Goal: Task Accomplishment & Management: Manage account settings

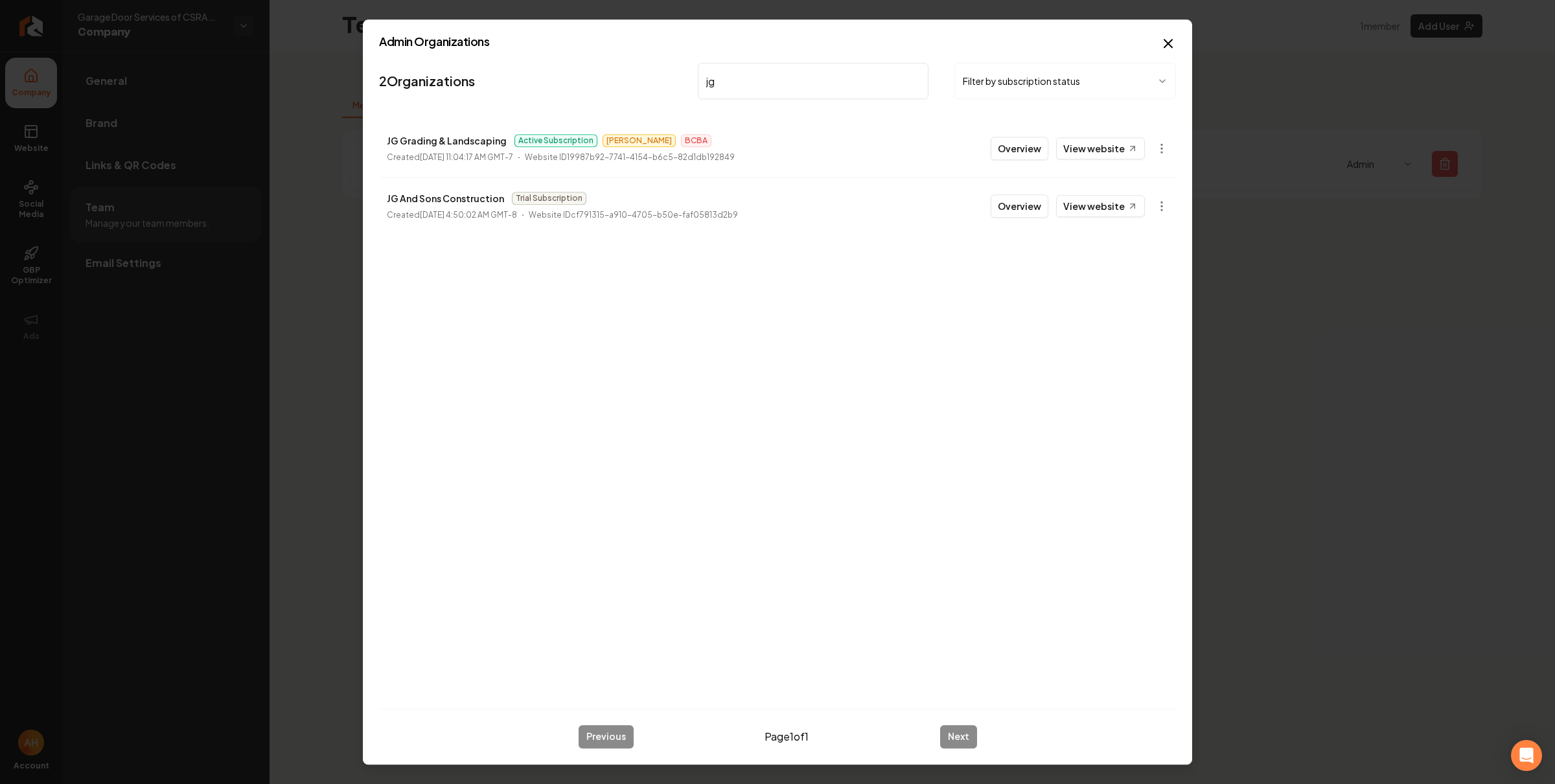
click at [836, 74] on input "jg" at bounding box center [813, 80] width 231 height 36
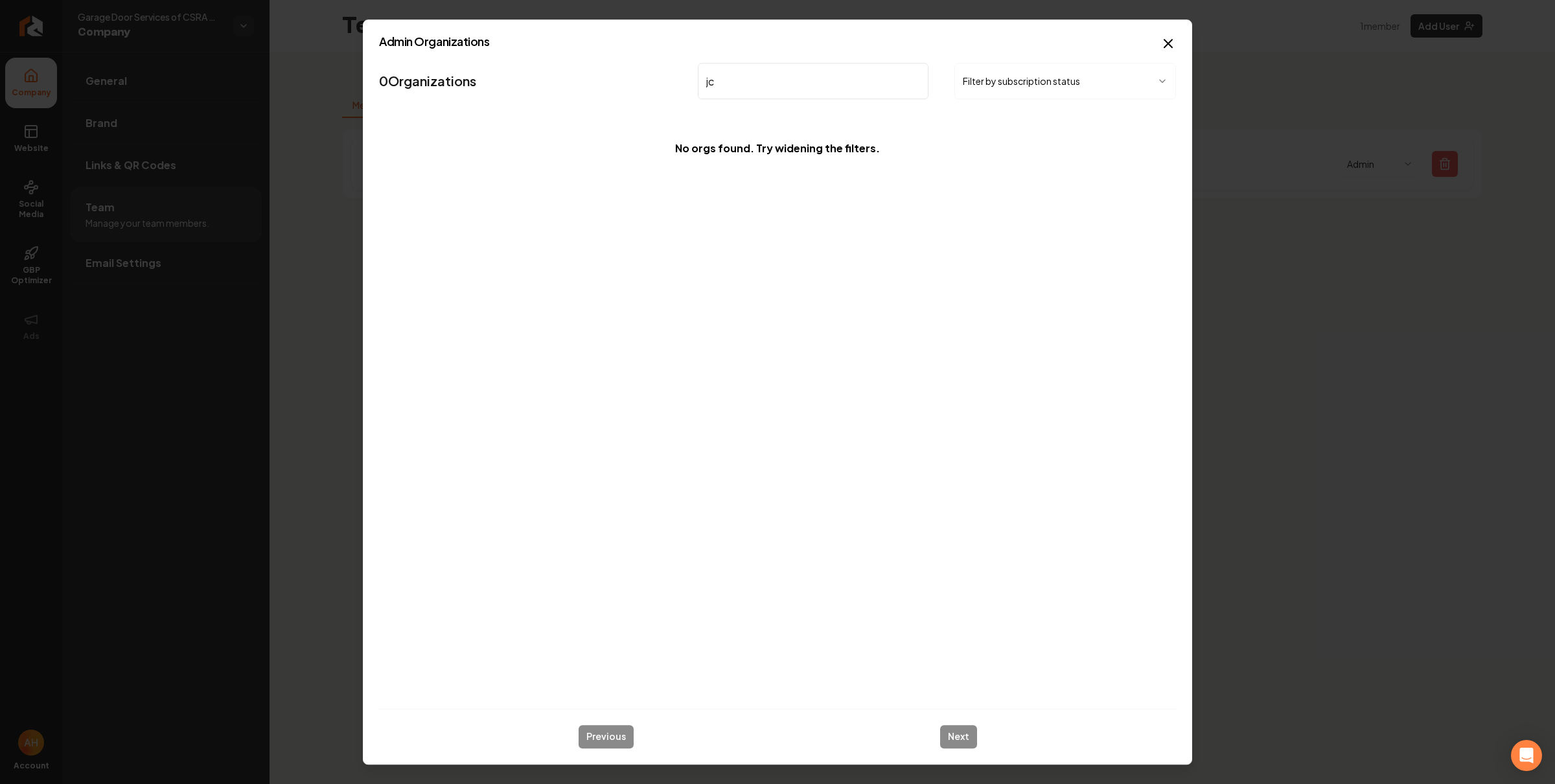
type input "jc g"
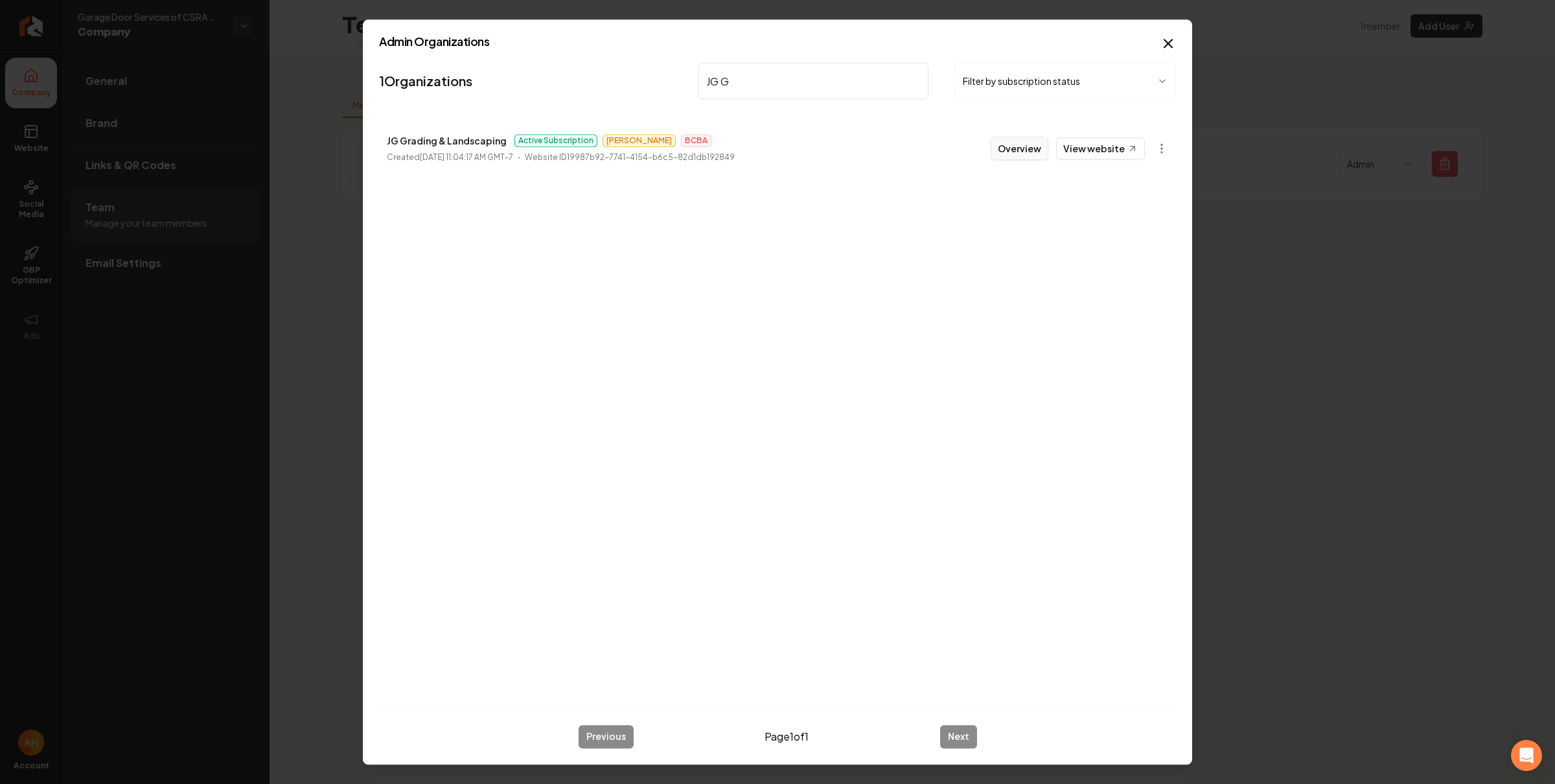
type input "JG G"
click at [1028, 147] on button "Overview" at bounding box center [1019, 148] width 58 height 23
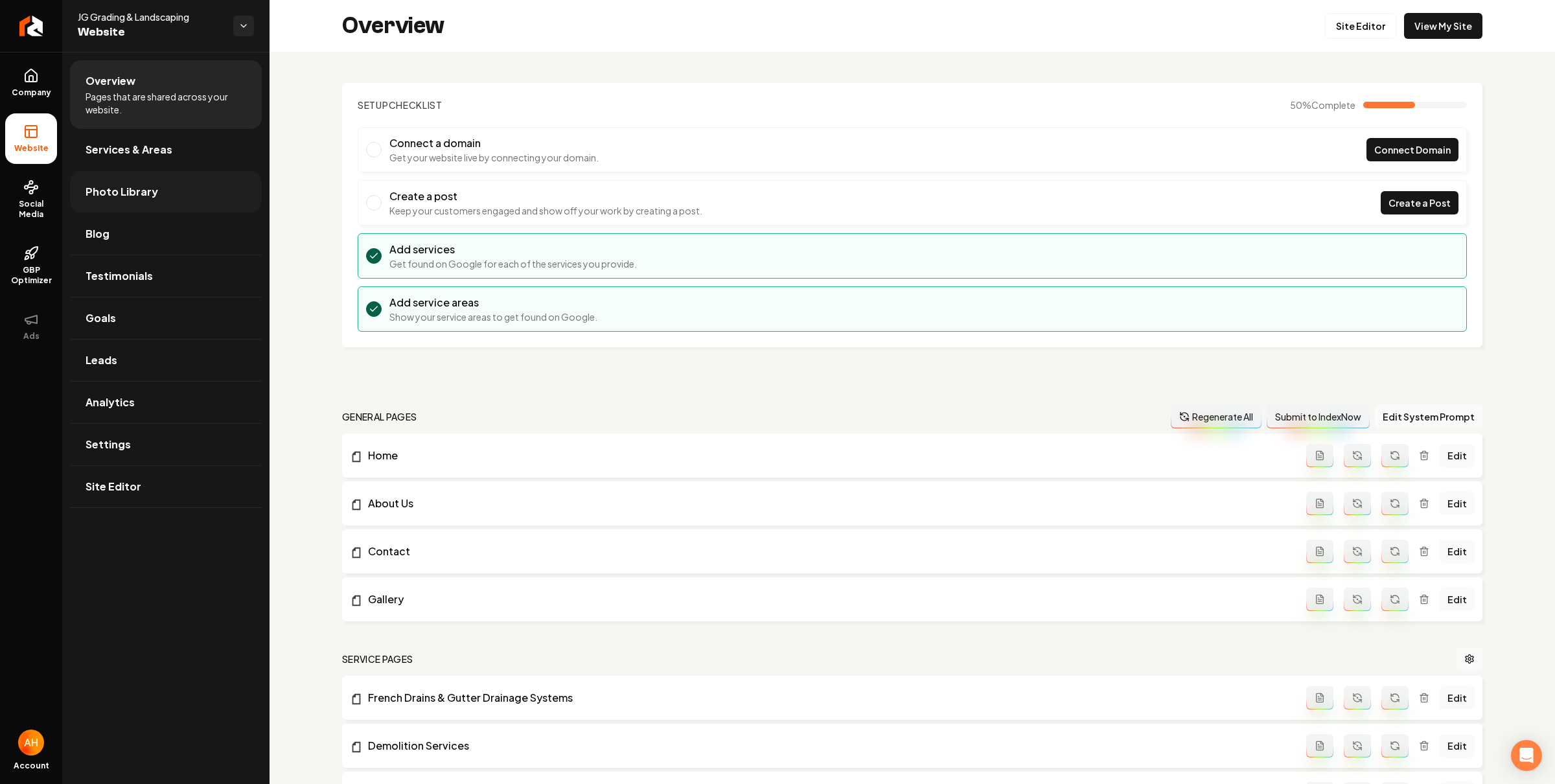
click at [171, 184] on link "Photo Library" at bounding box center [166, 191] width 191 height 42
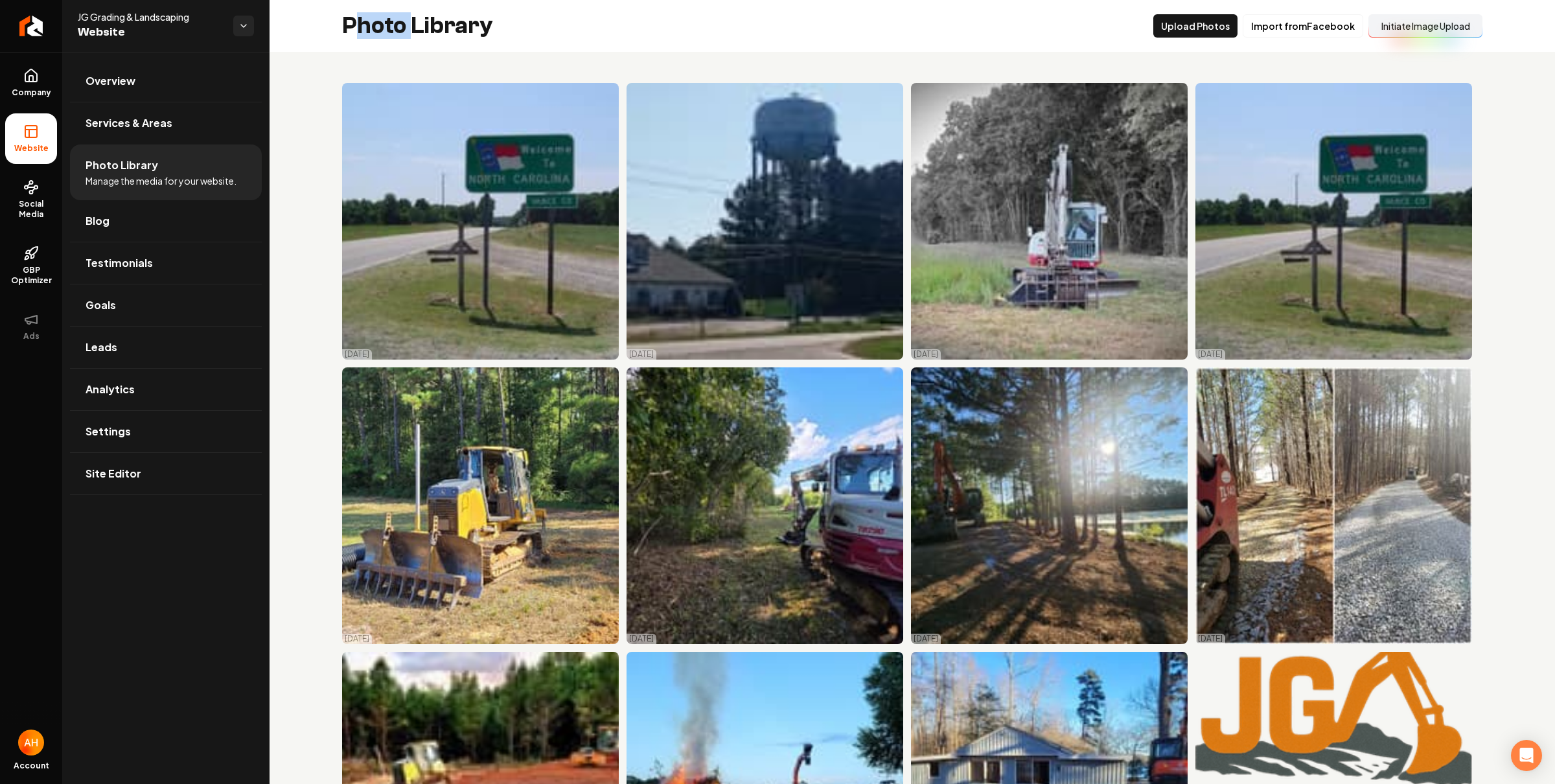
drag, startPoint x: 377, startPoint y: 27, endPoint x: 415, endPoint y: 28, distance: 38.0
click at [415, 28] on h2 "Photo Library" at bounding box center [418, 26] width 151 height 26
click at [172, 128] on link "Services & Areas" at bounding box center [166, 123] width 191 height 42
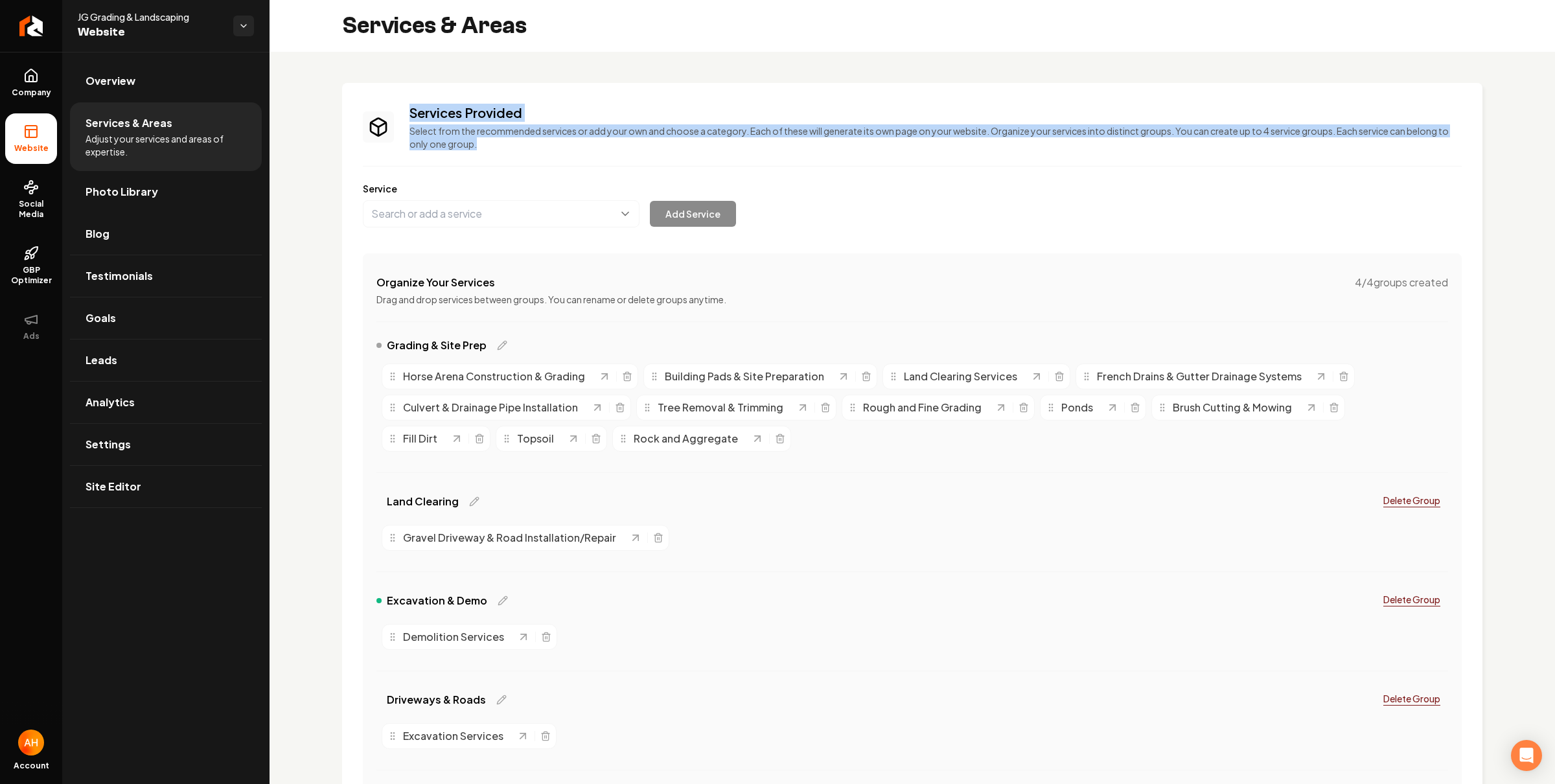
drag, startPoint x: 496, startPoint y: 142, endPoint x: 405, endPoint y: 117, distance: 94.4
click at [405, 117] on div "Services Provided Select from the recommended services or add your own and choo…" at bounding box center [912, 127] width 1099 height 46
click at [425, 114] on h3 "Services Provided" at bounding box center [936, 112] width 1052 height 18
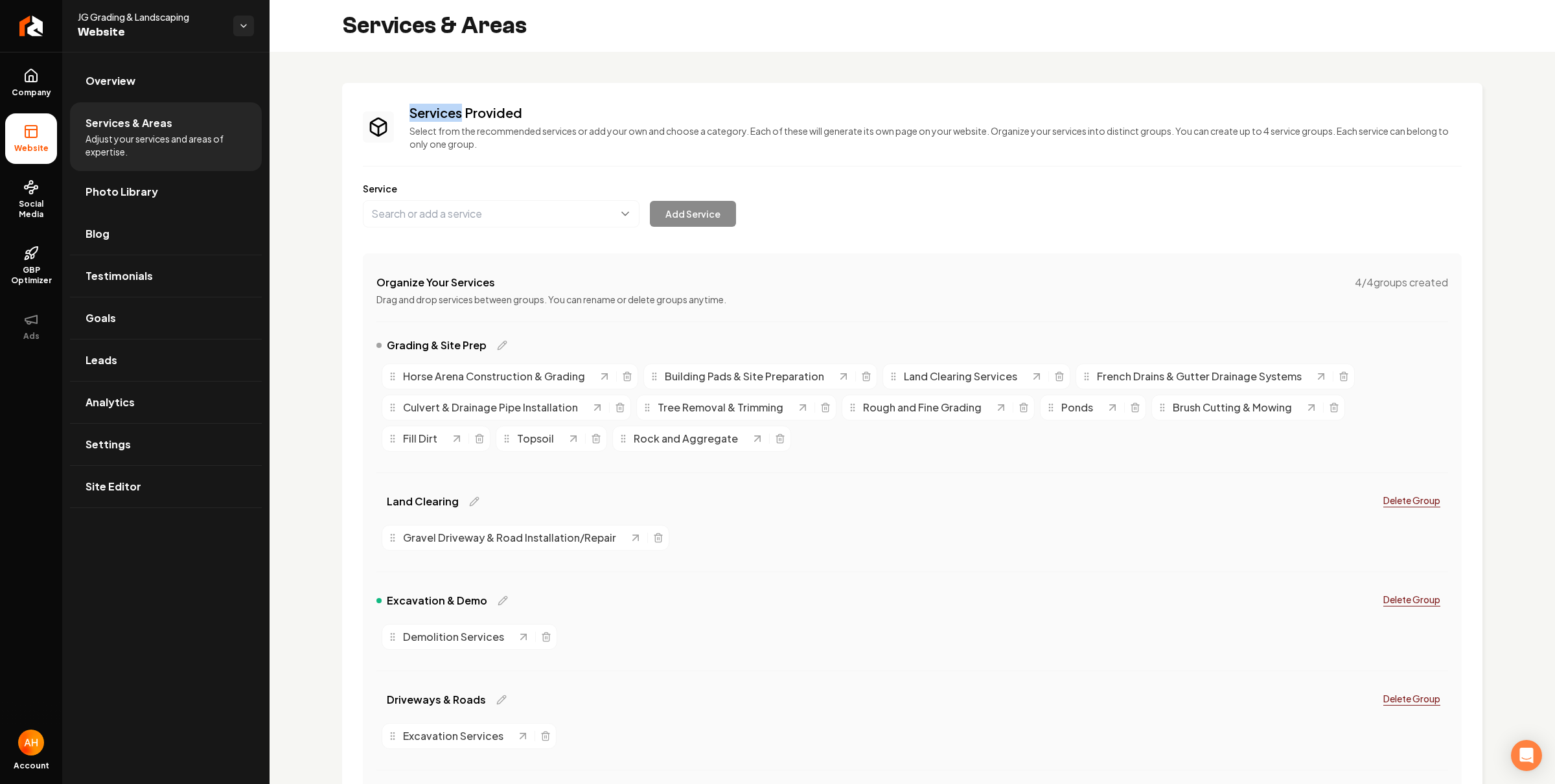
click at [425, 114] on h3 "Services Provided" at bounding box center [936, 112] width 1052 height 18
click at [450, 118] on h3 "Services Provided" at bounding box center [936, 112] width 1052 height 18
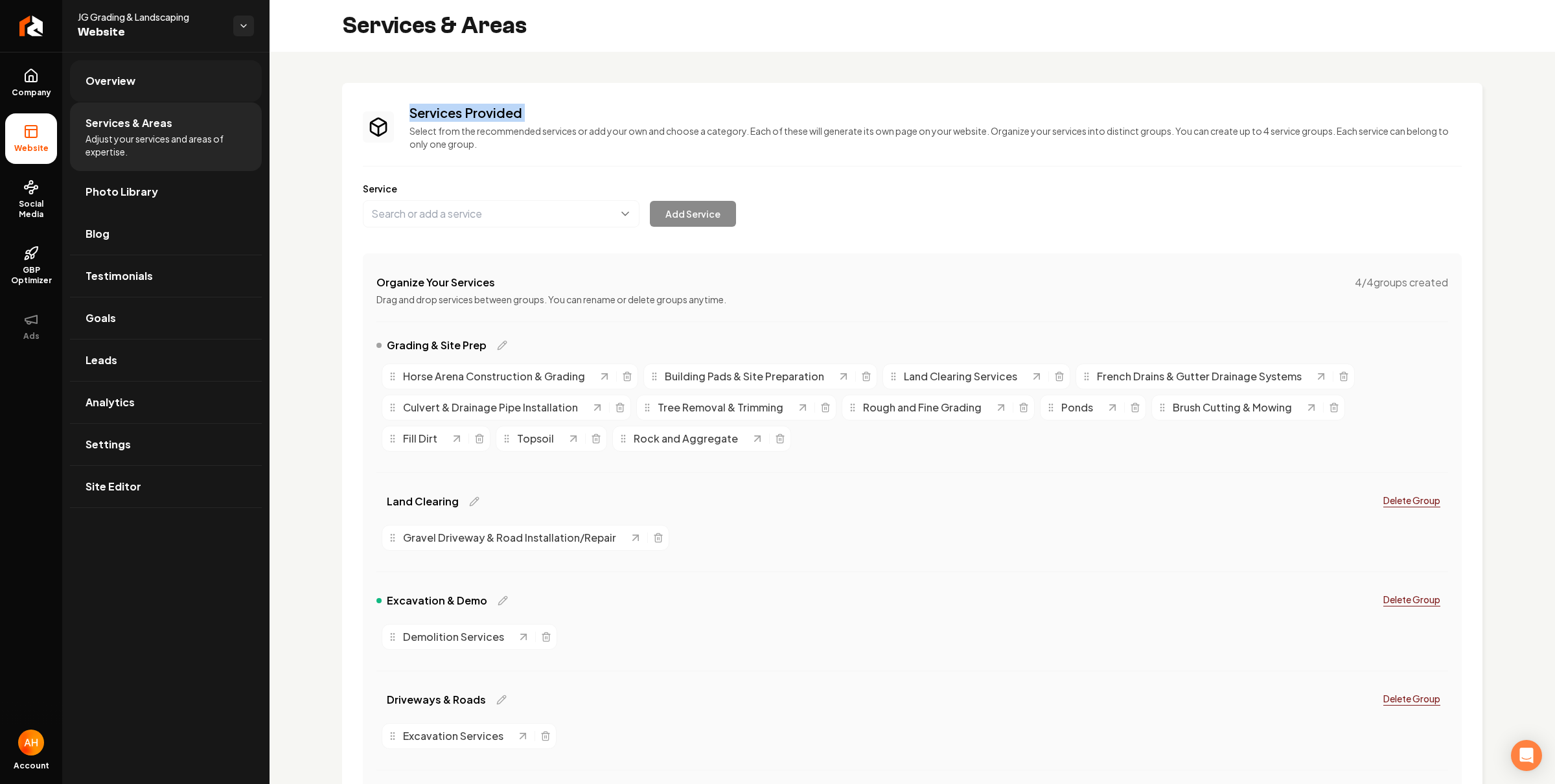
click at [149, 61] on link "Overview" at bounding box center [166, 80] width 191 height 42
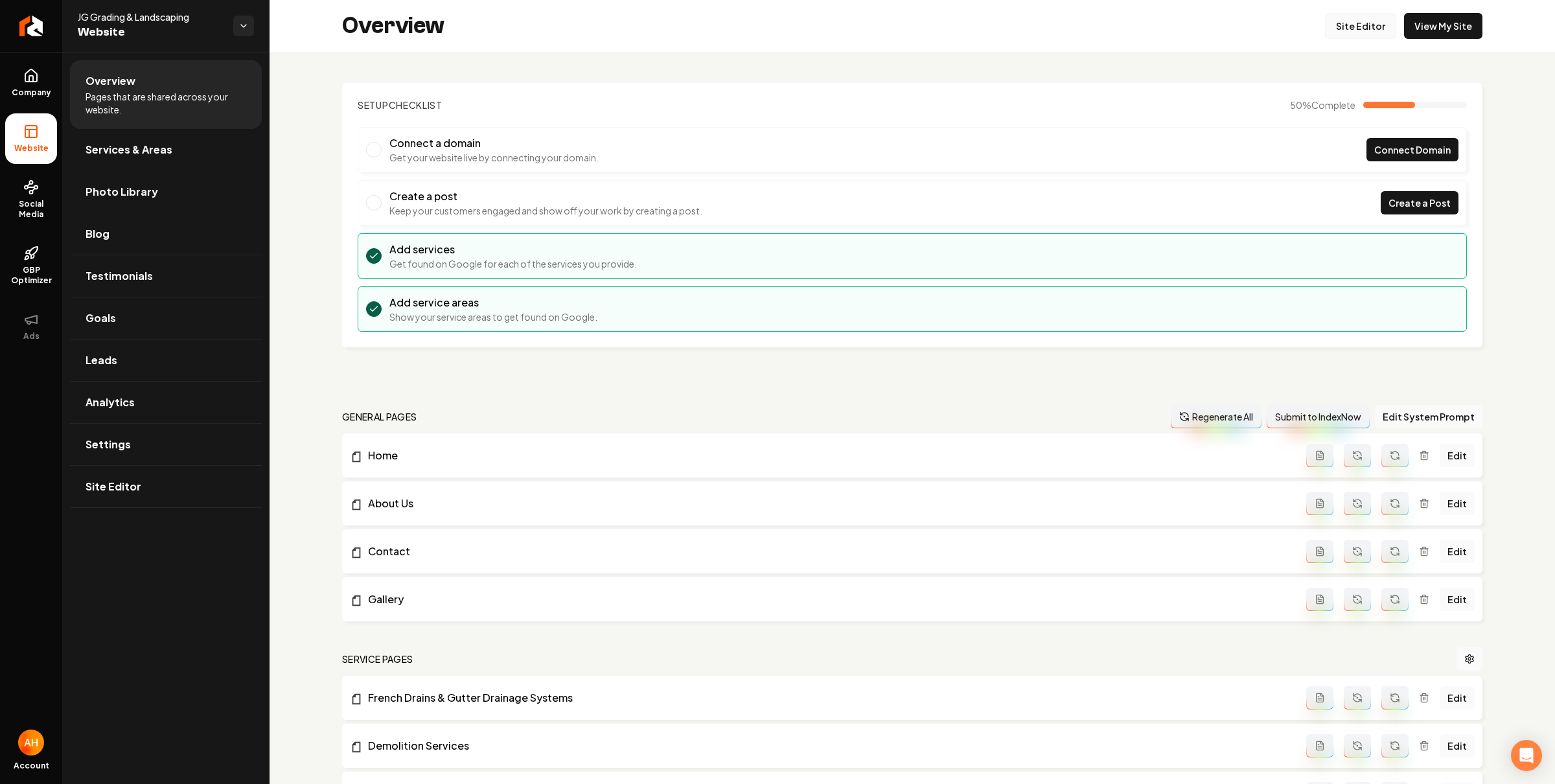
click at [1343, 25] on link "Site Editor" at bounding box center [1361, 26] width 72 height 26
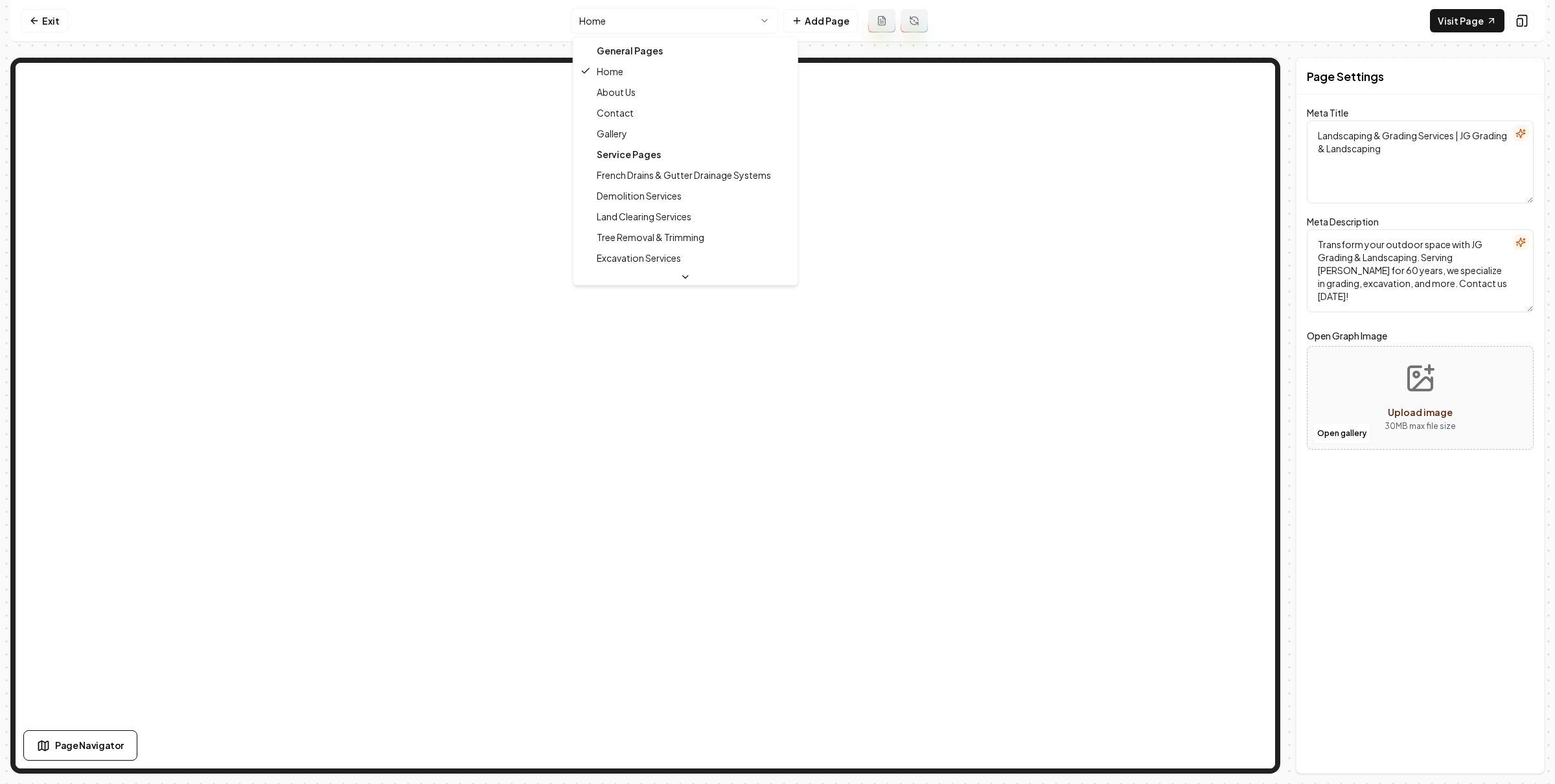
click at [736, 21] on html "Computer Required This feature is only available on a computer. Please switch t…" at bounding box center [778, 392] width 1555 height 784
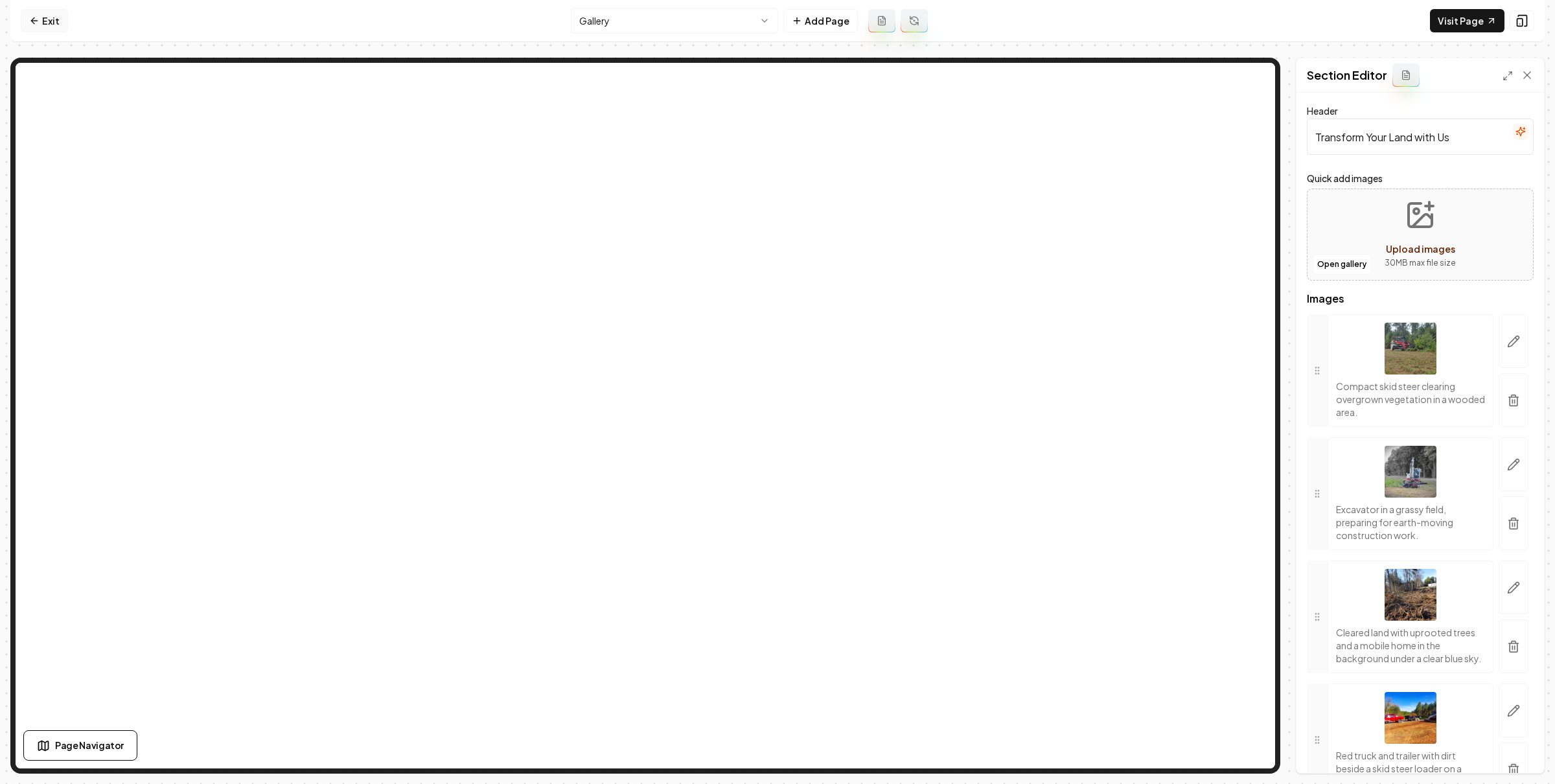
click at [52, 19] on link "Exit" at bounding box center [44, 20] width 47 height 23
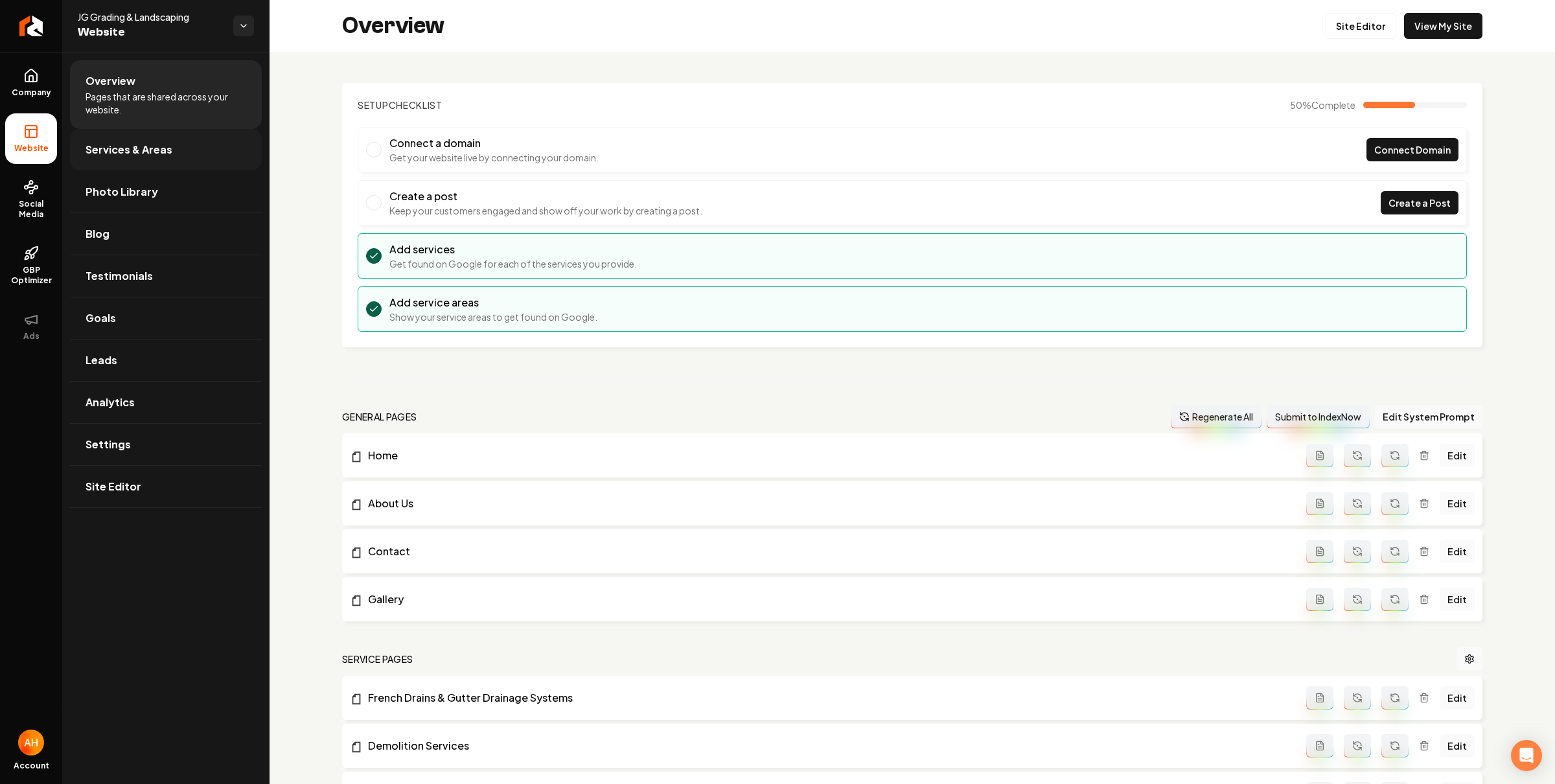
click at [140, 163] on link "Services & Areas" at bounding box center [166, 149] width 191 height 42
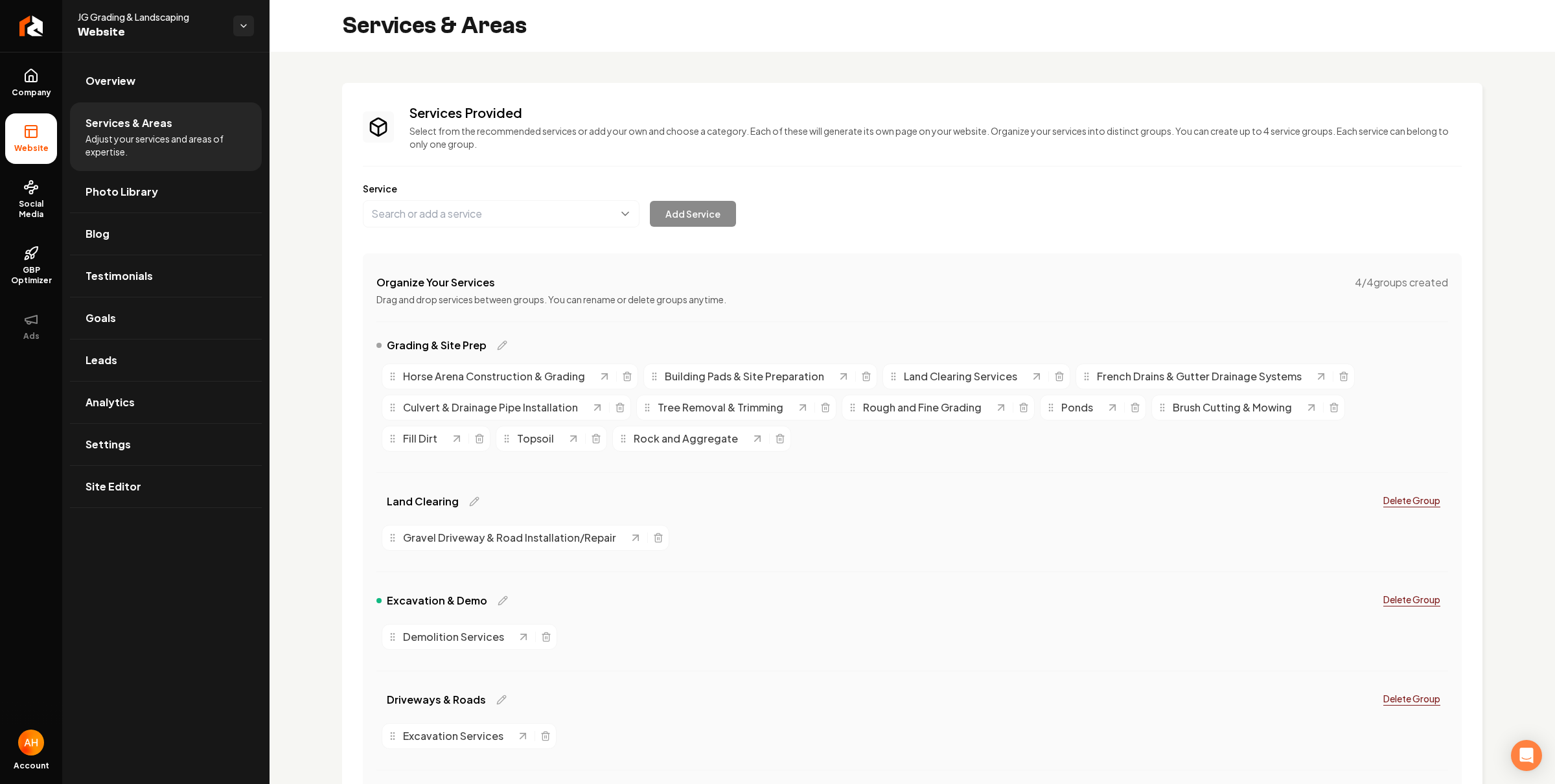
scroll to position [65, 0]
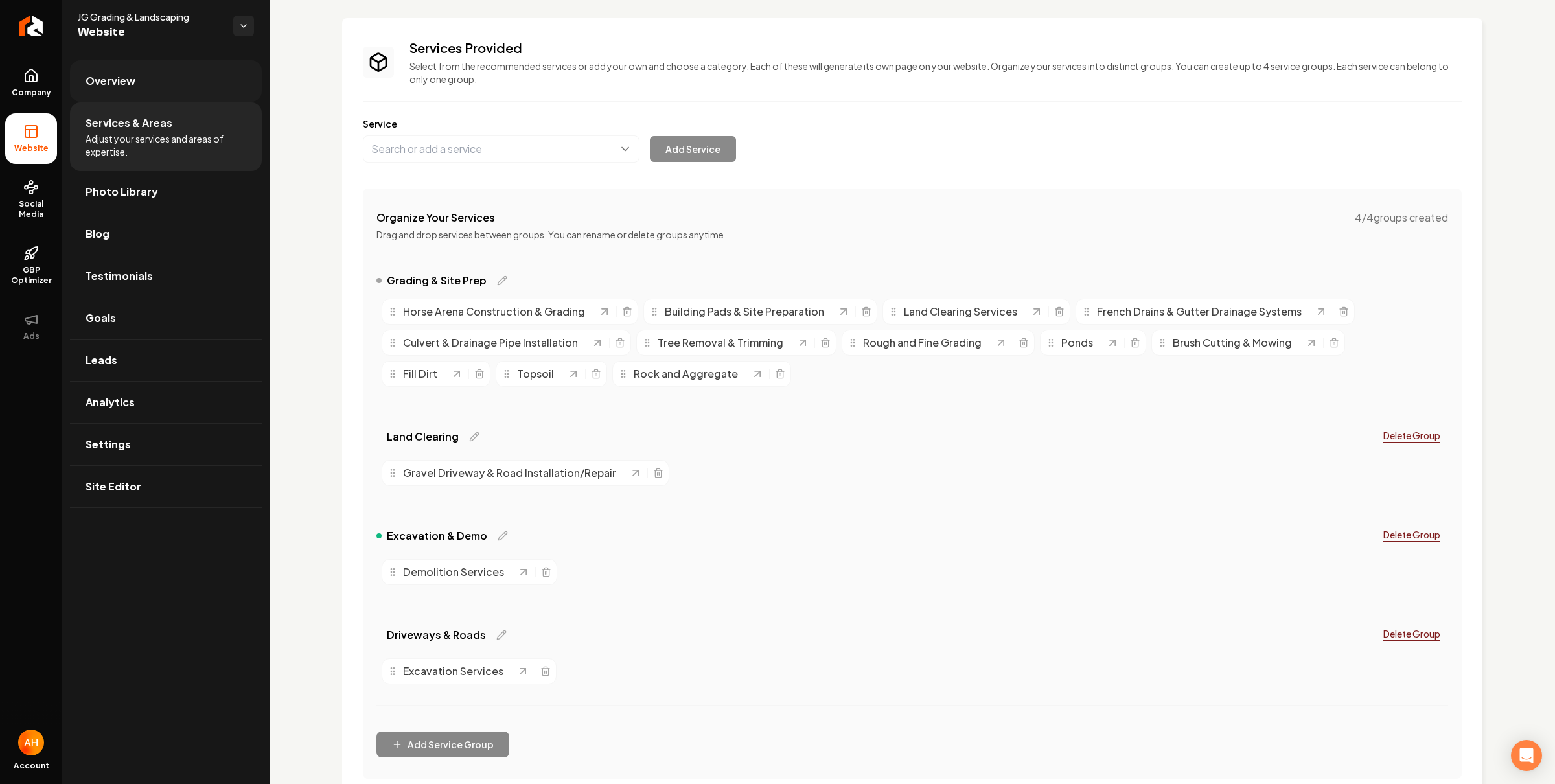
click at [213, 90] on link "Overview" at bounding box center [166, 80] width 191 height 42
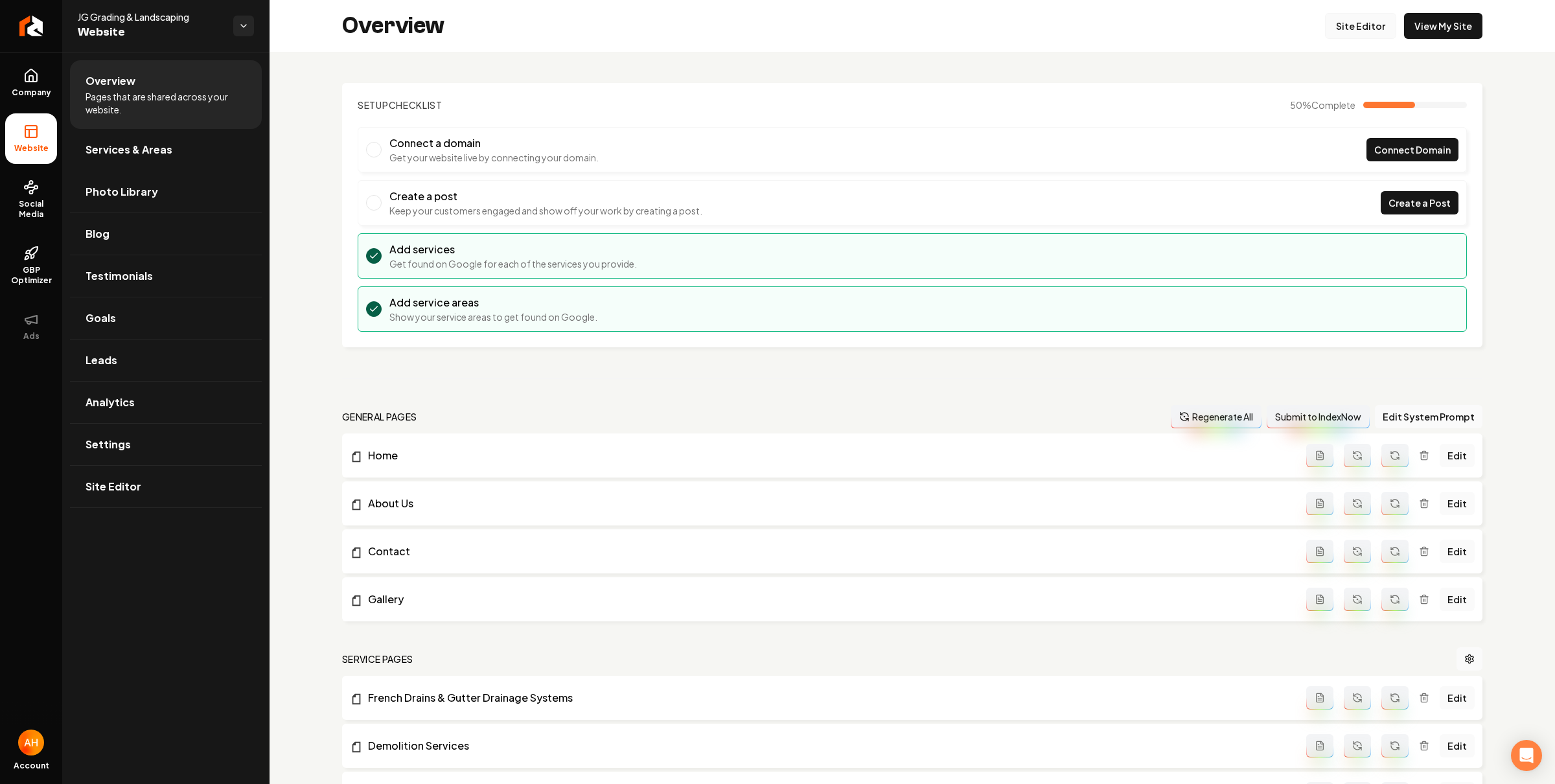
click at [1330, 28] on link "Site Editor" at bounding box center [1361, 26] width 72 height 26
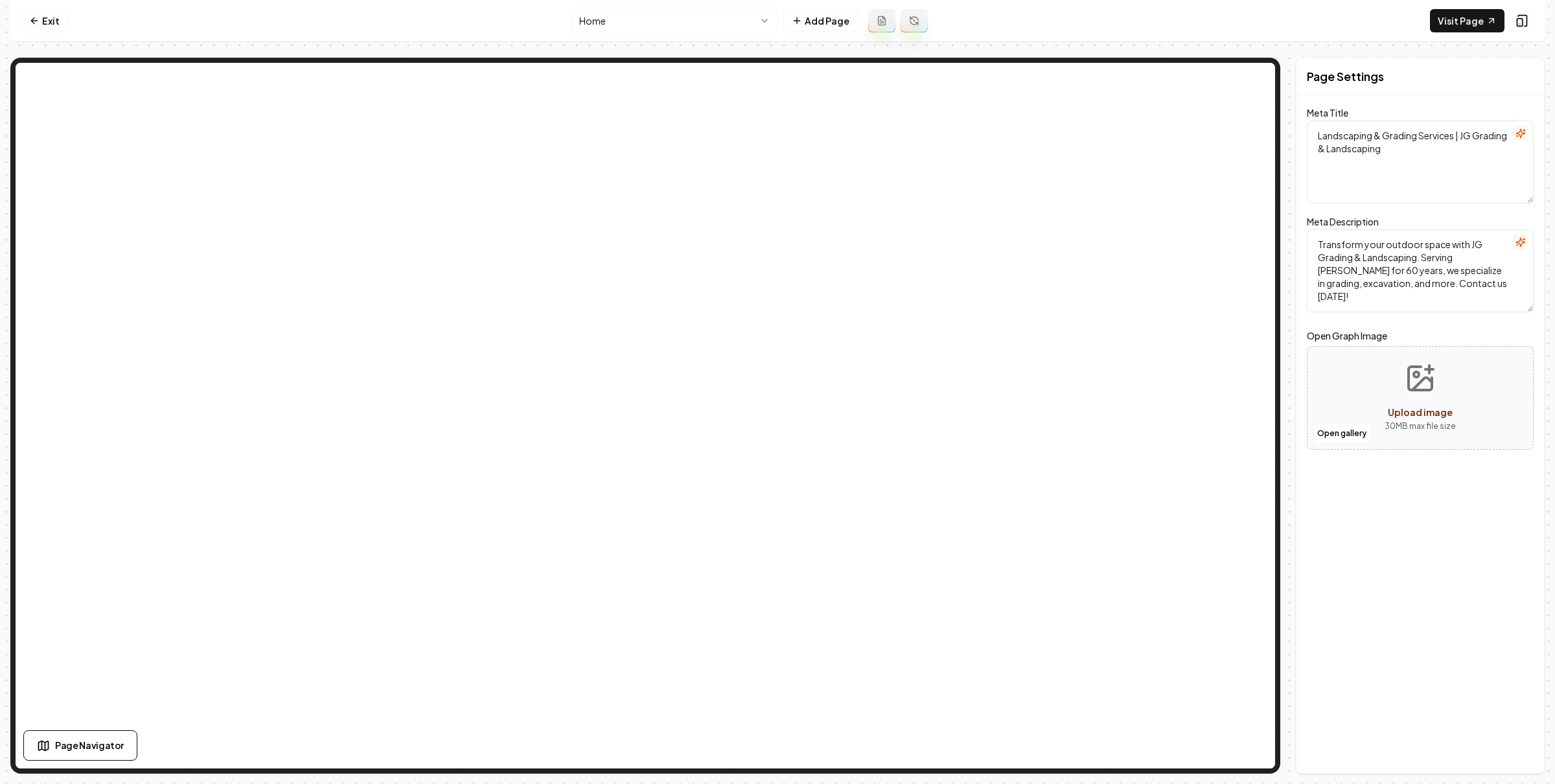
click at [694, 29] on html "Computer Required This feature is only available on a computer. Please switch t…" at bounding box center [778, 392] width 1555 height 784
click at [46, 20] on link "Exit" at bounding box center [44, 20] width 47 height 23
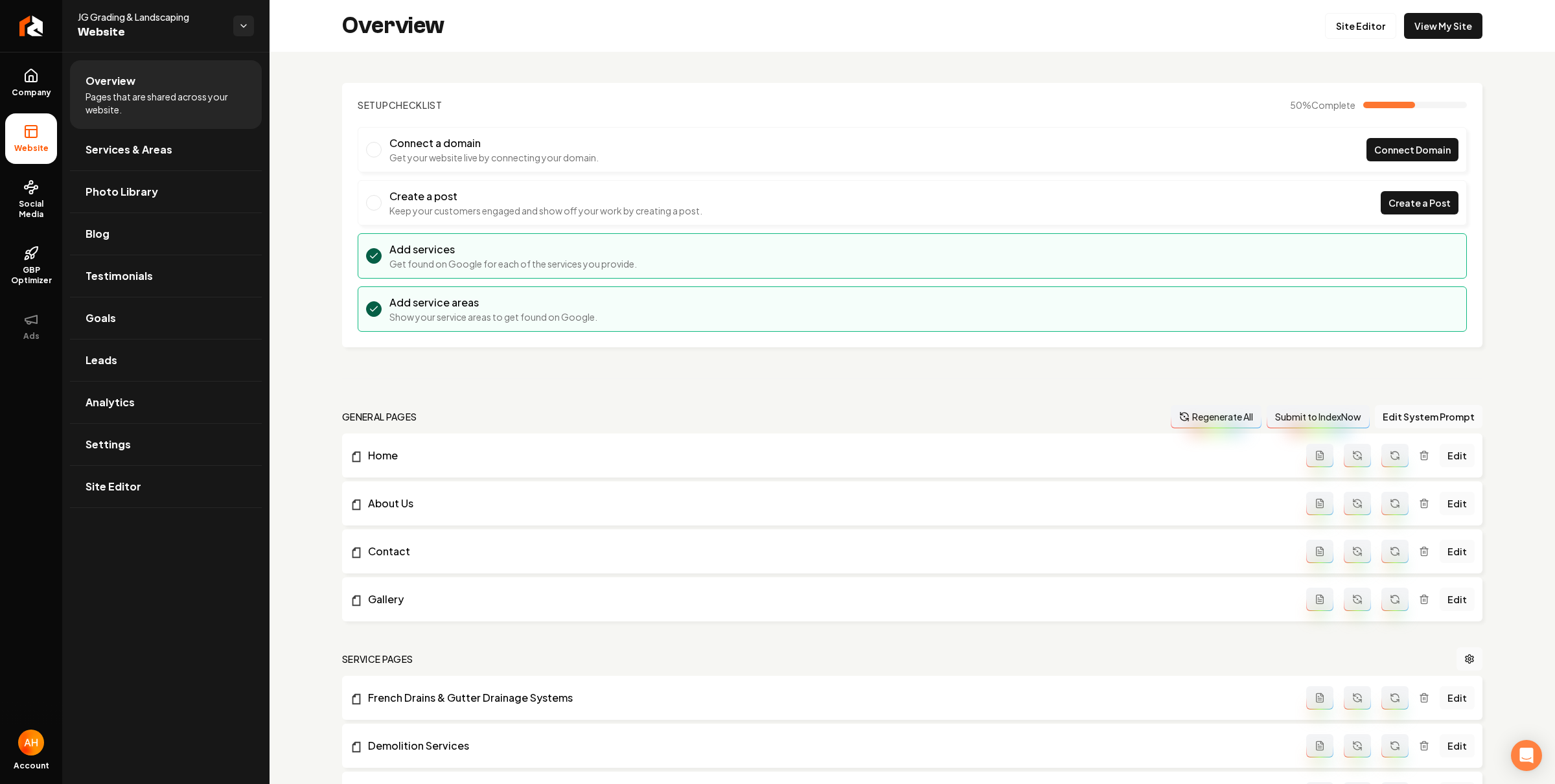
click at [175, 125] on li "Overview Pages that are shared across your website." at bounding box center [166, 94] width 191 height 69
click at [170, 140] on link "Services & Areas" at bounding box center [166, 149] width 191 height 42
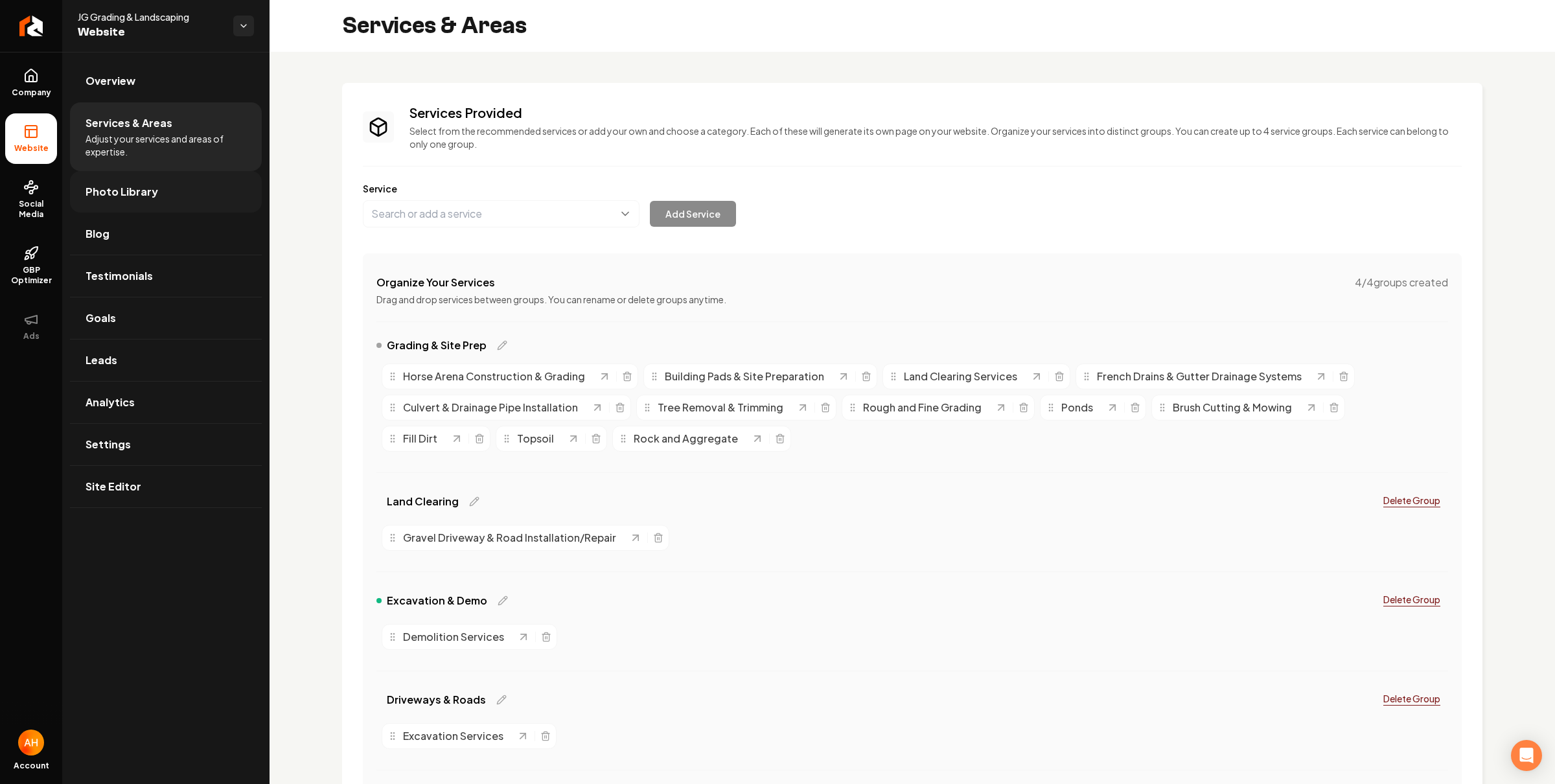
drag, startPoint x: 110, startPoint y: 173, endPoint x: 128, endPoint y: 189, distance: 24.1
click at [110, 174] on link "Photo Library" at bounding box center [166, 191] width 191 height 42
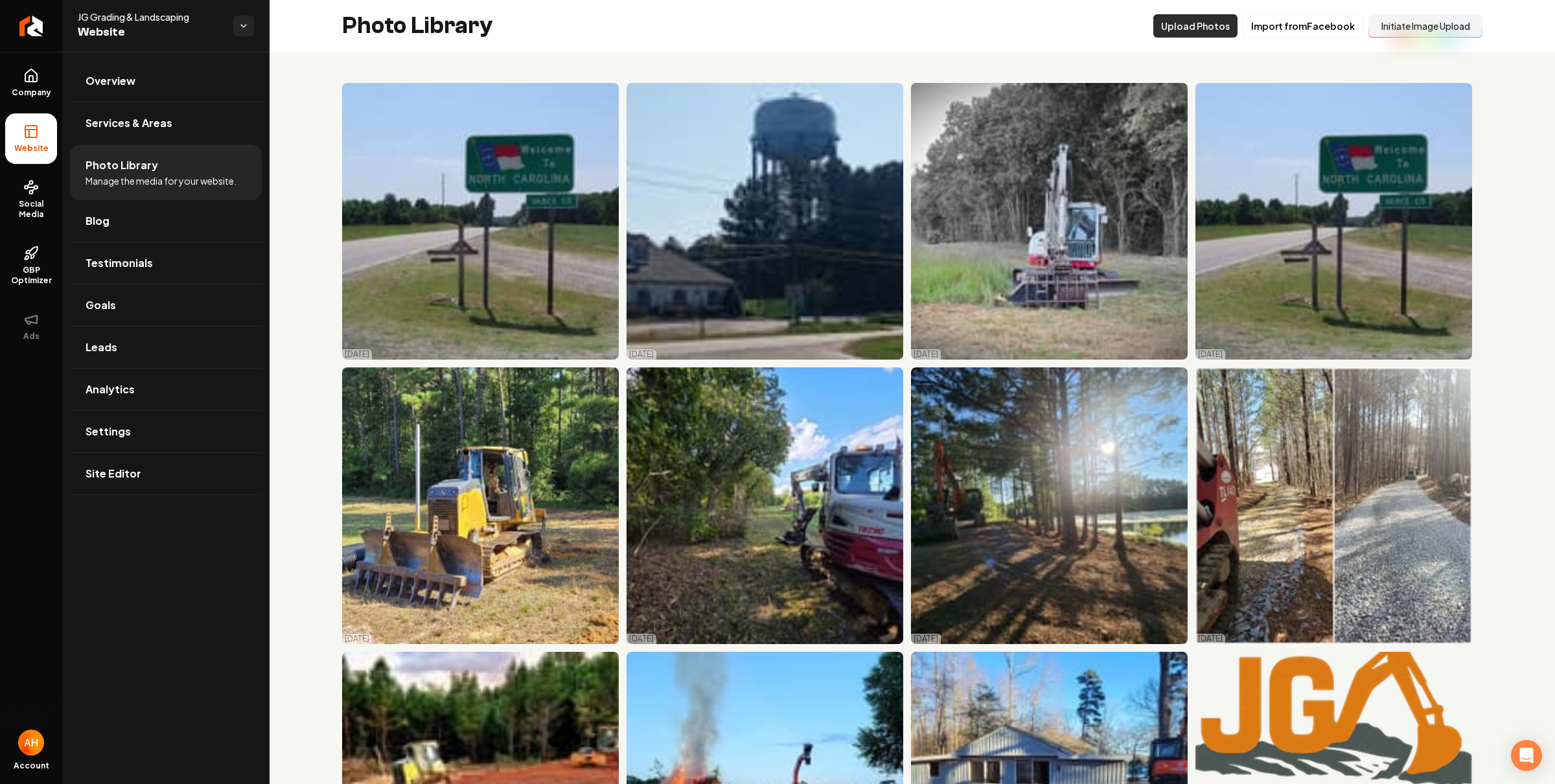
click at [1194, 32] on button "Upload Photos" at bounding box center [1196, 26] width 84 height 23
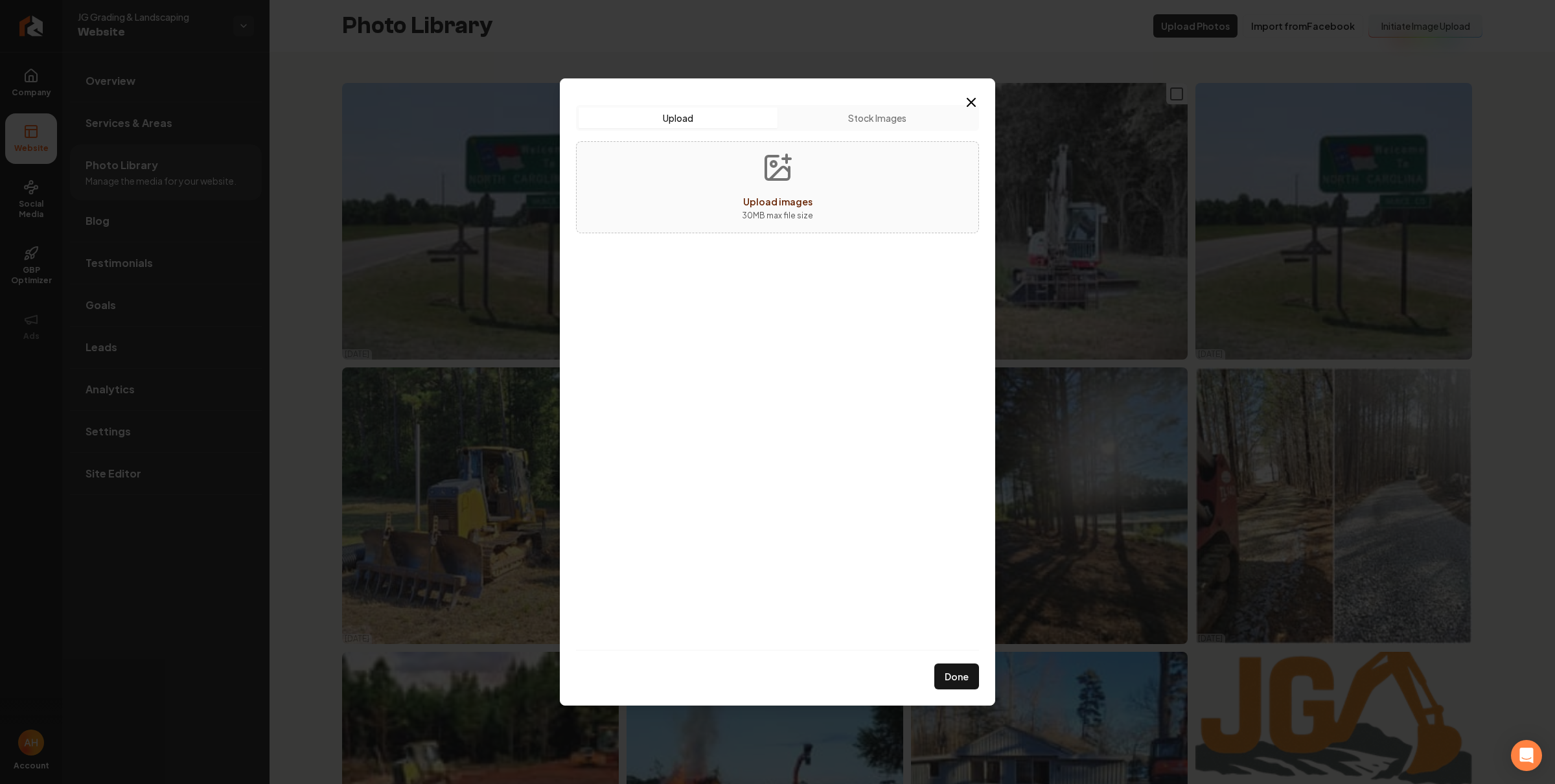
click at [974, 96] on icon "button" at bounding box center [971, 102] width 16 height 16
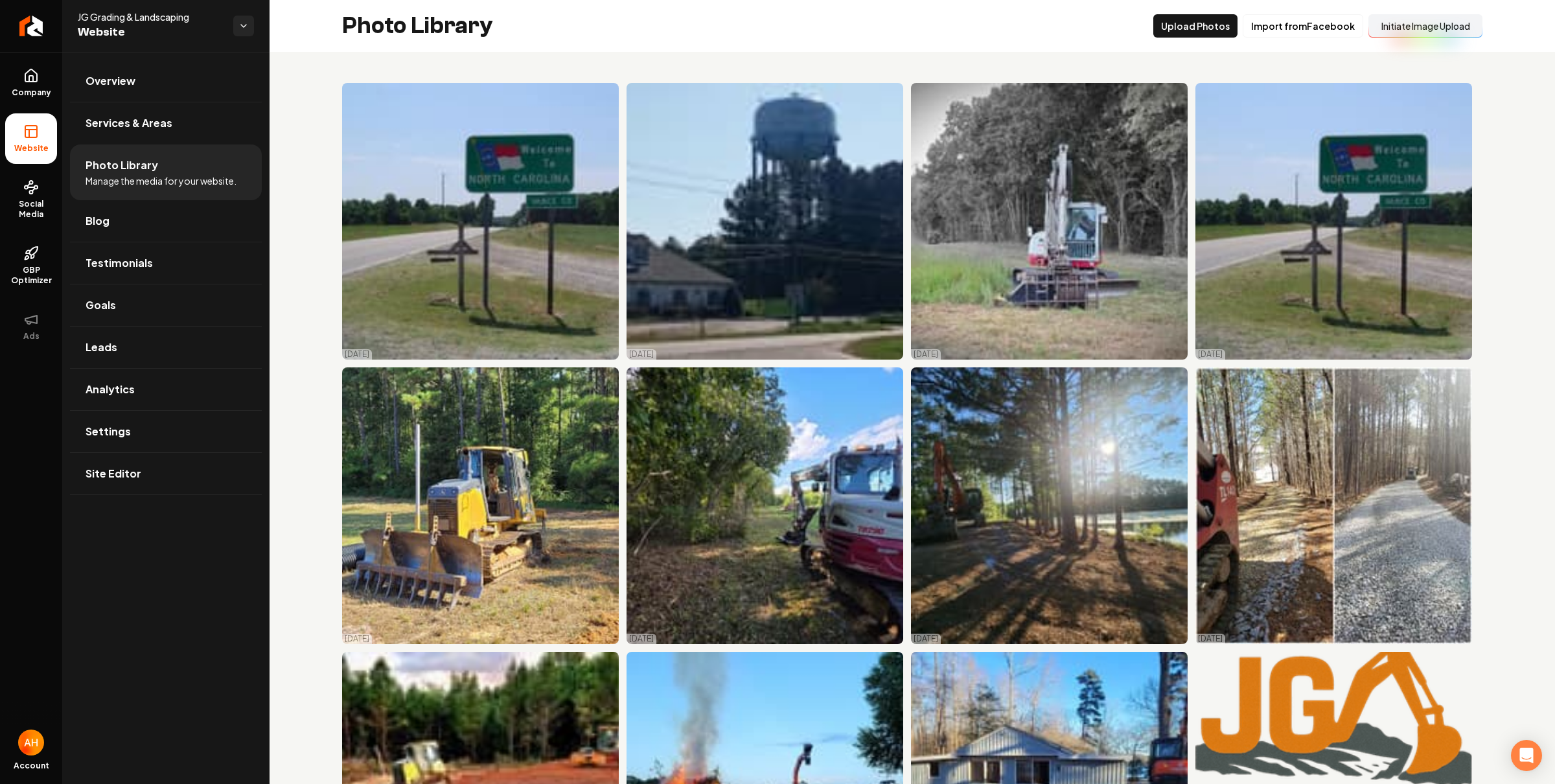
click at [1376, 28] on button "Initiate Image Upload" at bounding box center [1425, 26] width 114 height 23
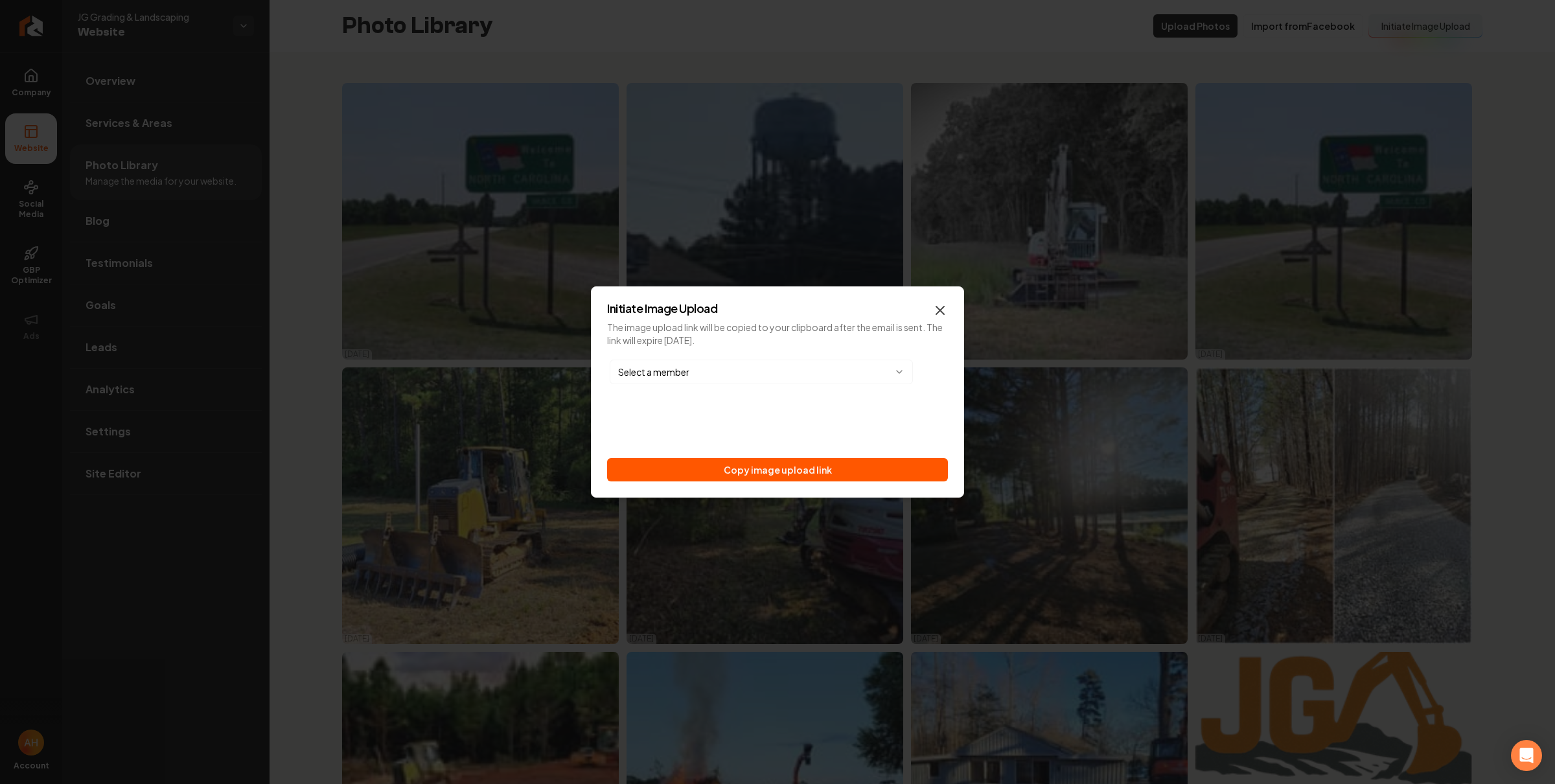
click at [942, 308] on icon "button" at bounding box center [940, 310] width 7 height 7
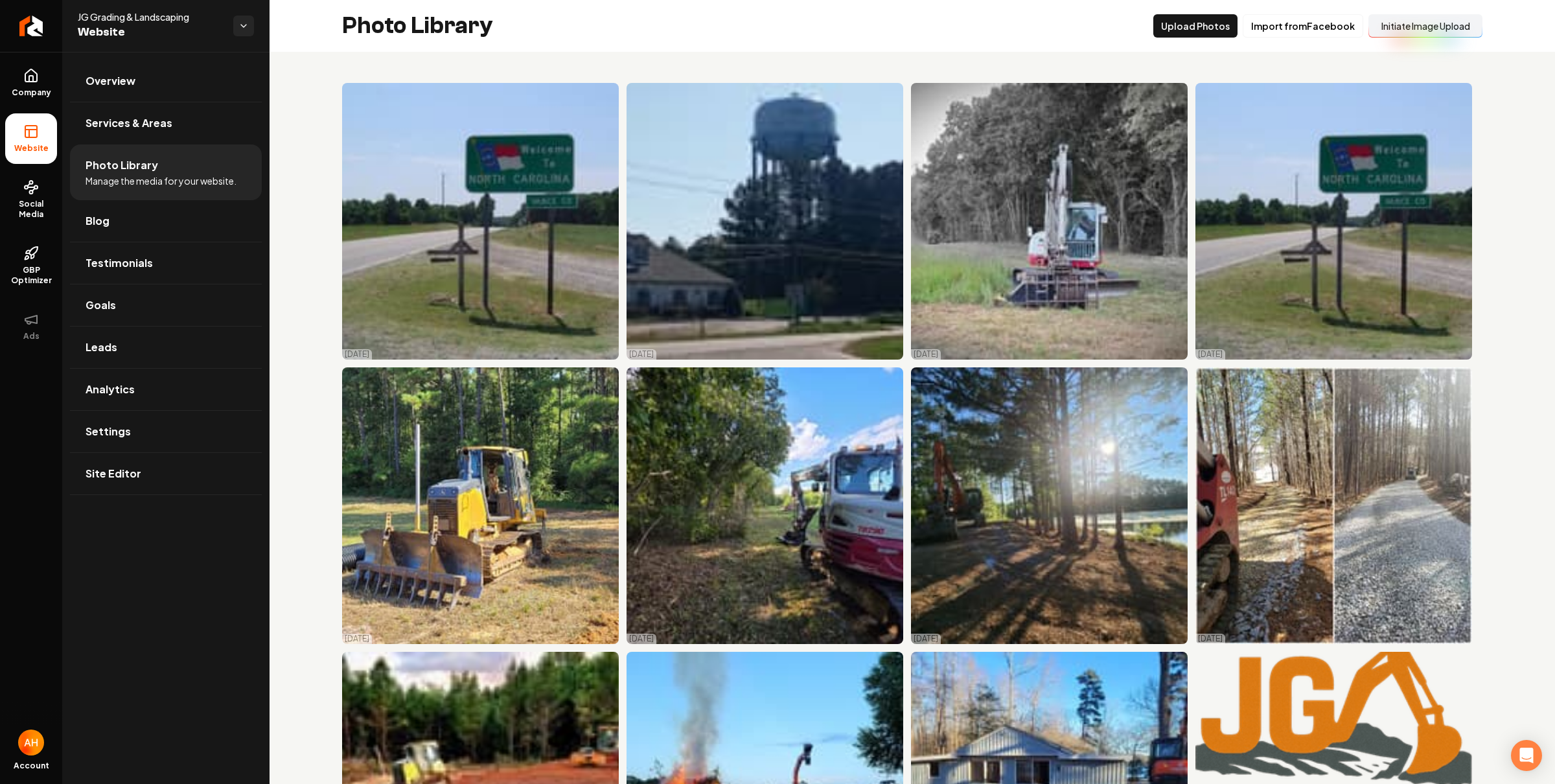
click at [678, 25] on div "Photo Library Upload Photos Import from Facebook Initiate Image Upload" at bounding box center [912, 26] width 1286 height 52
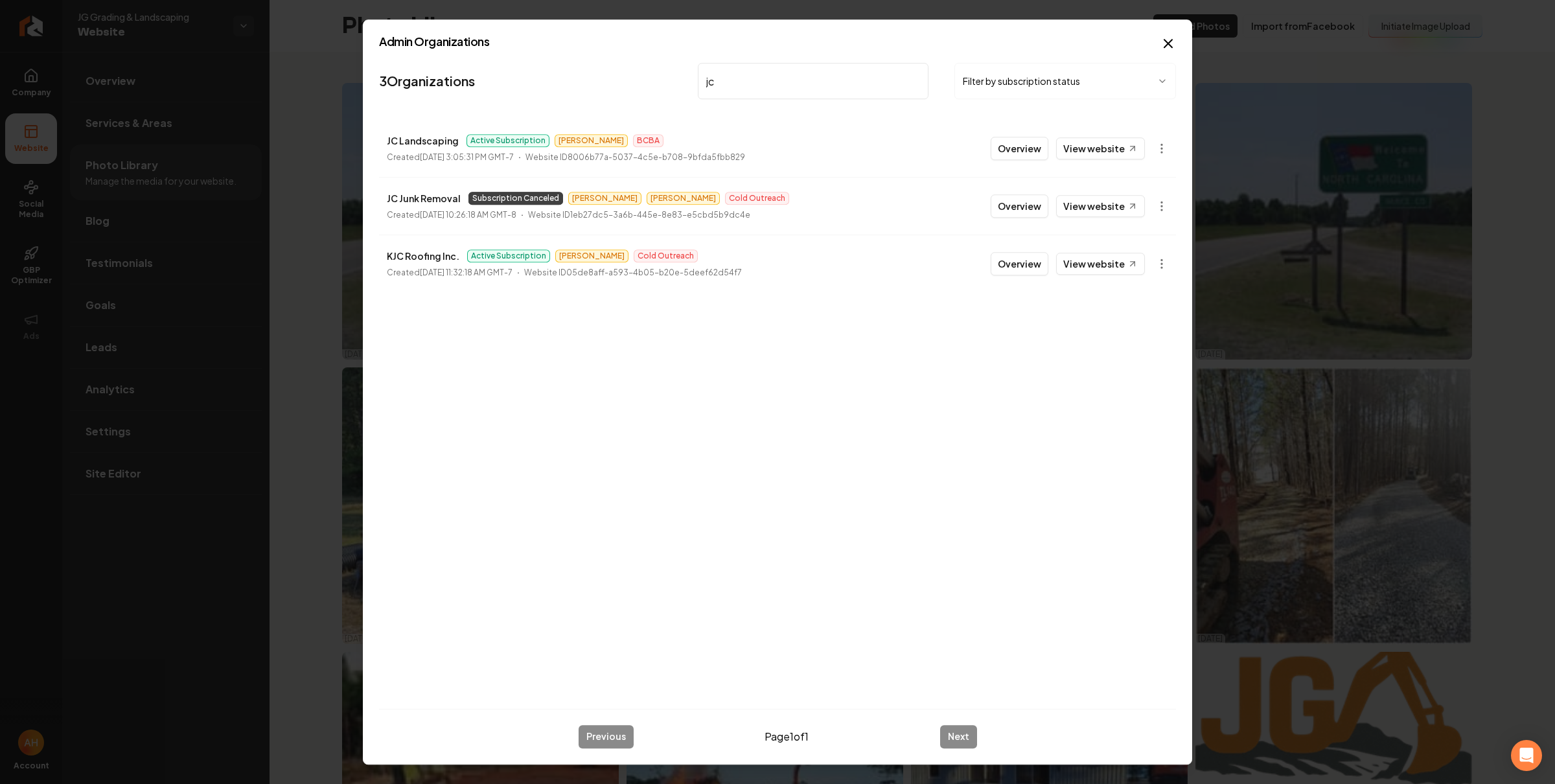
click at [790, 76] on input "jc" at bounding box center [813, 80] width 231 height 36
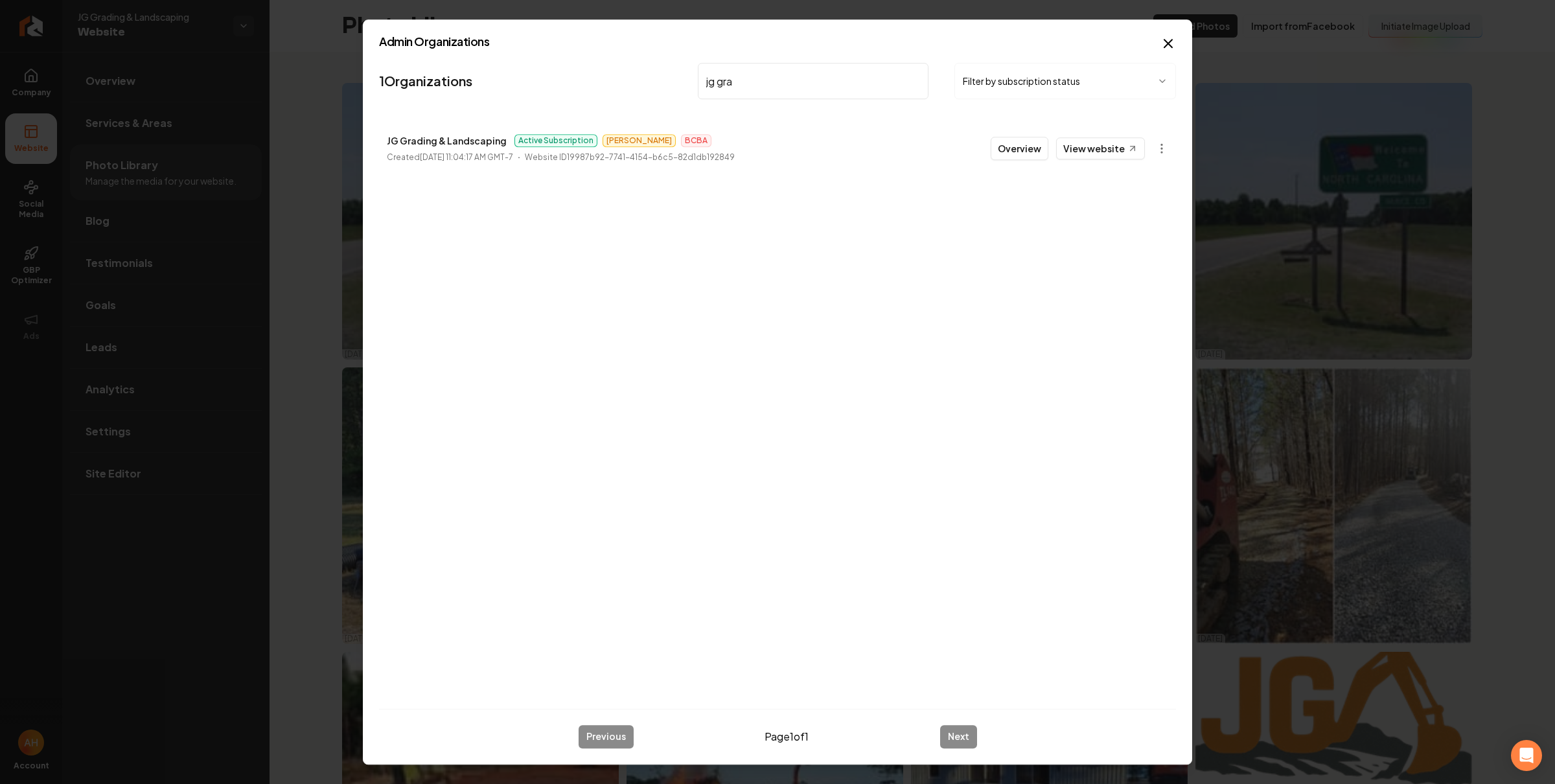
type input "jg gra"
click at [472, 140] on p "JG Grading & Landscaping" at bounding box center [447, 140] width 120 height 16
copy p "JG Grading & Landscaping"
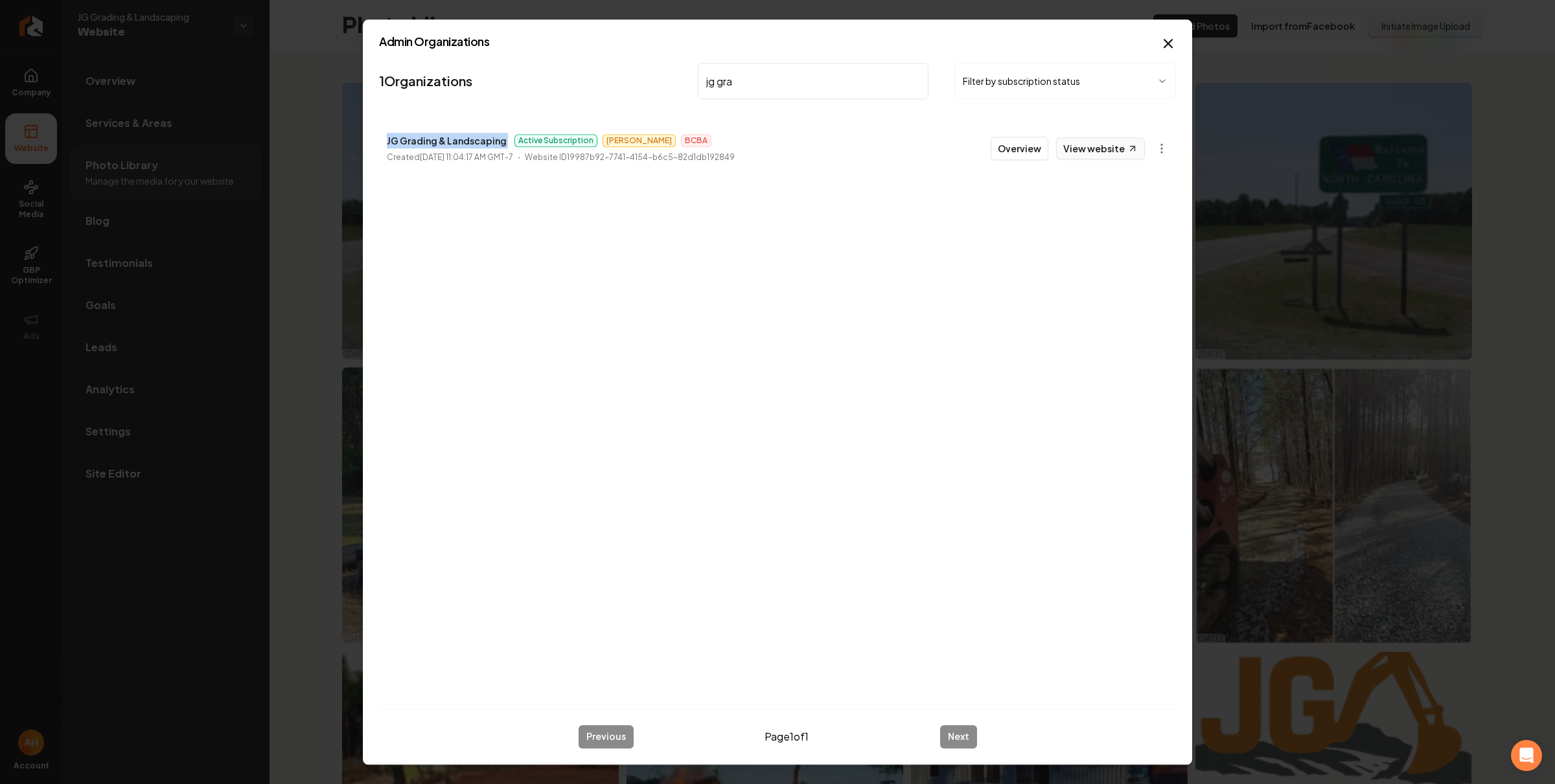
click at [1072, 151] on link "View website" at bounding box center [1100, 148] width 89 height 22
click at [1161, 46] on icon "button" at bounding box center [1168, 43] width 16 height 16
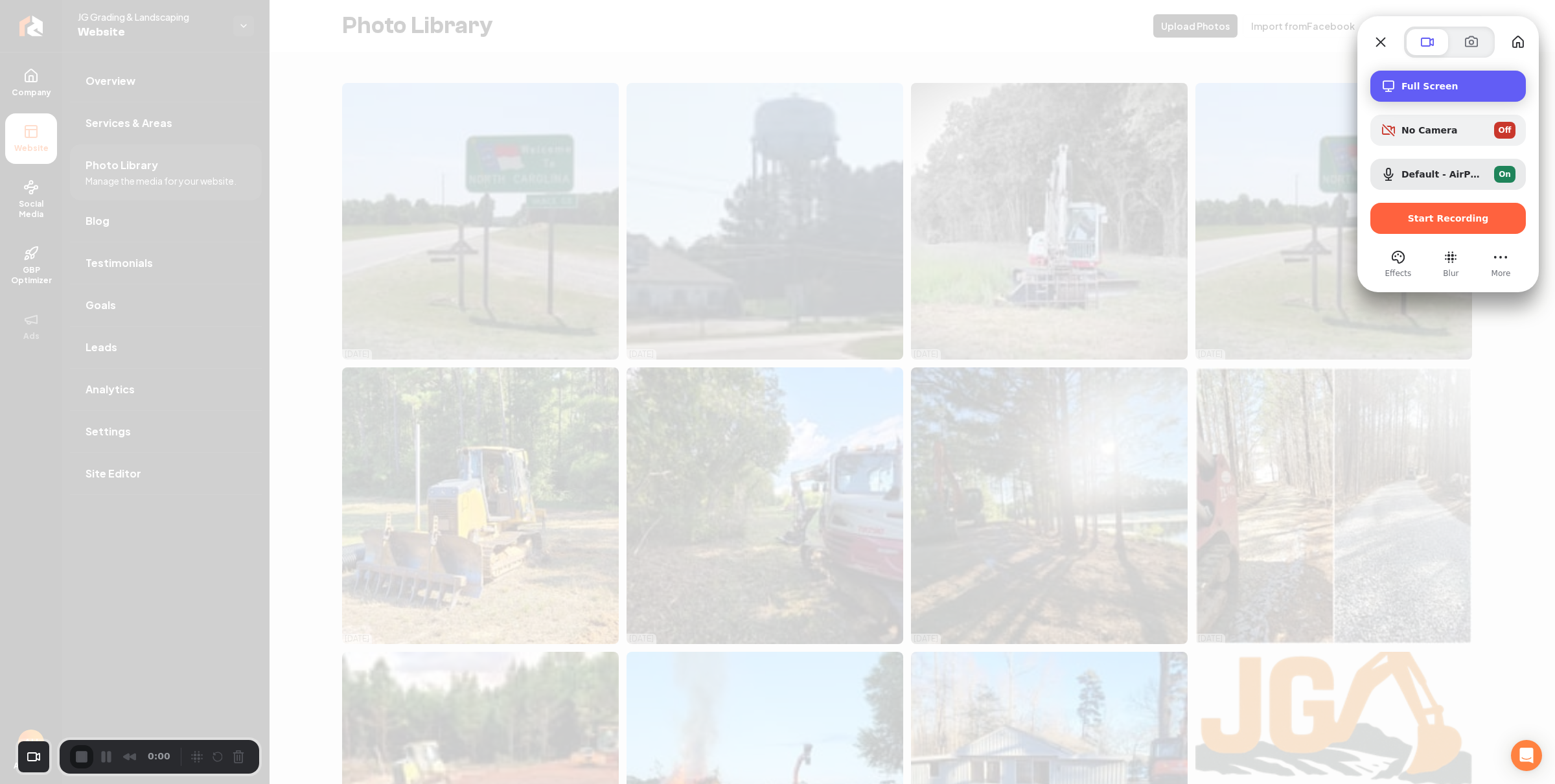
click at [1420, 82] on span "Full Screen" at bounding box center [1458, 86] width 114 height 10
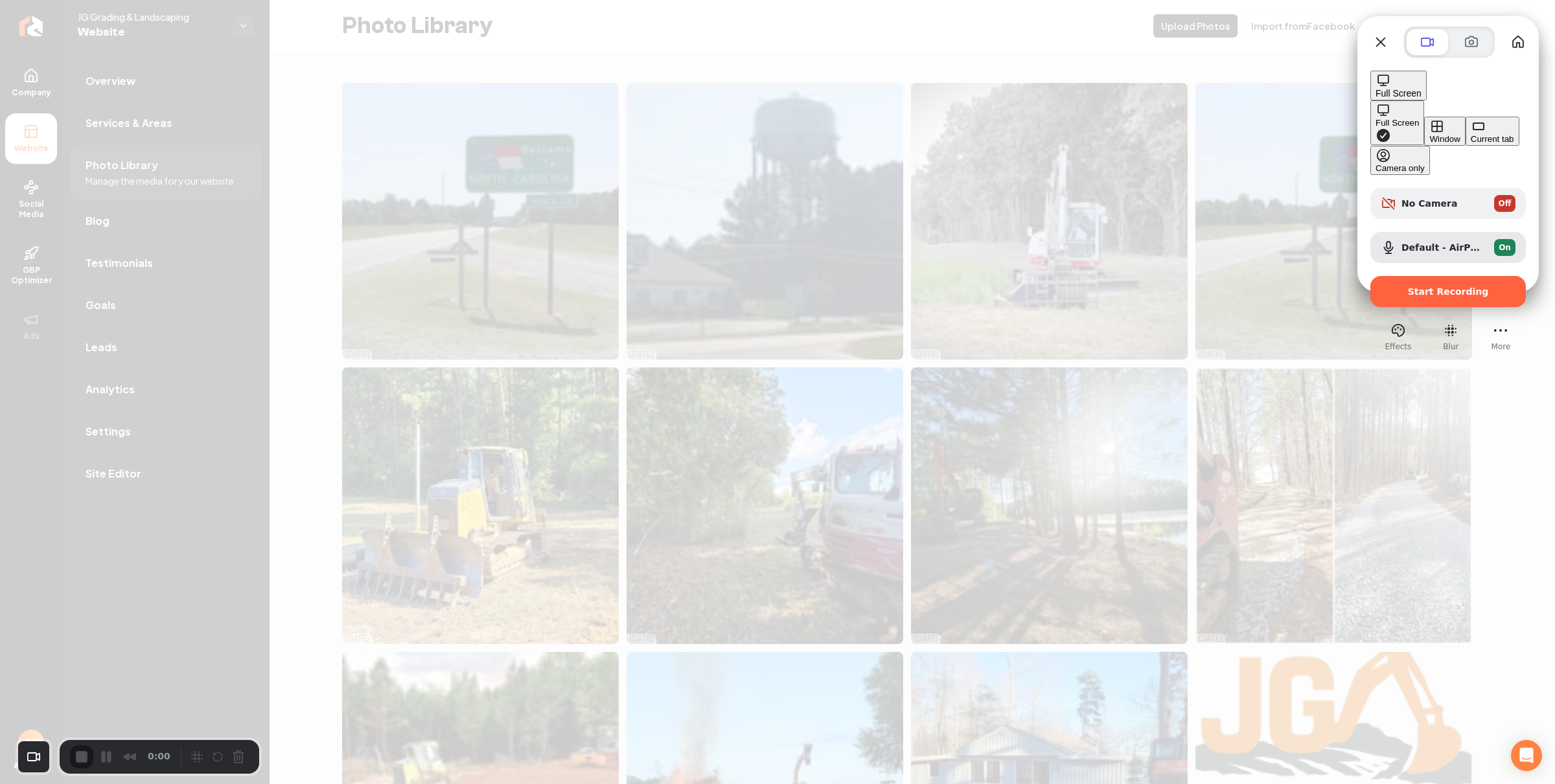
drag, startPoint x: 1249, startPoint y: 119, endPoint x: 1353, endPoint y: 197, distance: 130.0
click at [1430, 134] on div "Window" at bounding box center [1445, 139] width 31 height 10
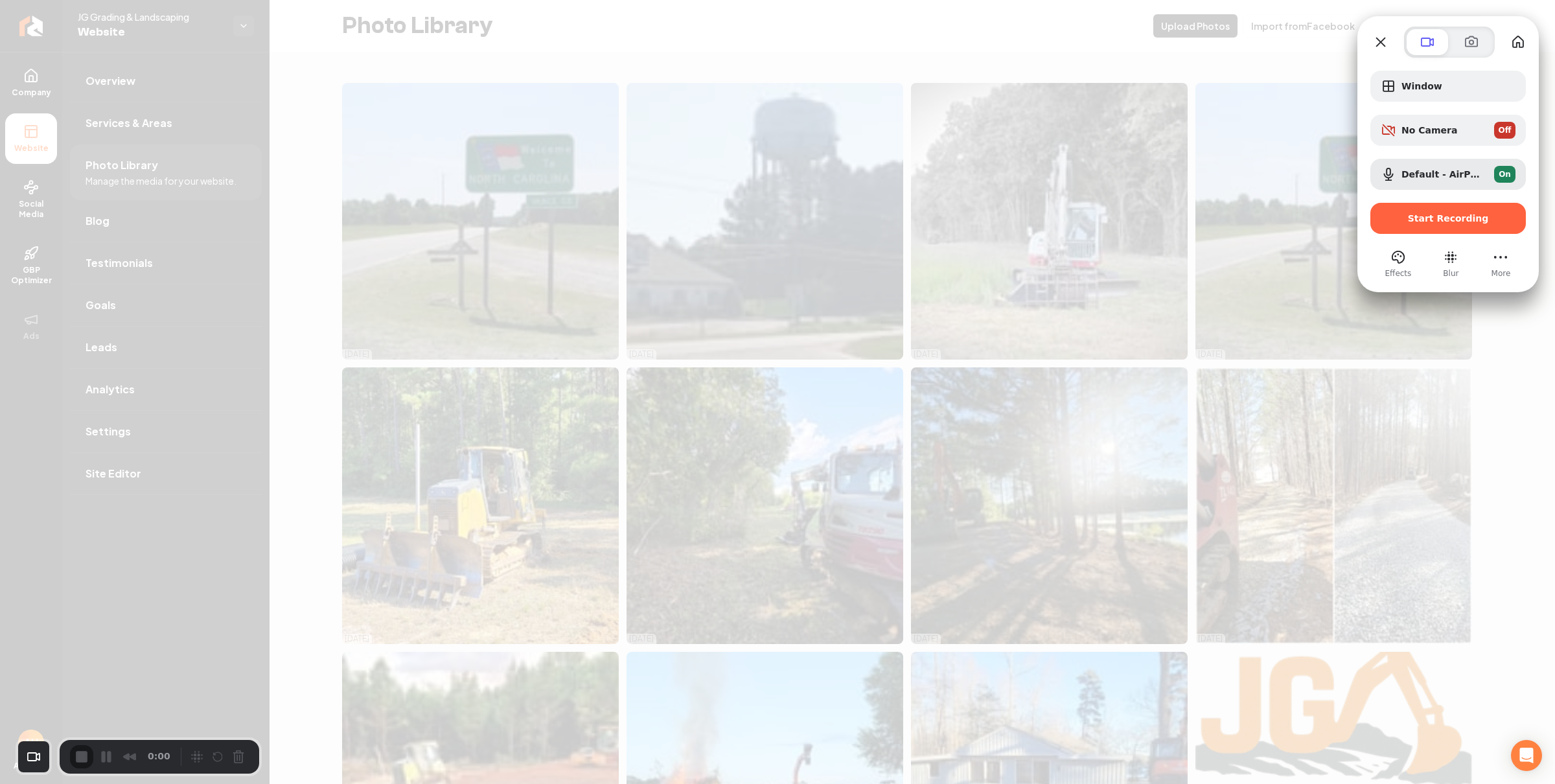
click at [1423, 215] on span "Start Recording" at bounding box center [1448, 218] width 81 height 10
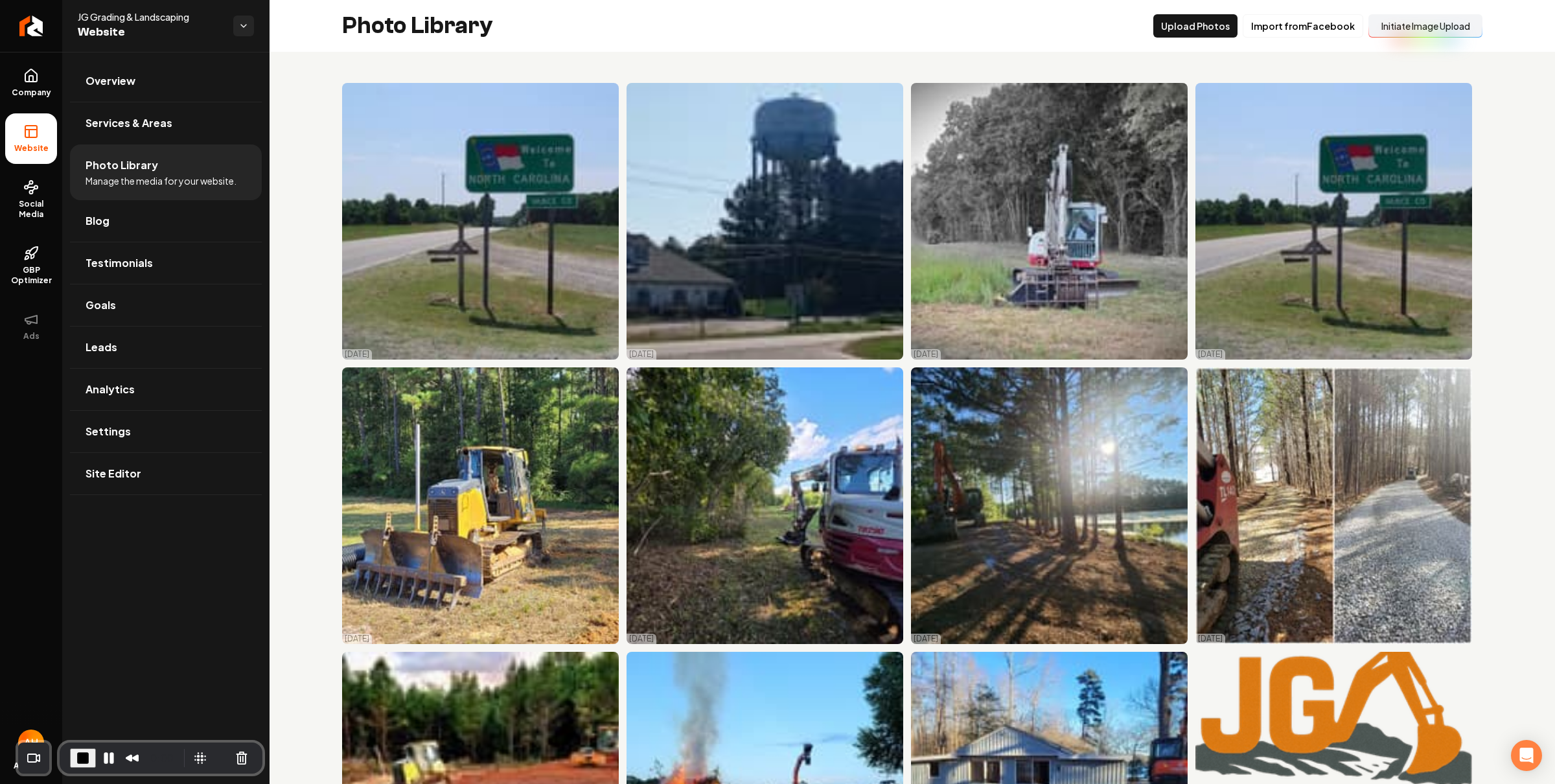
click at [722, 44] on div "Photo Library Upload Photos Import from Facebook Initiate Image Upload" at bounding box center [912, 26] width 1286 height 52
click at [177, 77] on link "Overview" at bounding box center [166, 80] width 191 height 42
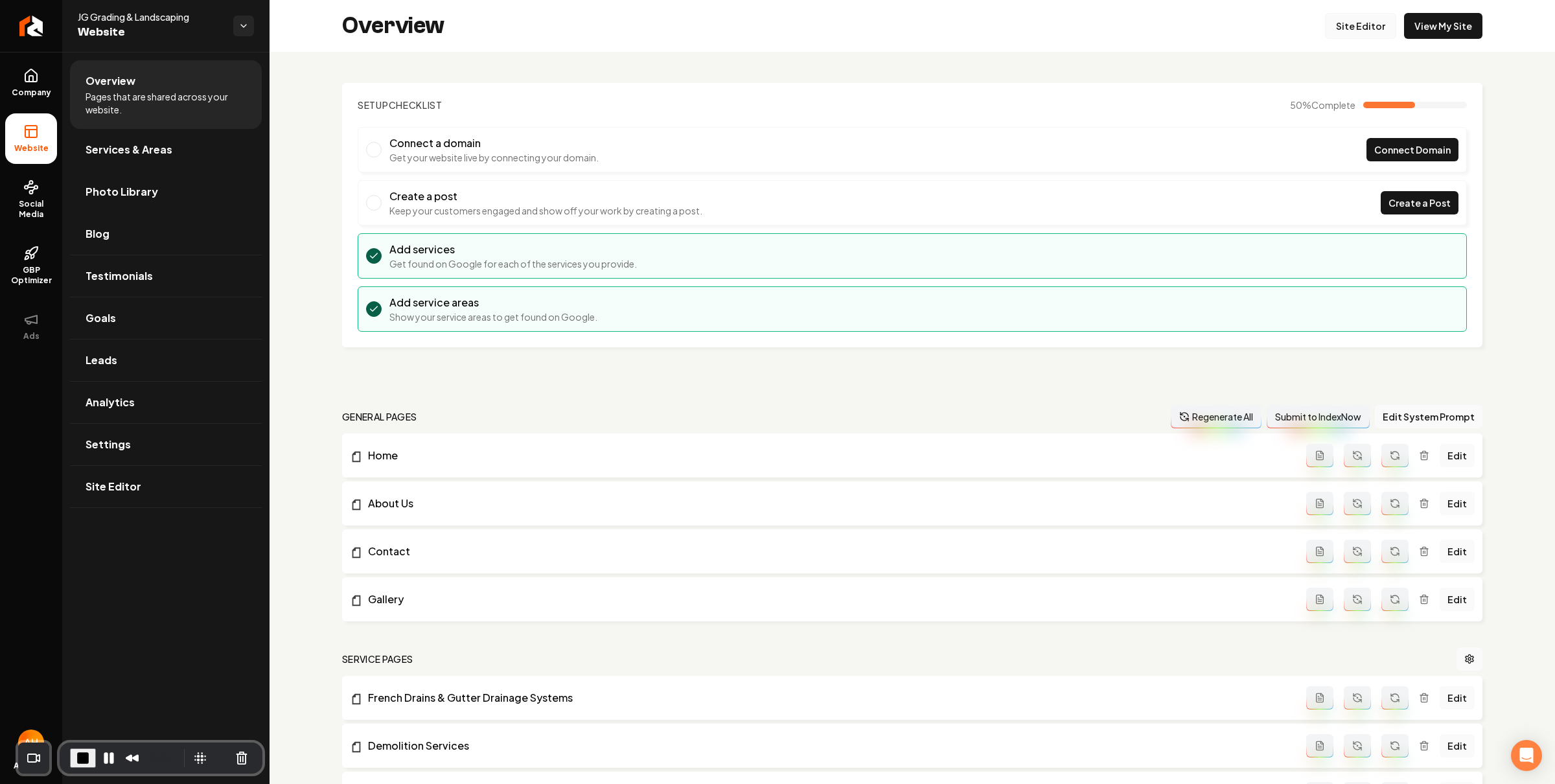
click at [1368, 29] on link "Site Editor" at bounding box center [1361, 26] width 72 height 26
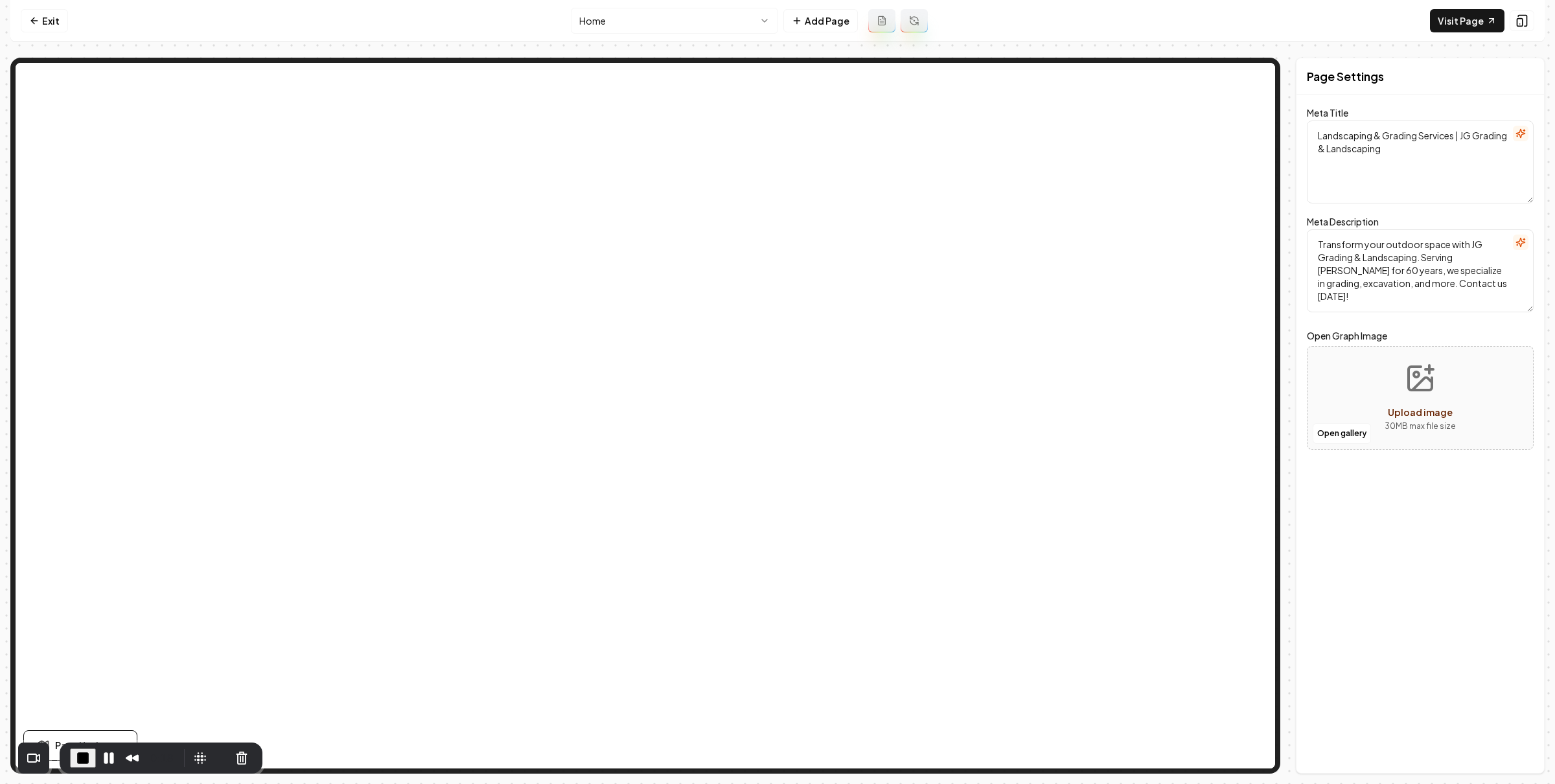
click at [683, 25] on html "Computer Required This feature is only available on a computer. Please switch t…" at bounding box center [778, 392] width 1555 height 784
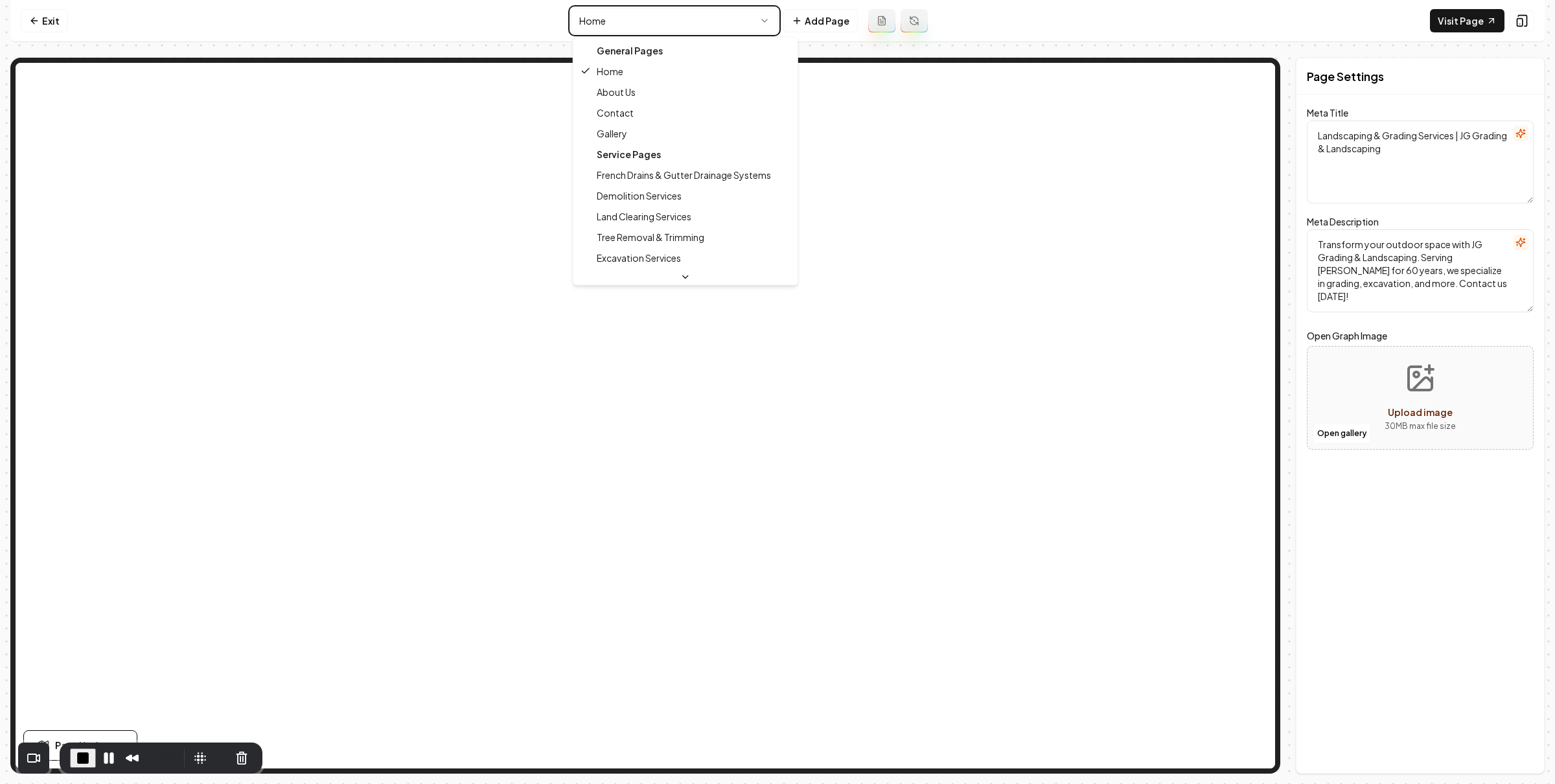
type textarea "Transform Your Land: JG Grading & Landscaping Gallery"
type textarea "Explore the JG Grading & Landscaping Gallery to see our impactful land transfor…"
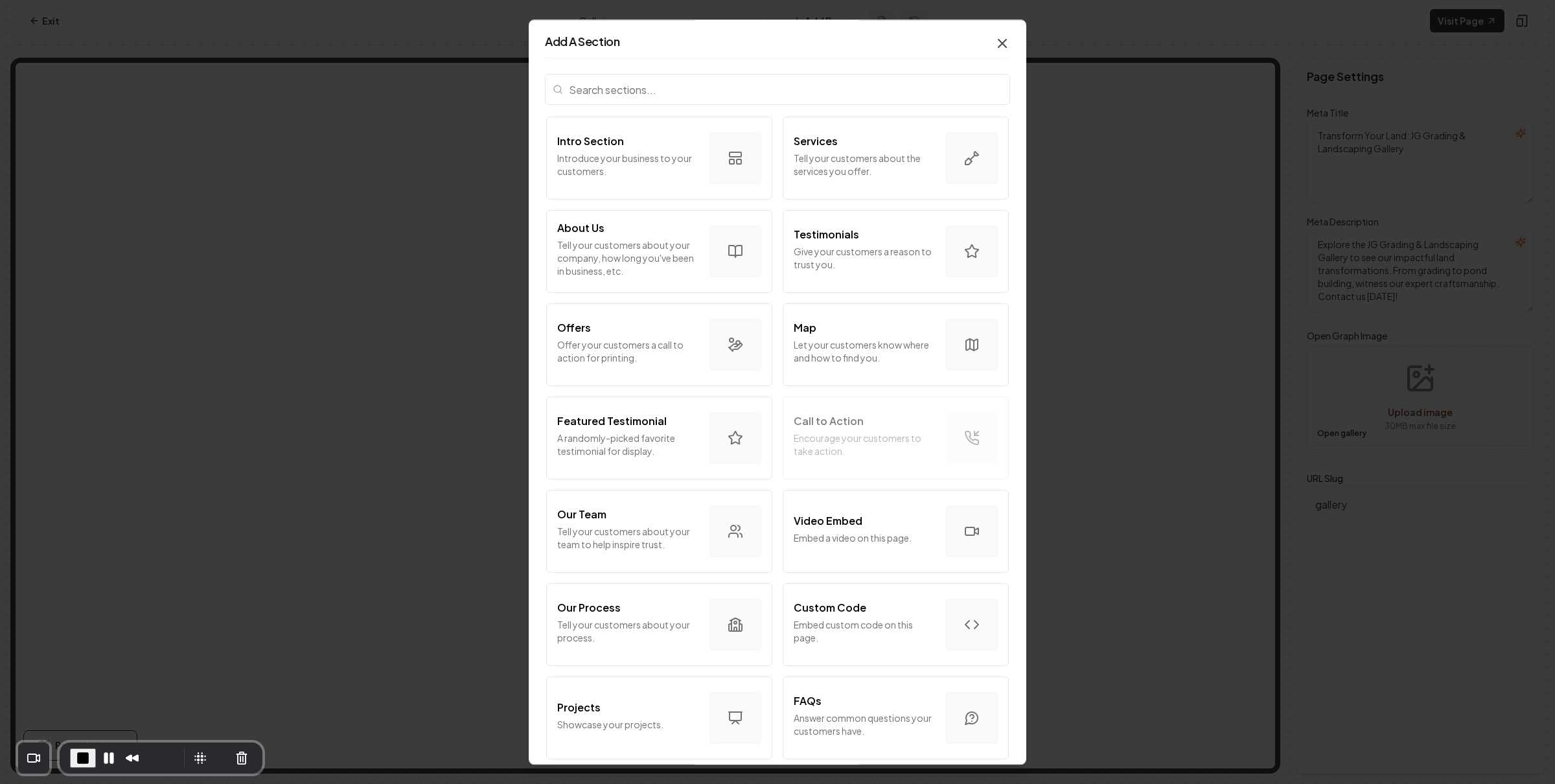
click at [995, 38] on icon "button" at bounding box center [1002, 43] width 16 height 16
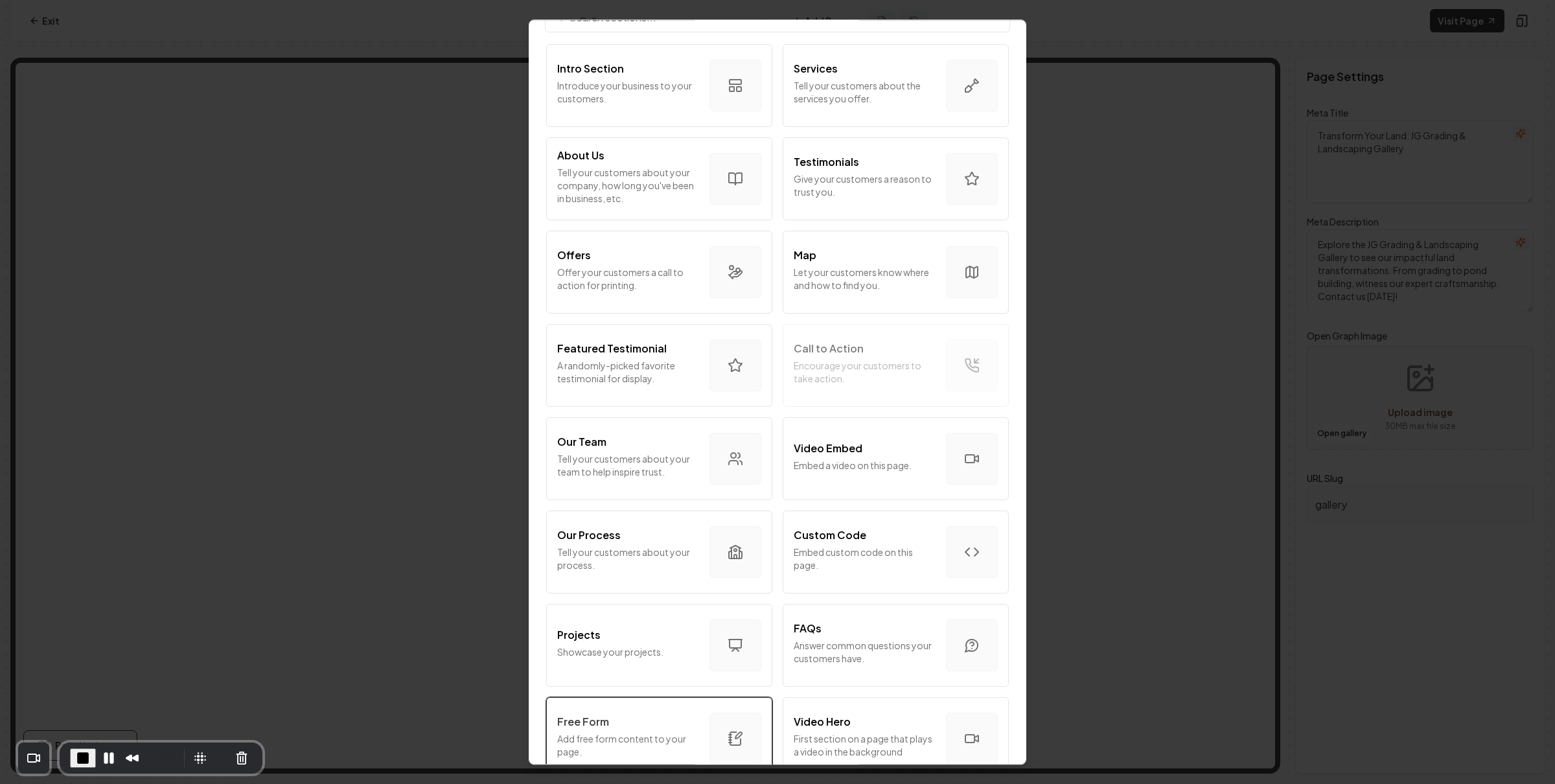
scroll to position [323, 0]
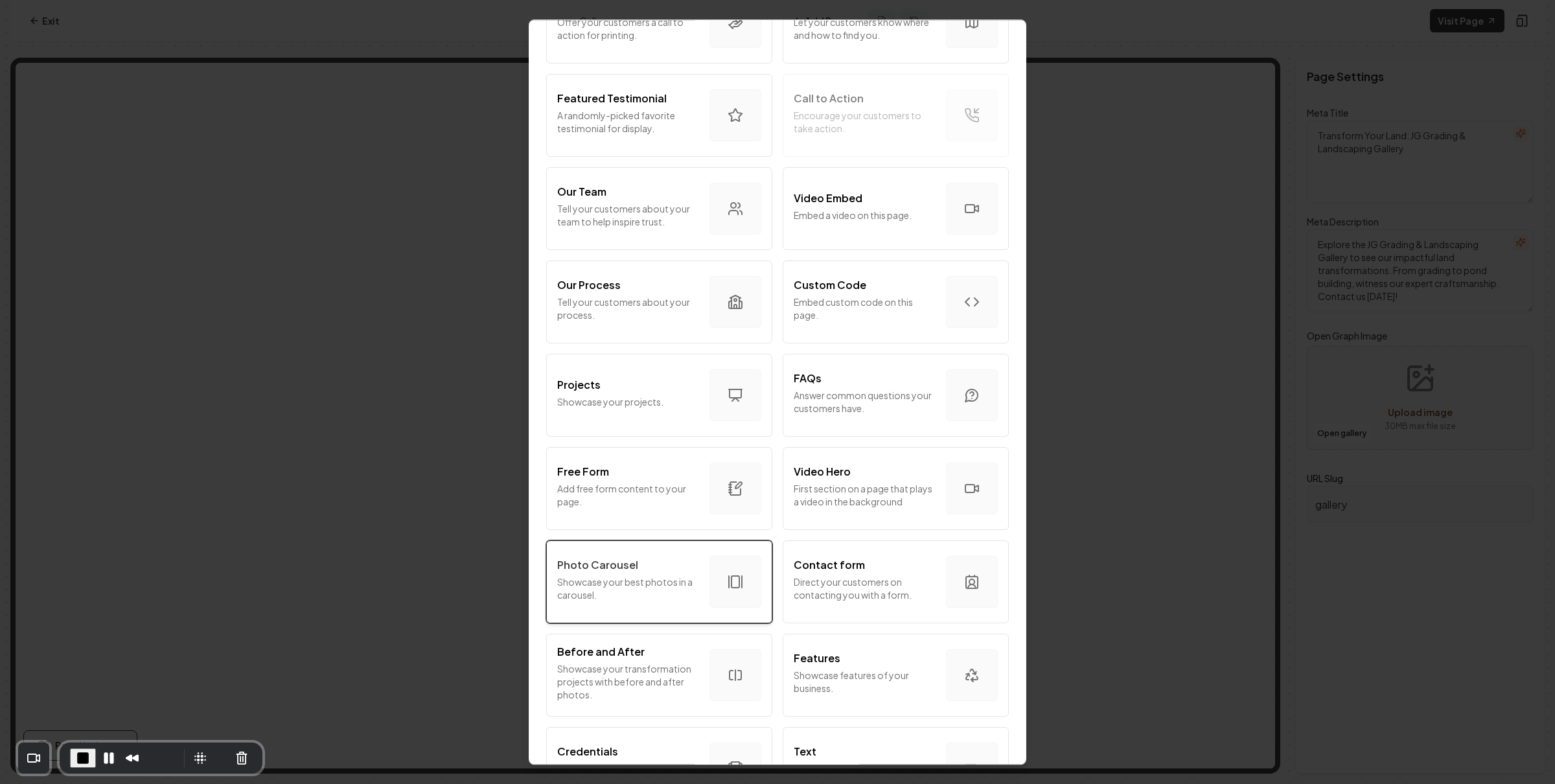
click at [629, 574] on div "Photo Carousel Showcase your best photos in a carousel." at bounding box center [628, 582] width 142 height 49
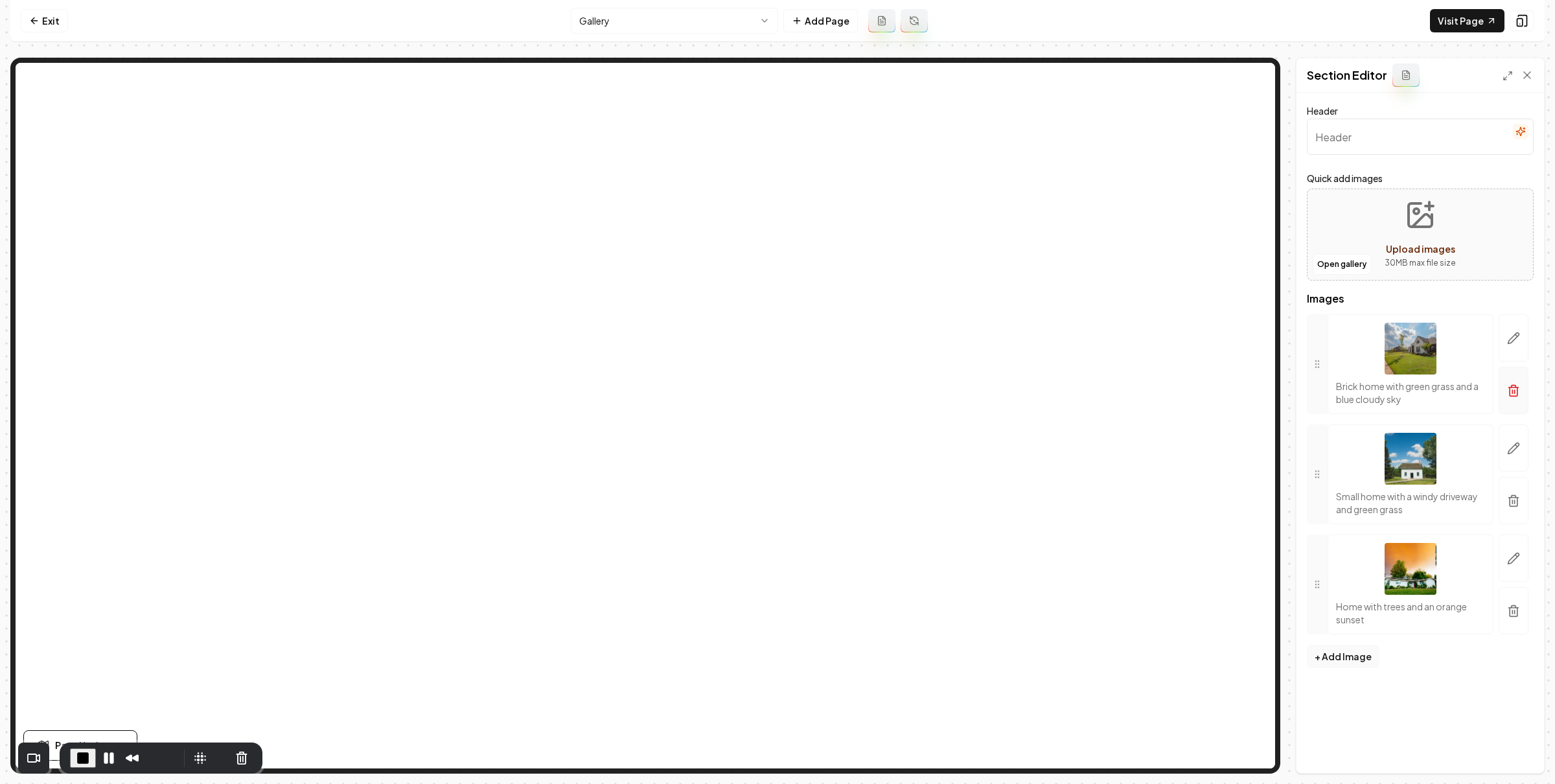
click at [1510, 390] on icon "button" at bounding box center [1513, 392] width 7 height 8
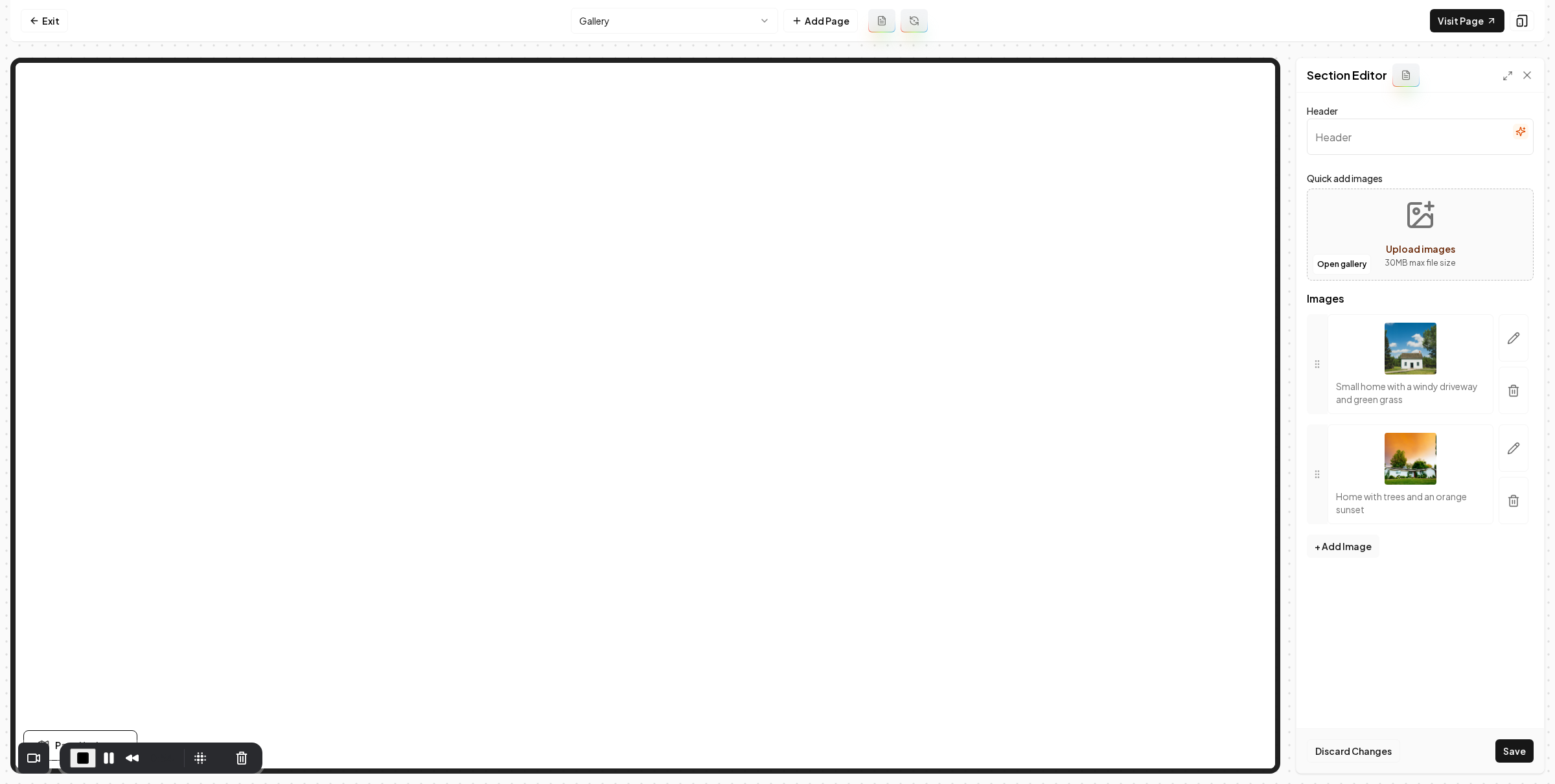
click at [1366, 748] on button "Discard Changes" at bounding box center [1353, 751] width 93 height 23
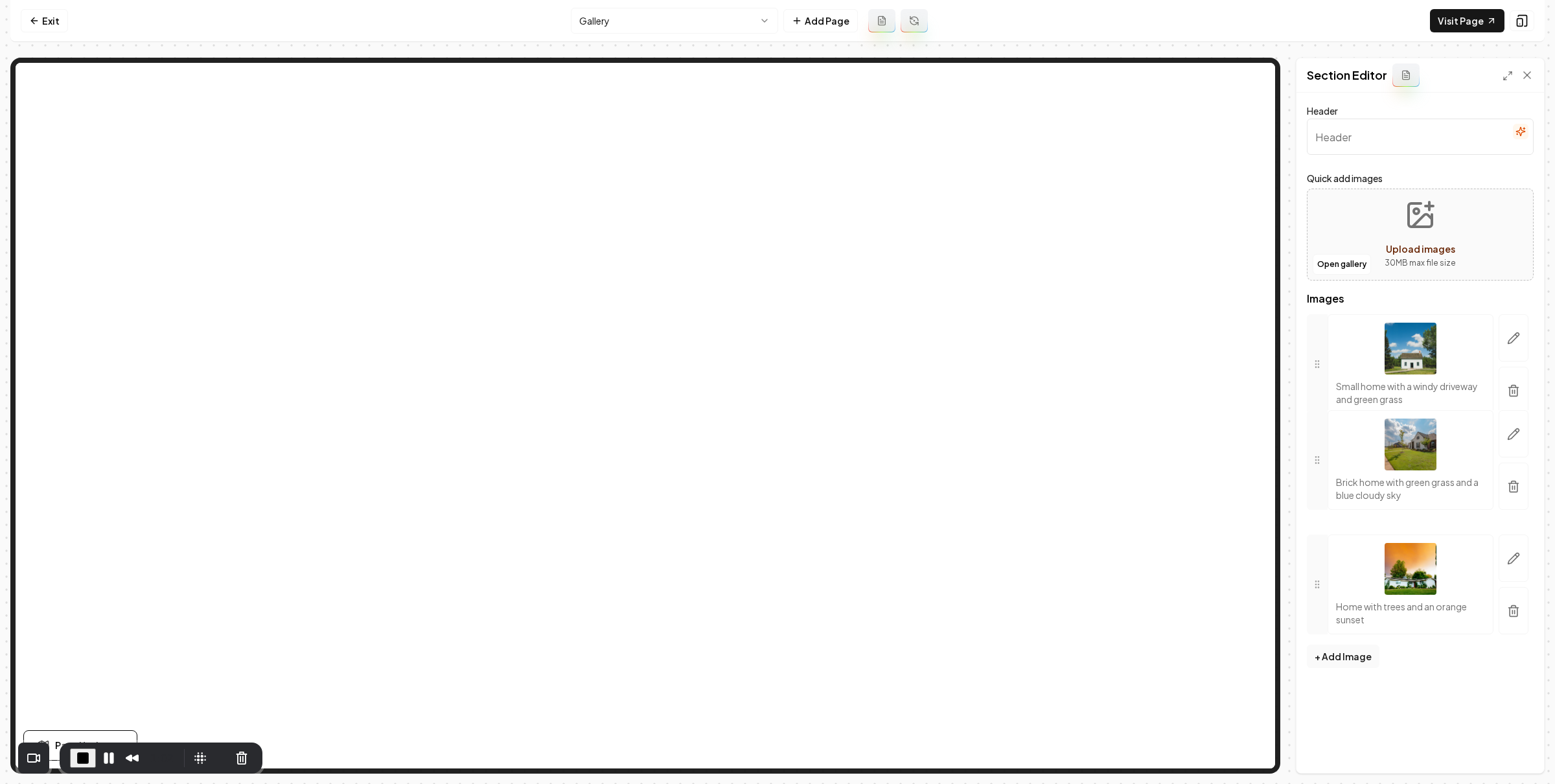
drag, startPoint x: 1315, startPoint y: 353, endPoint x: 1317, endPoint y: 471, distance: 118.0
click at [1515, 747] on button "Save" at bounding box center [1515, 751] width 38 height 23
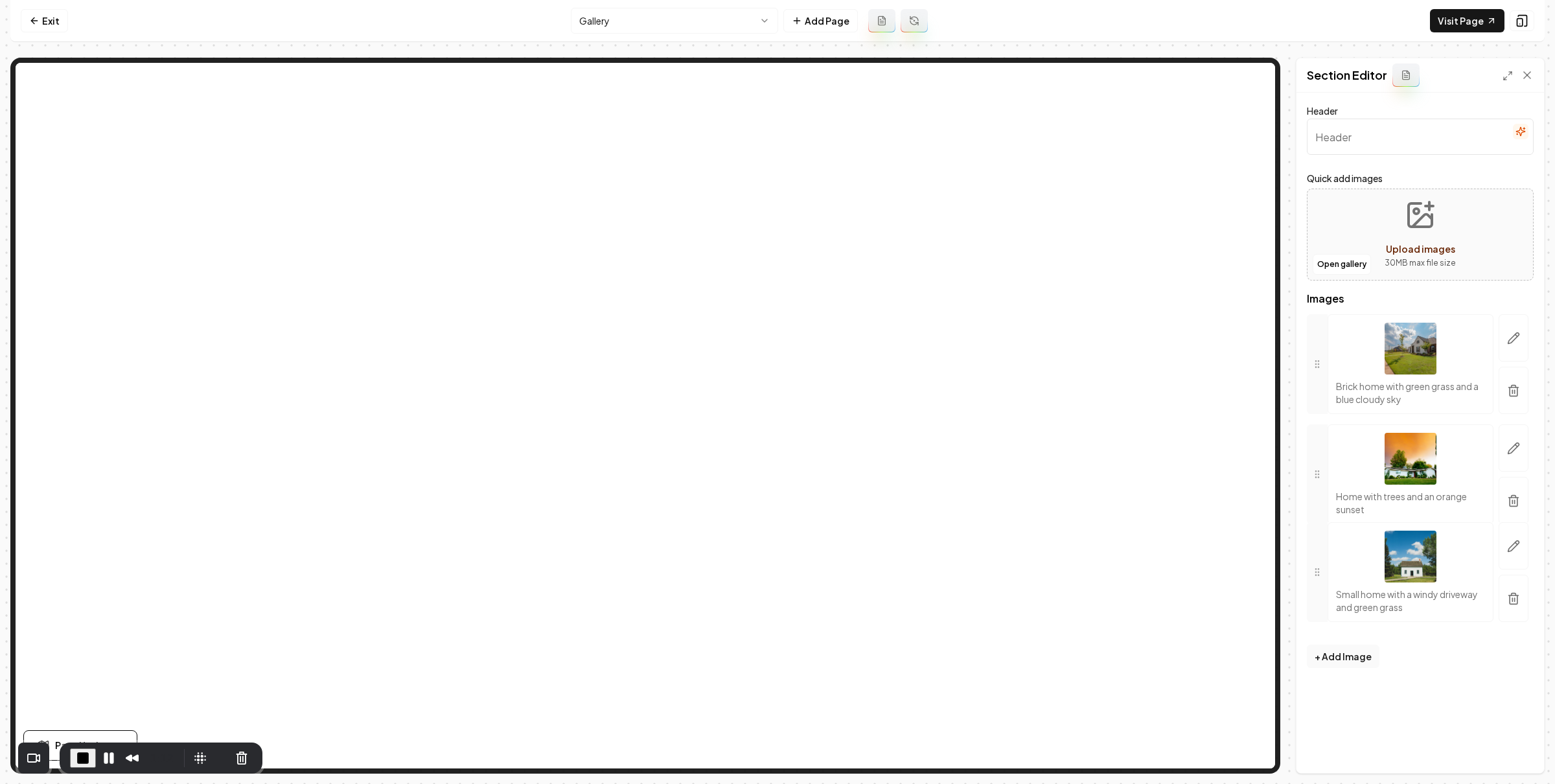
drag, startPoint x: 1314, startPoint y: 368, endPoint x: 1314, endPoint y: 576, distance: 208.0
drag, startPoint x: 1513, startPoint y: 747, endPoint x: 1452, endPoint y: 703, distance: 75.2
click at [1513, 747] on button "Save" at bounding box center [1515, 751] width 38 height 23
drag, startPoint x: 1319, startPoint y: 475, endPoint x: 1344, endPoint y: 421, distance: 59.5
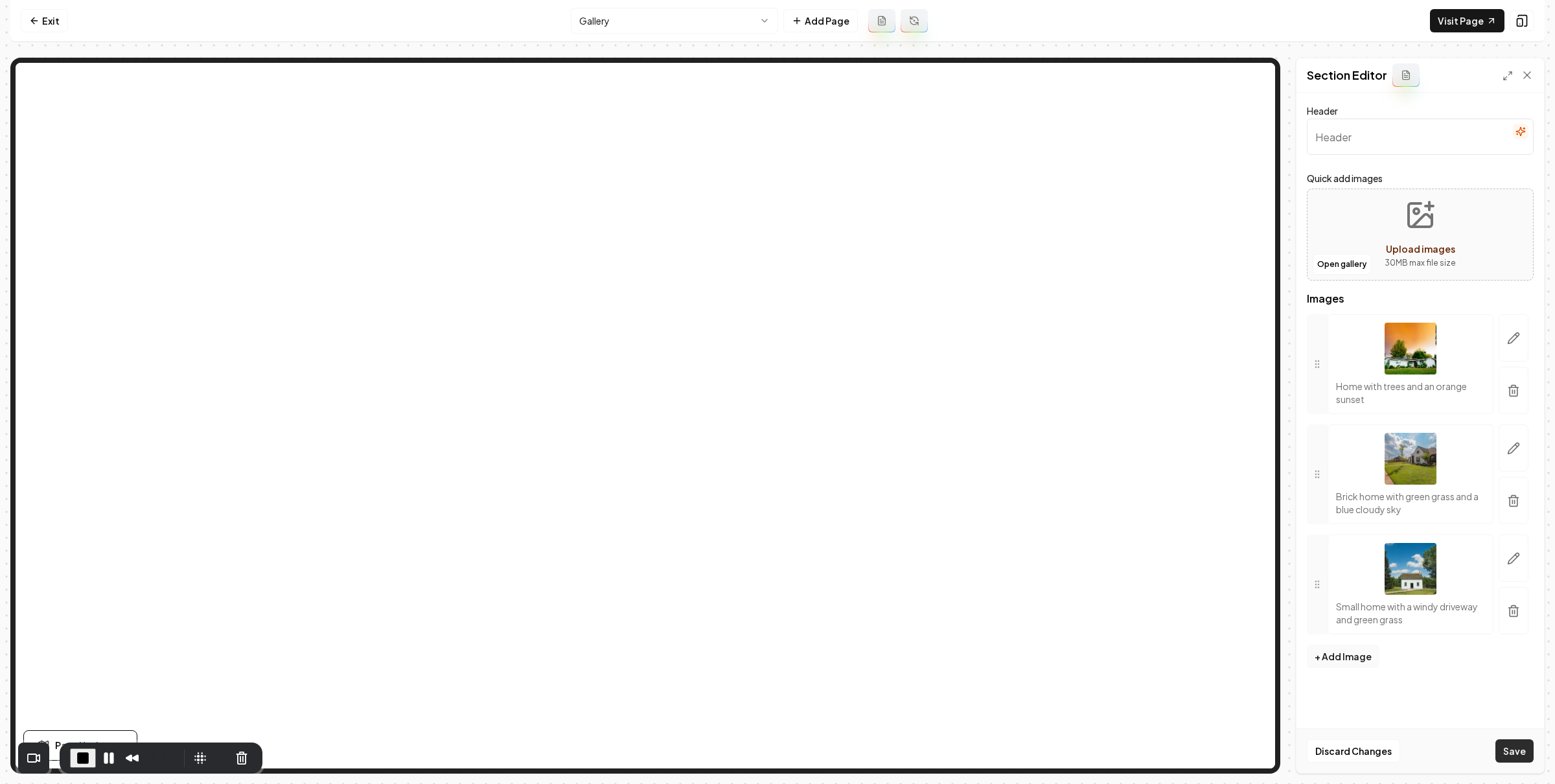
click at [1516, 747] on button "Save" at bounding box center [1515, 751] width 38 height 23
click at [1354, 130] on input "Header" at bounding box center [1420, 136] width 227 height 36
click at [1349, 142] on input "Header" at bounding box center [1420, 136] width 227 height 36
type input "Excavation Services"
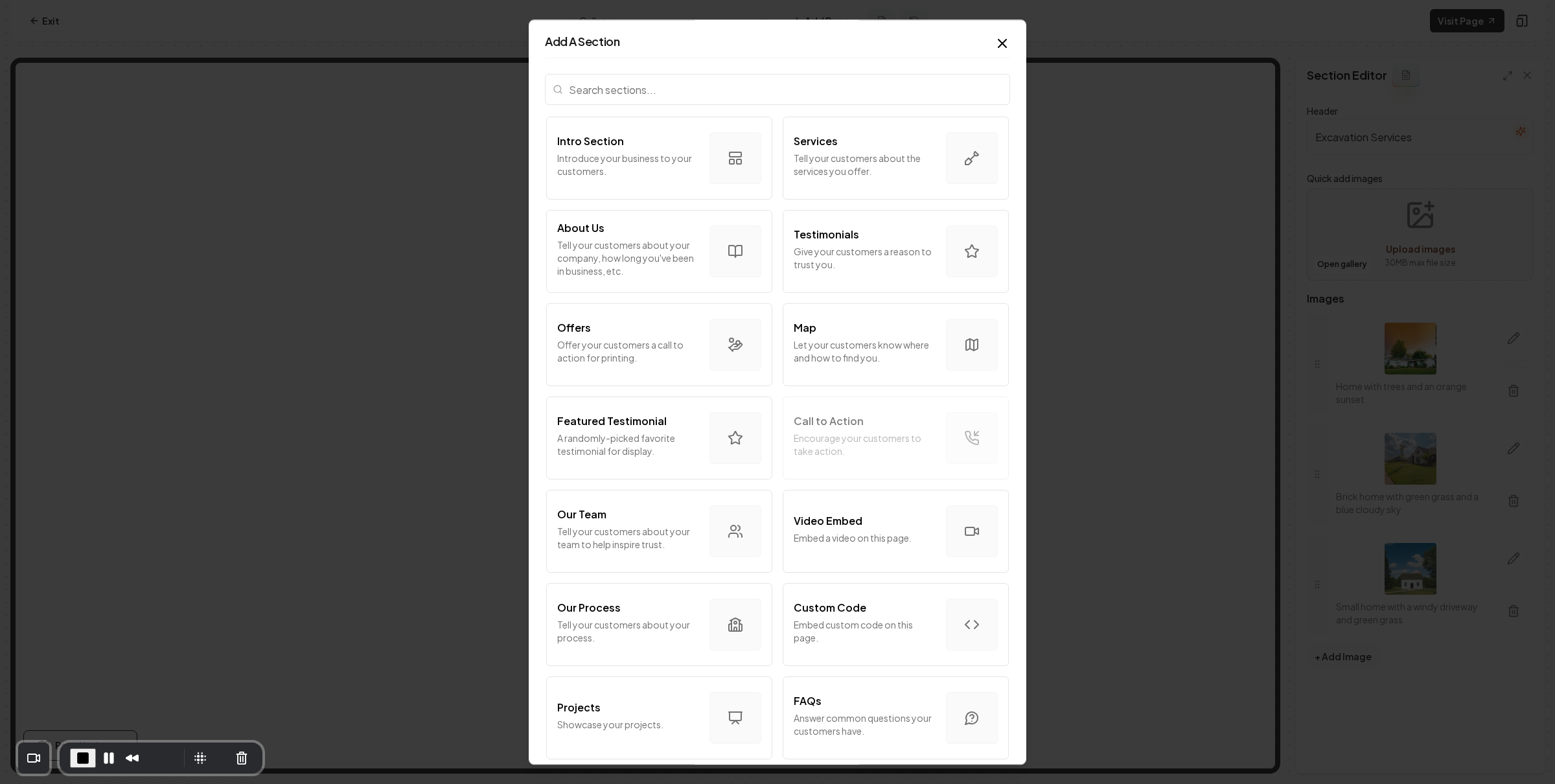
scroll to position [437, 0]
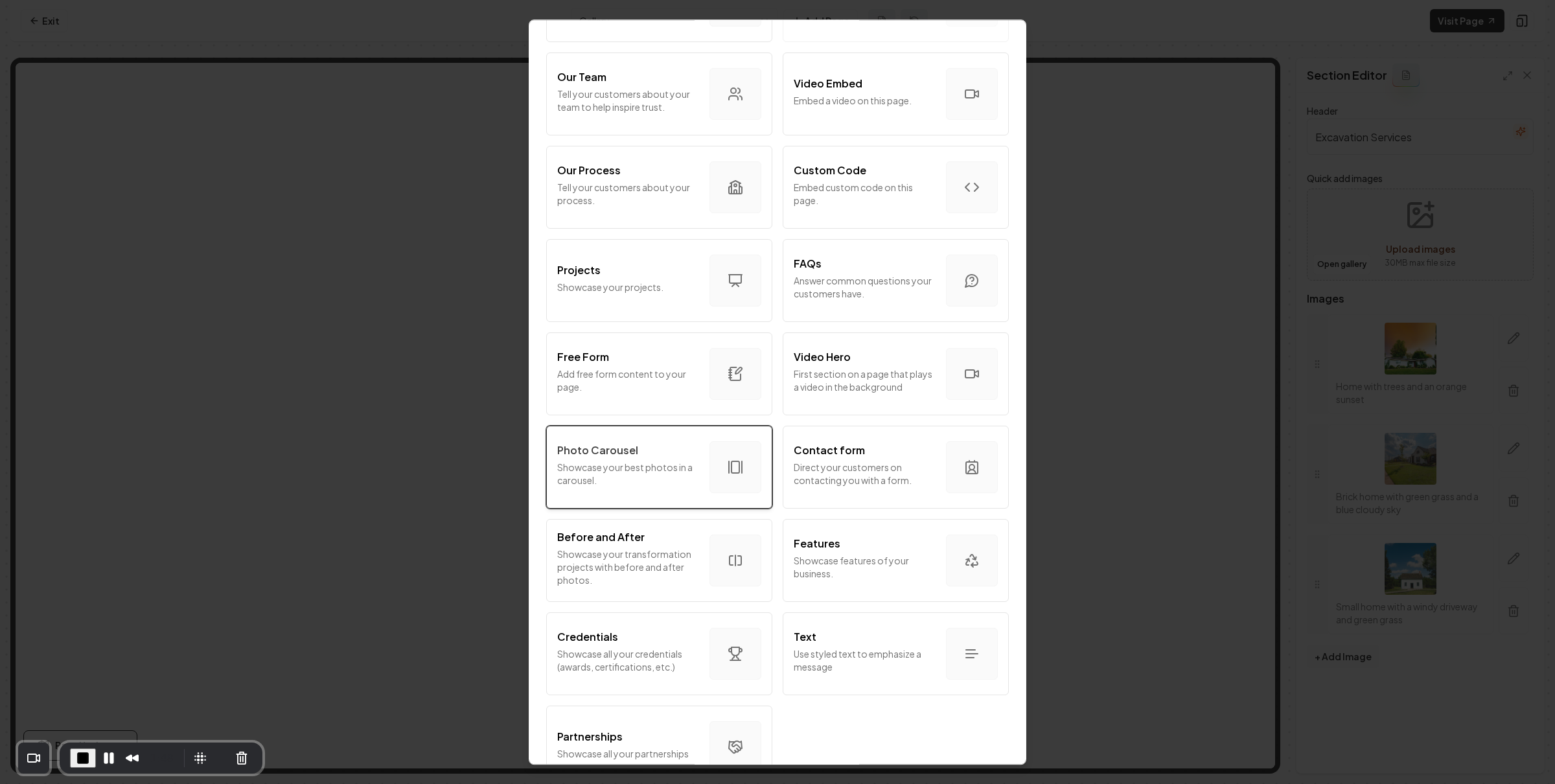
click at [668, 469] on p "Showcase your best photos in a carousel." at bounding box center [628, 473] width 142 height 26
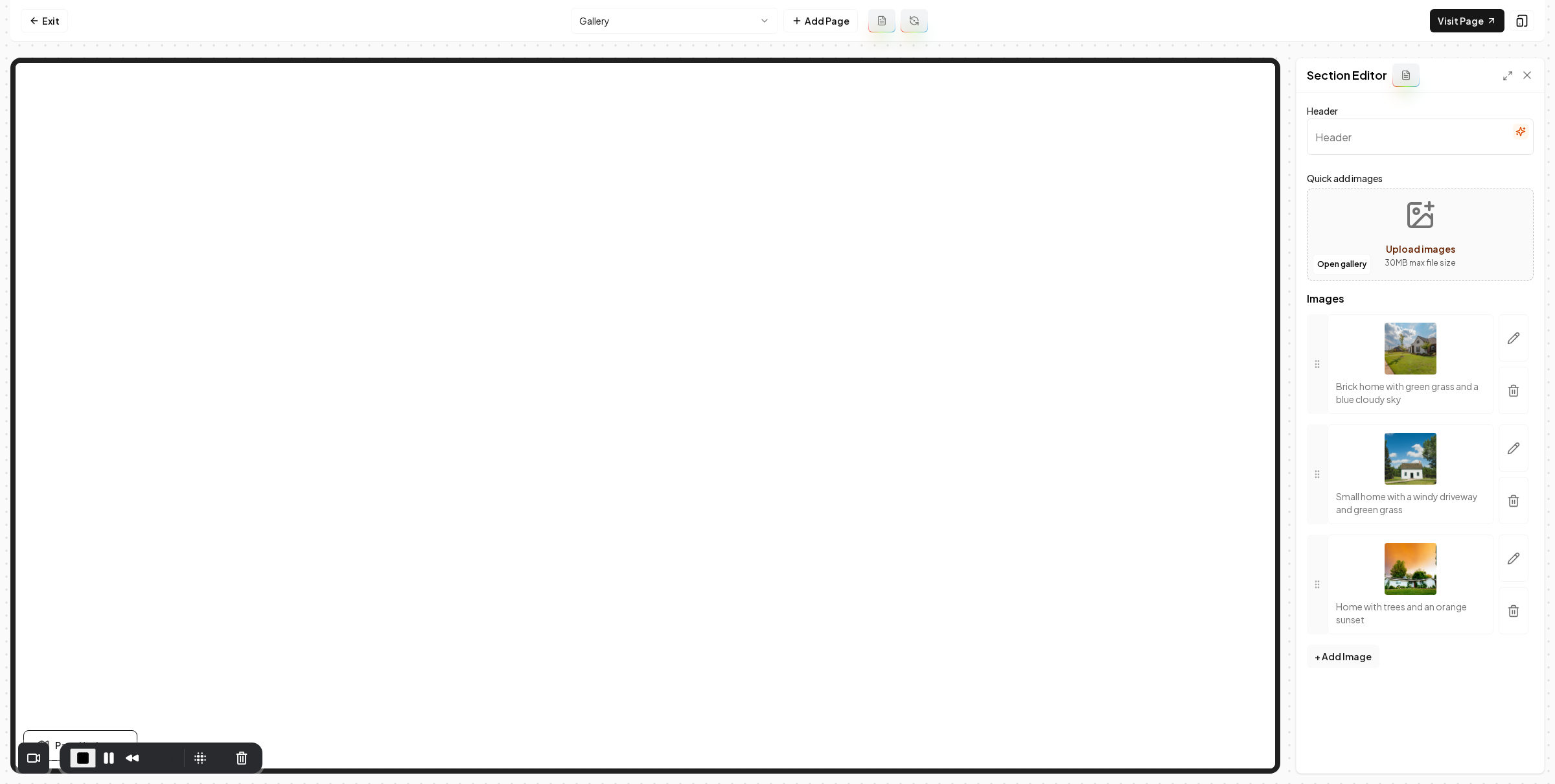
click at [1376, 141] on input "Header" at bounding box center [1420, 136] width 227 height 36
type input "Tree Removal"
click at [1357, 138] on input "Tree Removal" at bounding box center [1420, 136] width 227 height 36
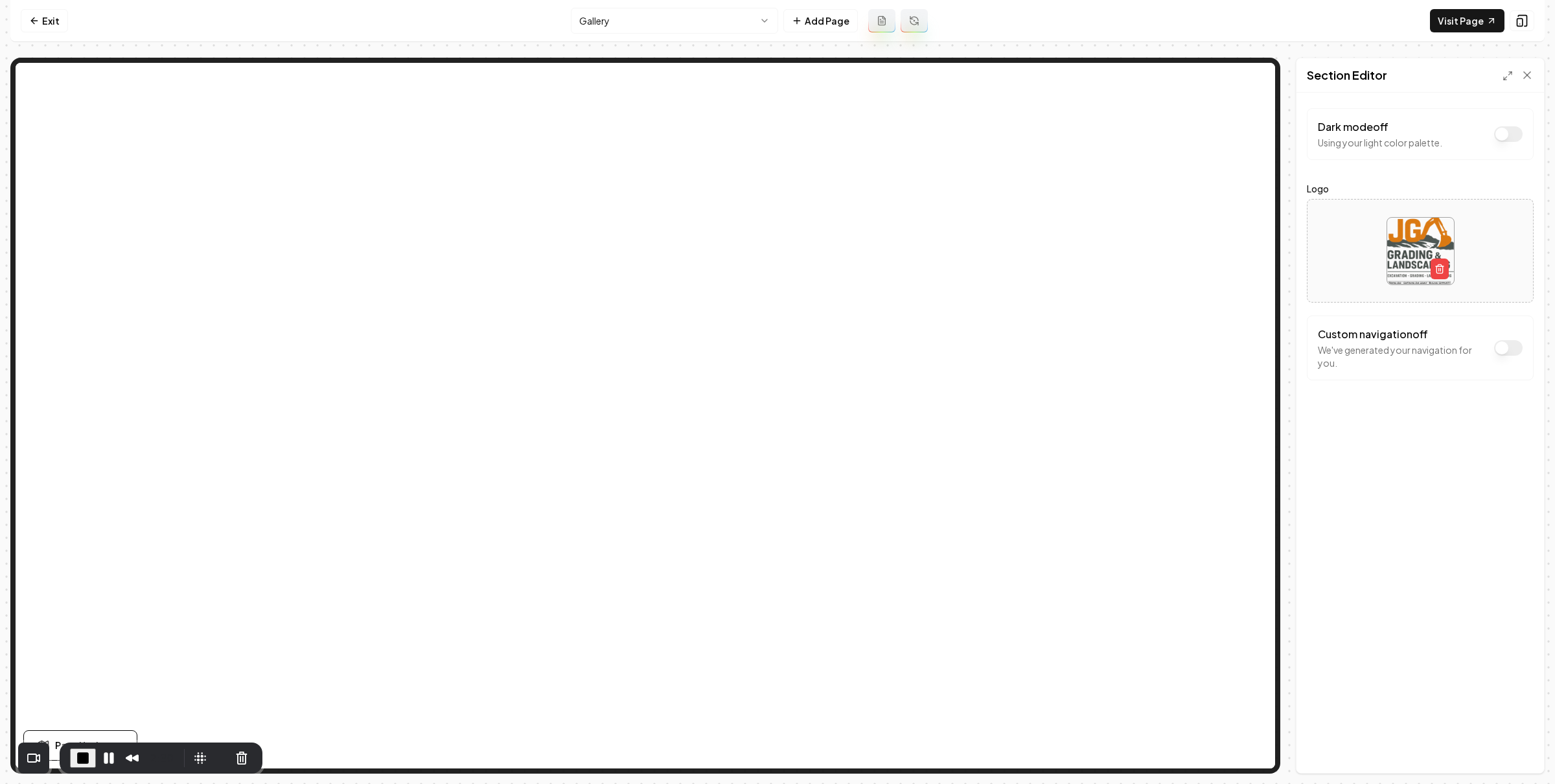
click at [1495, 345] on button "Dark mode off" at bounding box center [1509, 347] width 29 height 16
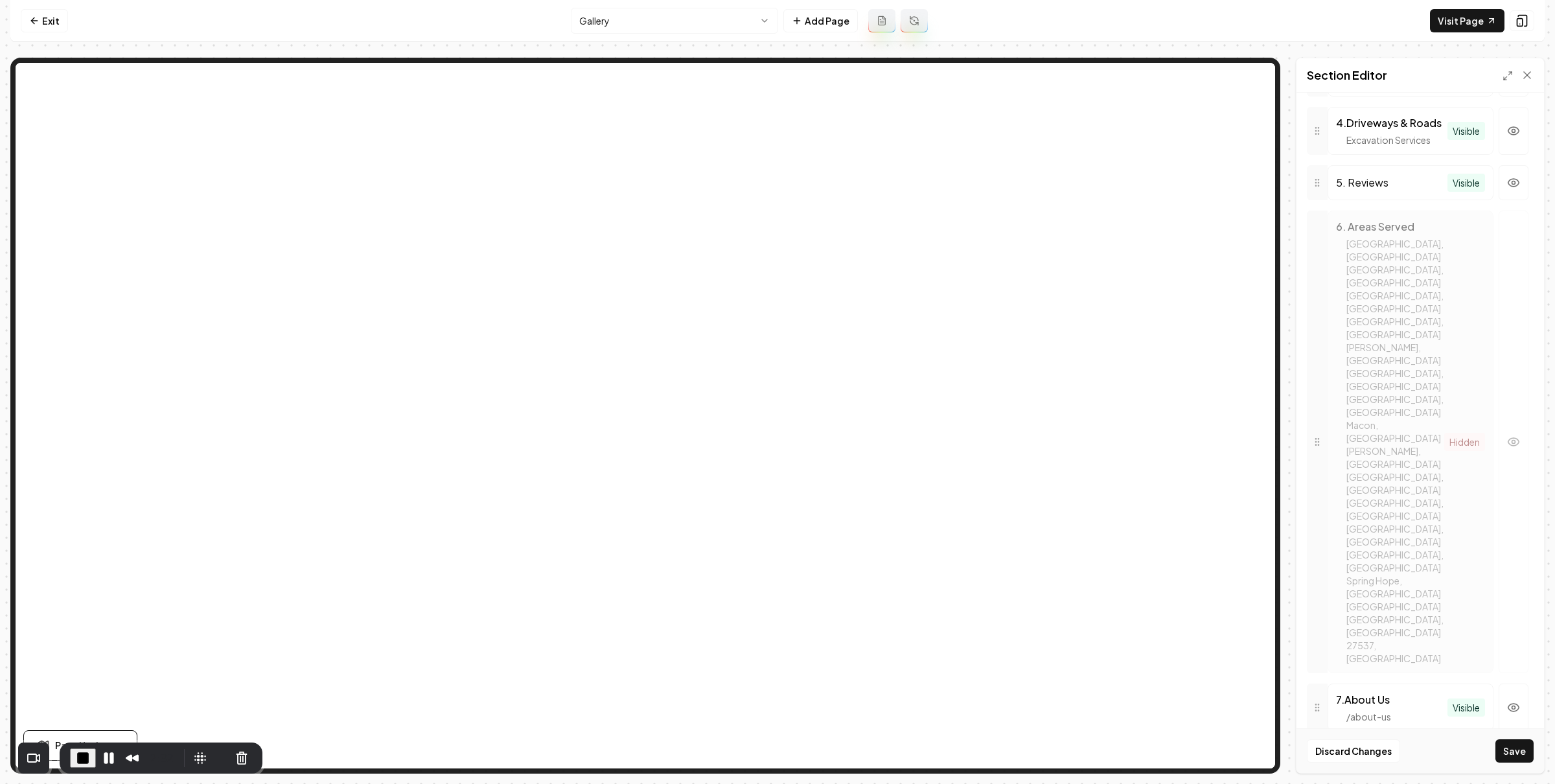
scroll to position [928, 0]
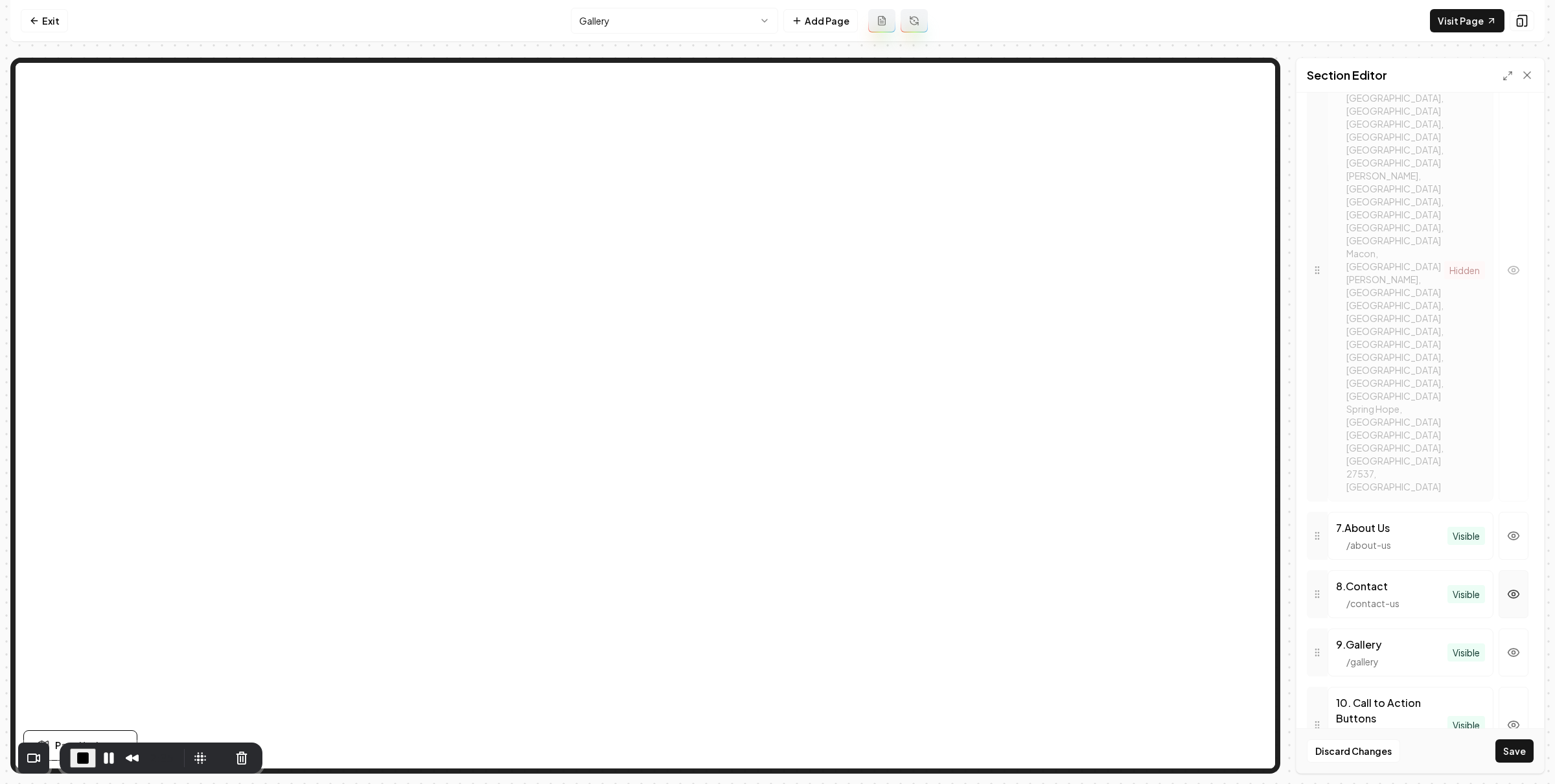
click at [1509, 570] on button "button" at bounding box center [1514, 594] width 30 height 48
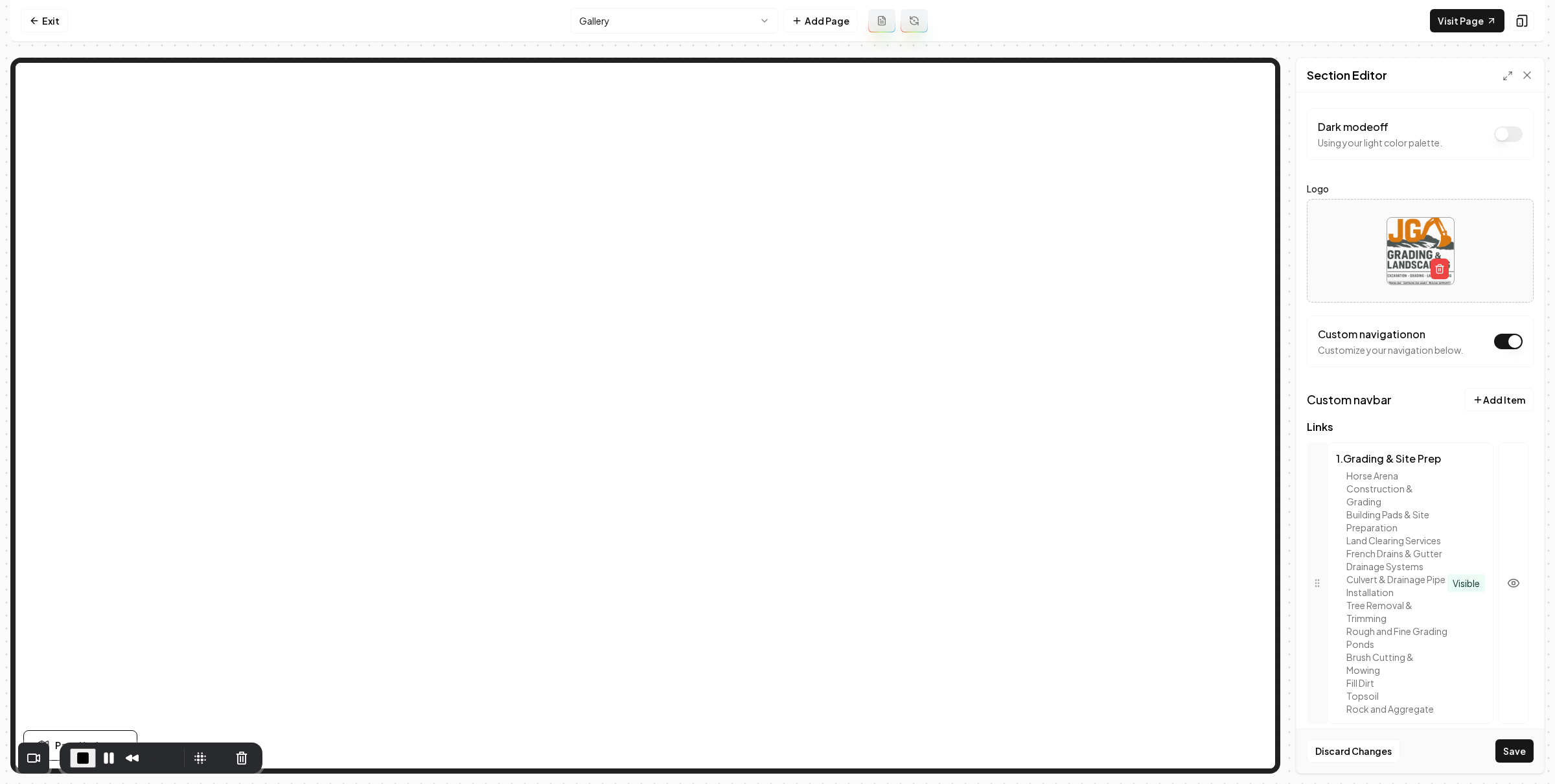
click at [1523, 746] on button "Save" at bounding box center [1515, 751] width 38 height 23
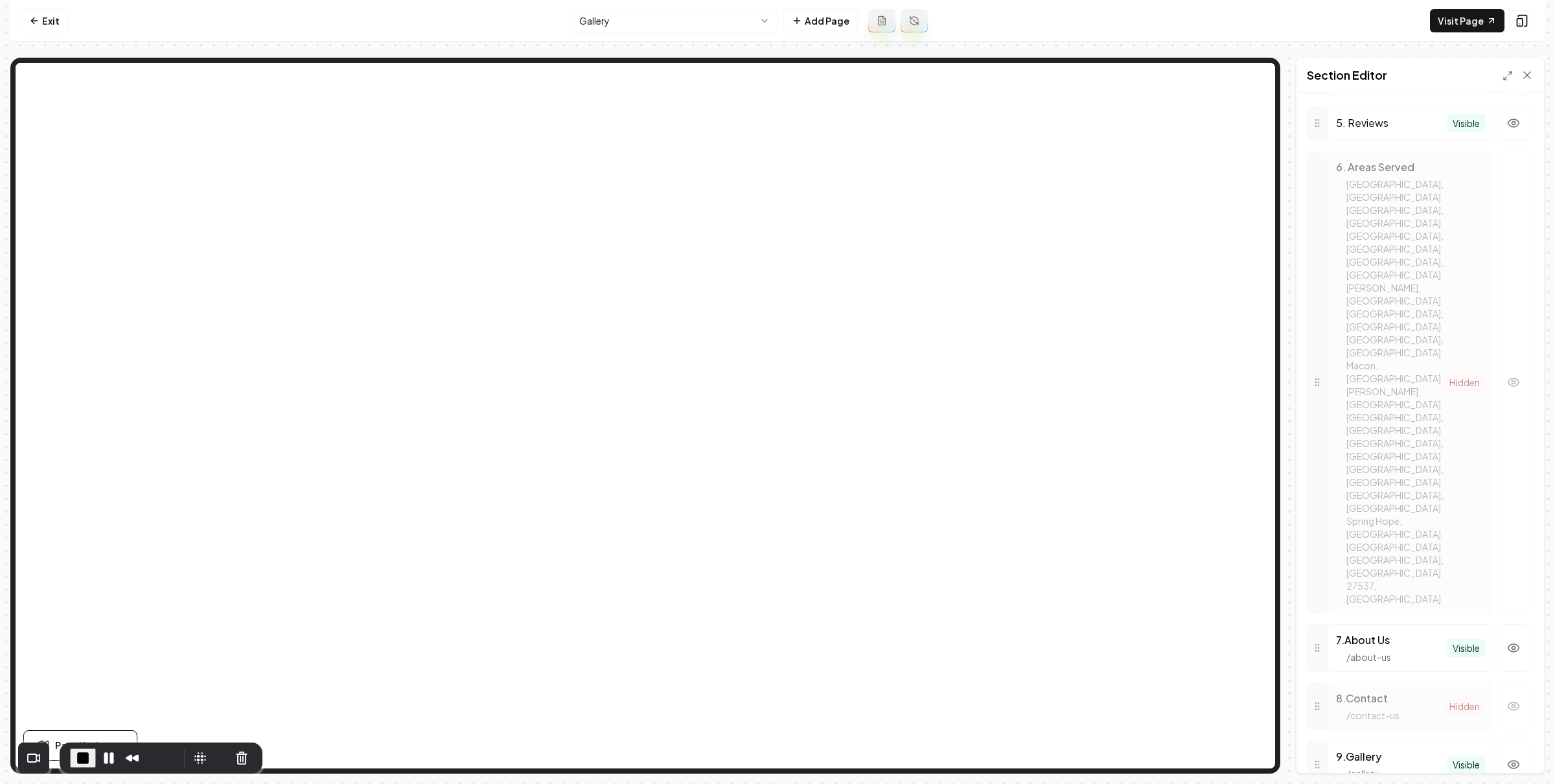
scroll to position [884, 0]
drag, startPoint x: 1322, startPoint y: 500, endPoint x: 1327, endPoint y: 638, distance: 138.1
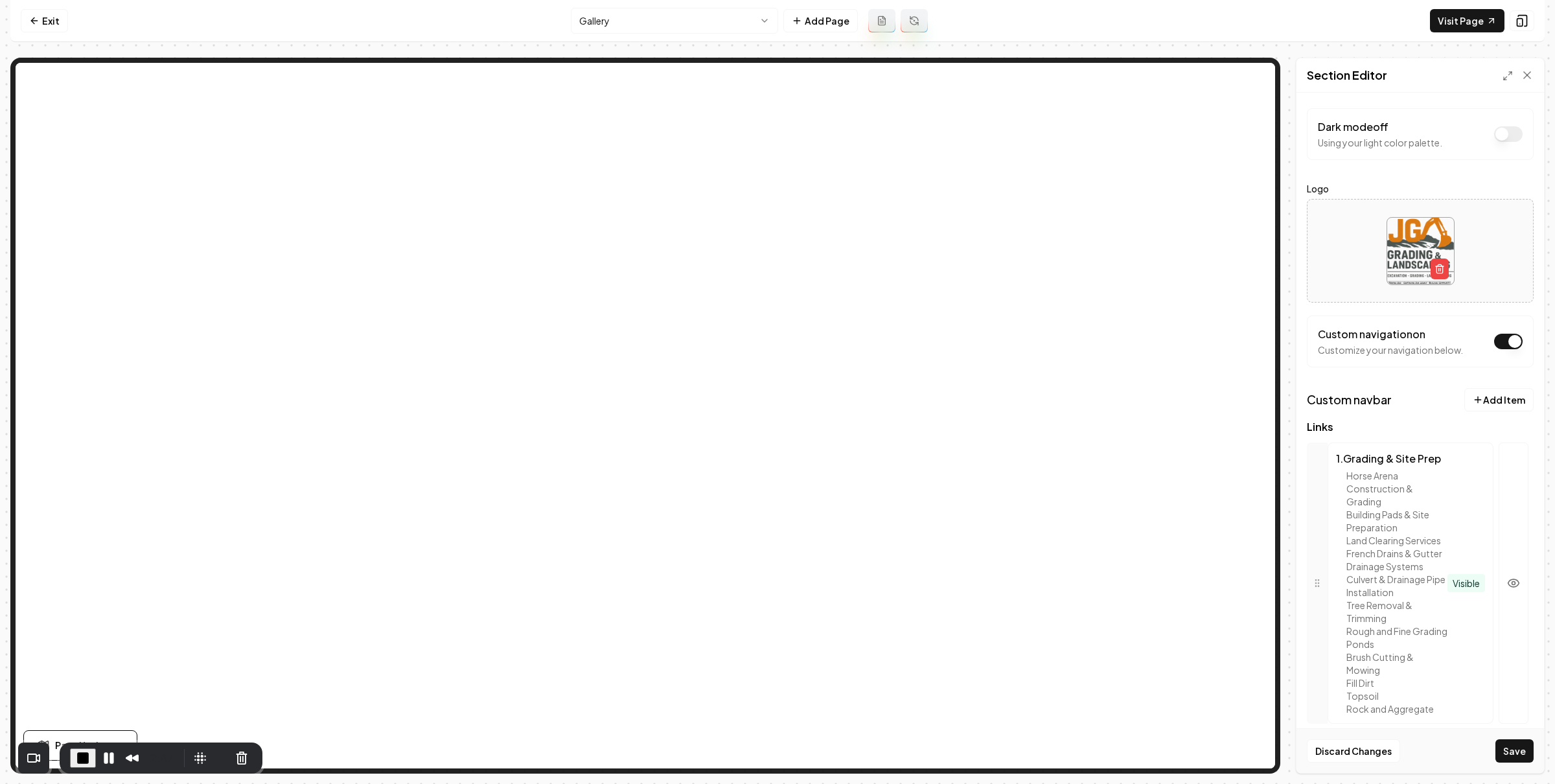
scroll to position [928, 0]
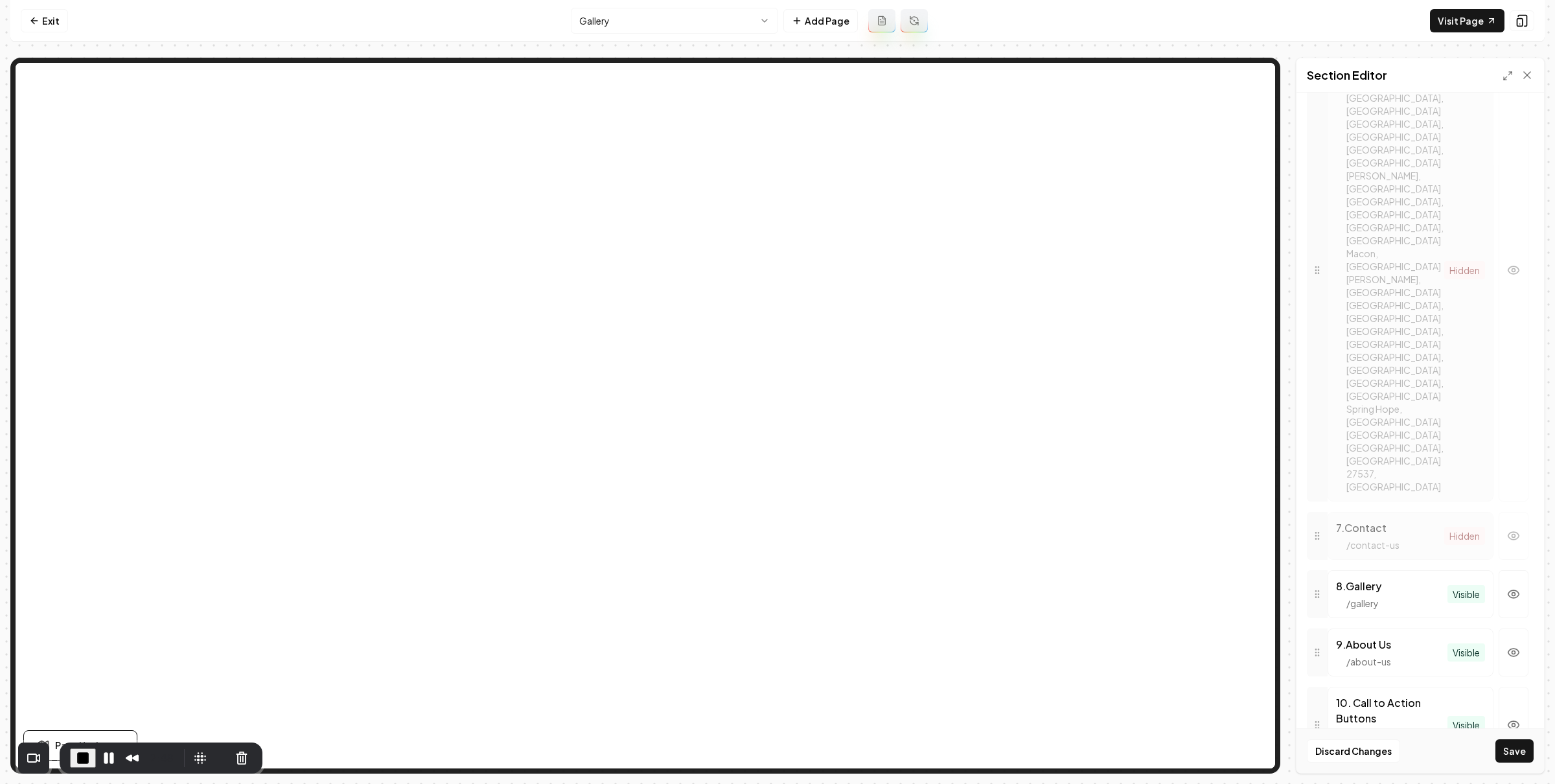
click at [1515, 747] on button "Save" at bounding box center [1515, 751] width 38 height 23
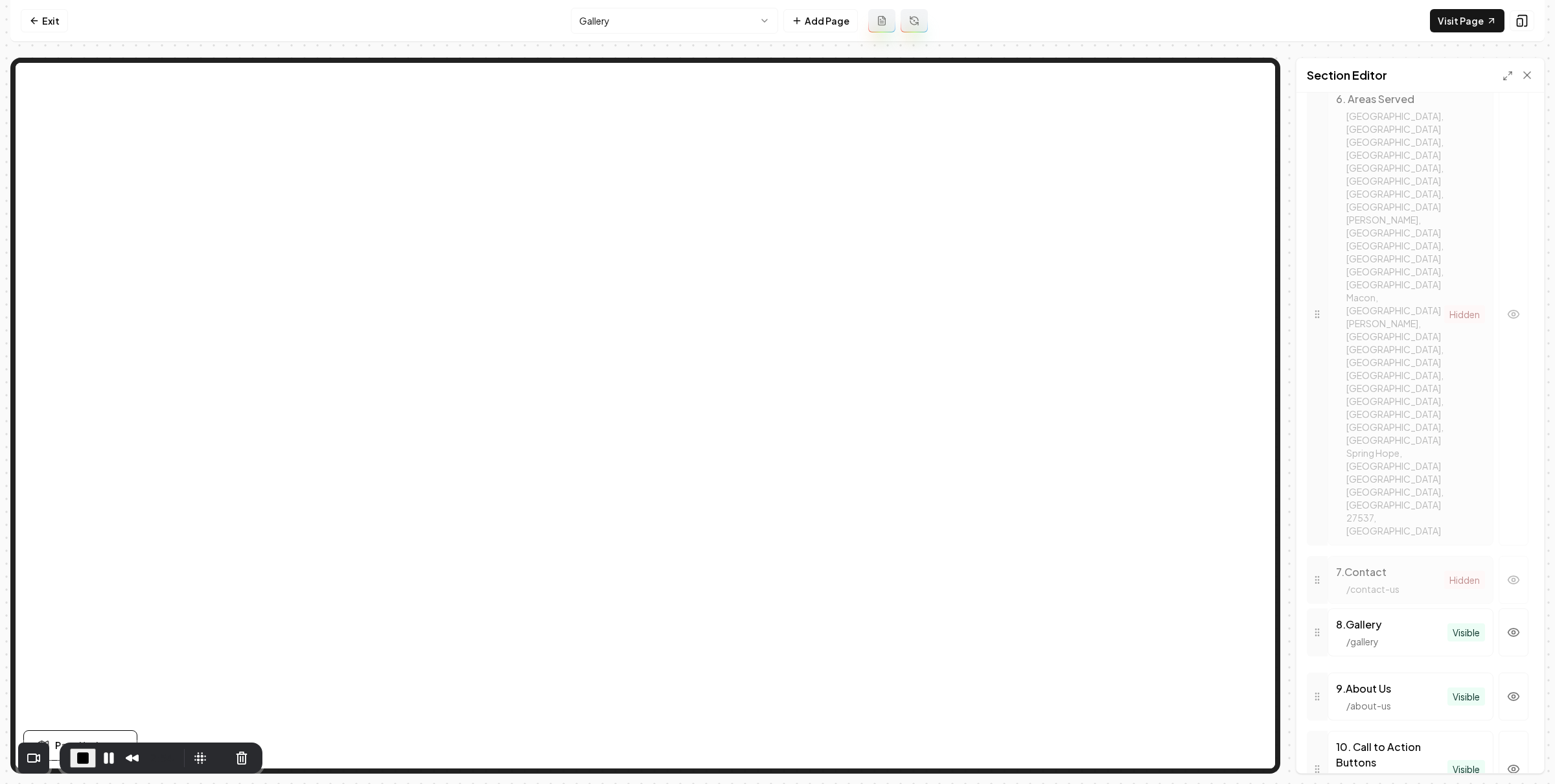
drag, startPoint x: 1316, startPoint y: 550, endPoint x: 1263, endPoint y: 574, distance: 58.2
click at [1319, 608] on div at bounding box center [1317, 632] width 20 height 48
click at [275, 29] on nav "Exit Gallery Add Page Visit Page" at bounding box center [778, 21] width 1535 height 42
click at [46, 16] on link "Exit" at bounding box center [44, 20] width 47 height 23
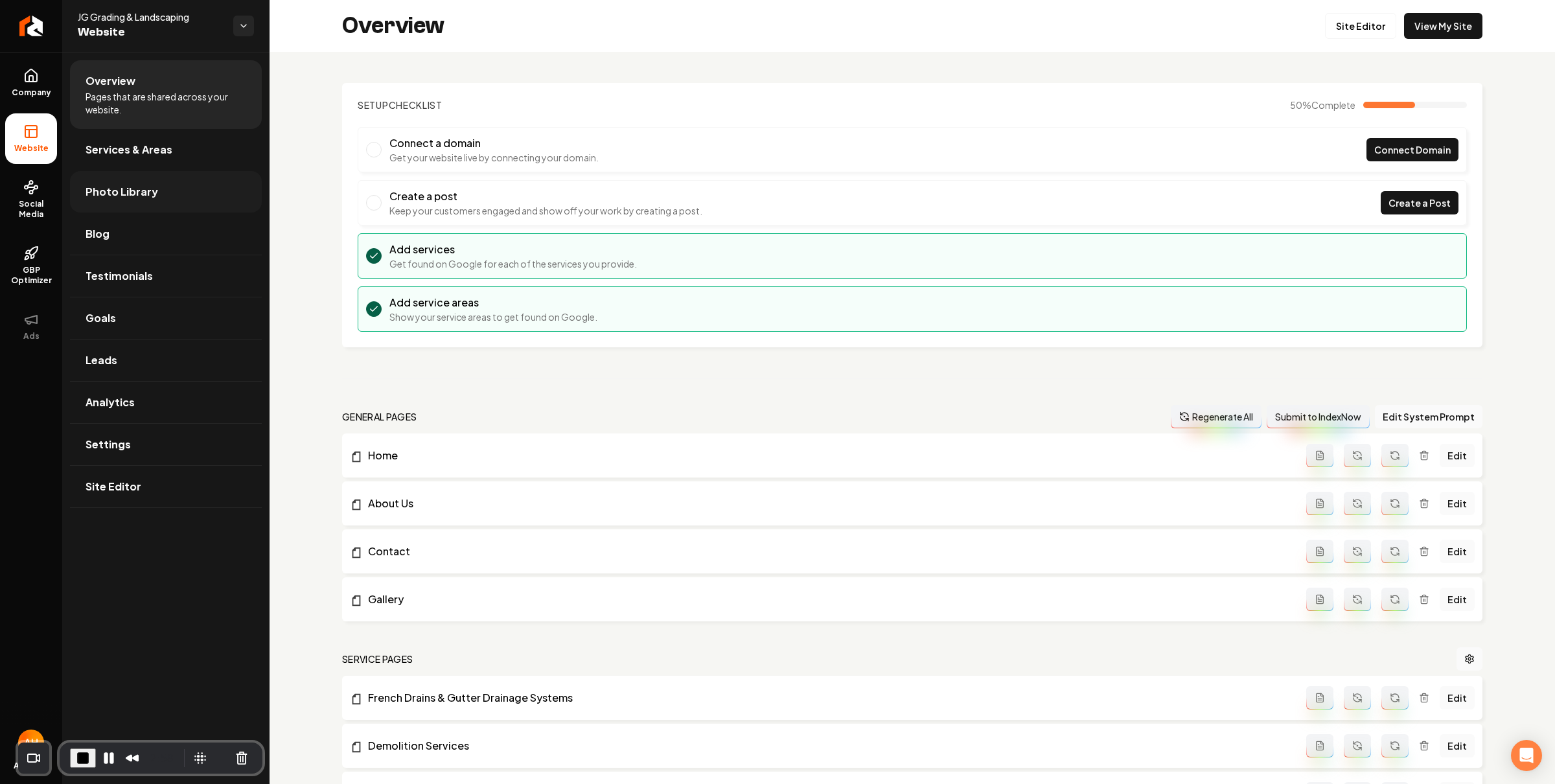
click at [156, 184] on link "Photo Library" at bounding box center [166, 191] width 191 height 42
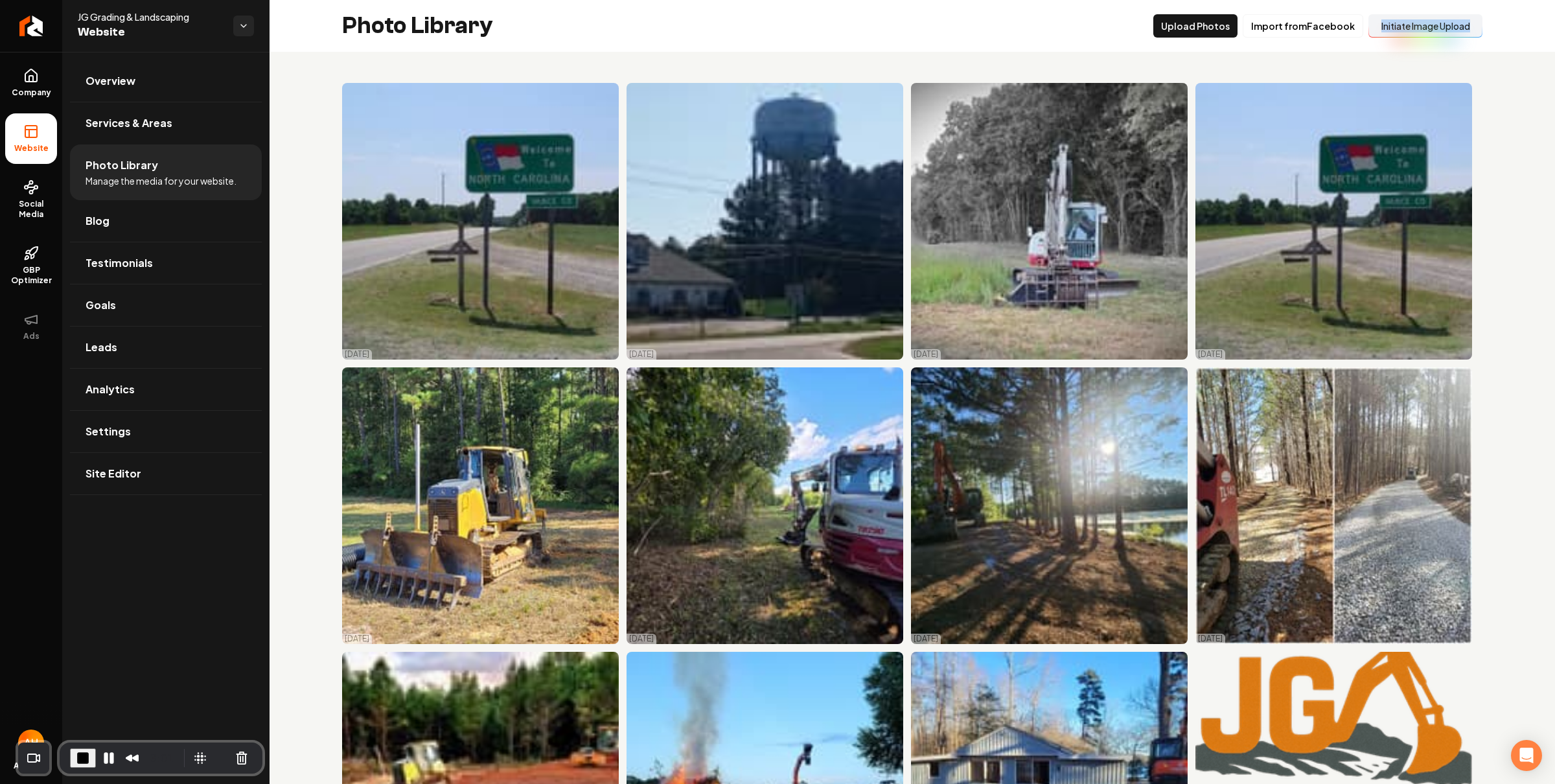
drag, startPoint x: 1484, startPoint y: 34, endPoint x: 1385, endPoint y: 18, distance: 100.3
click at [1385, 18] on div "Photo Library Upload Photos Import from Facebook Initiate Image Upload" at bounding box center [912, 26] width 1286 height 52
click at [1489, 40] on div "Photo Library Upload Photos Import from Facebook Initiate Image Upload" at bounding box center [912, 26] width 1286 height 52
drag, startPoint x: 1487, startPoint y: 37, endPoint x: 1370, endPoint y: 24, distance: 117.7
click at [1363, 22] on div "Photo Library Upload Photos Import from Facebook Initiate Image Upload" at bounding box center [912, 26] width 1286 height 52
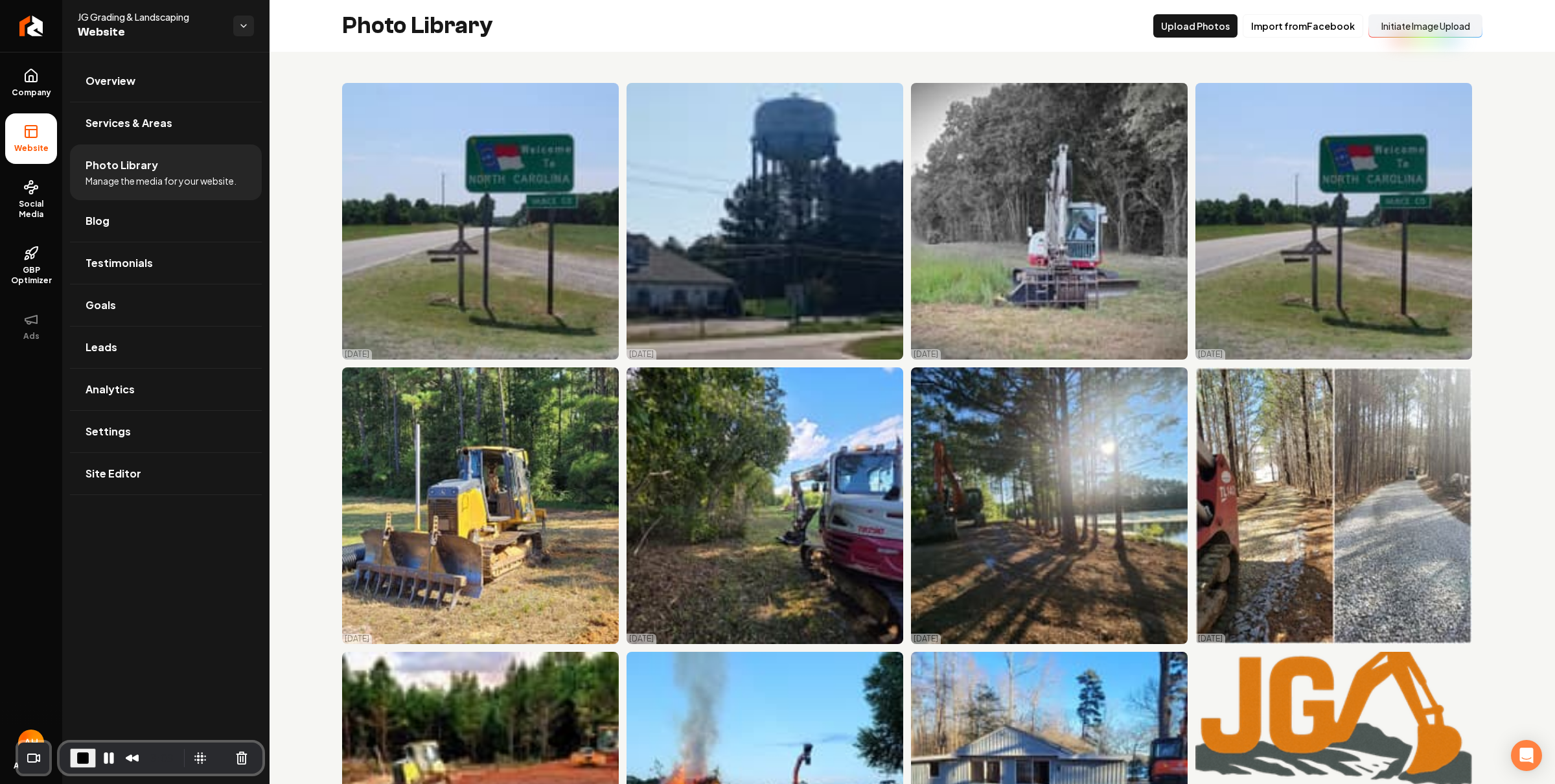
click at [1408, 23] on button "Initiate Image Upload" at bounding box center [1425, 26] width 114 height 23
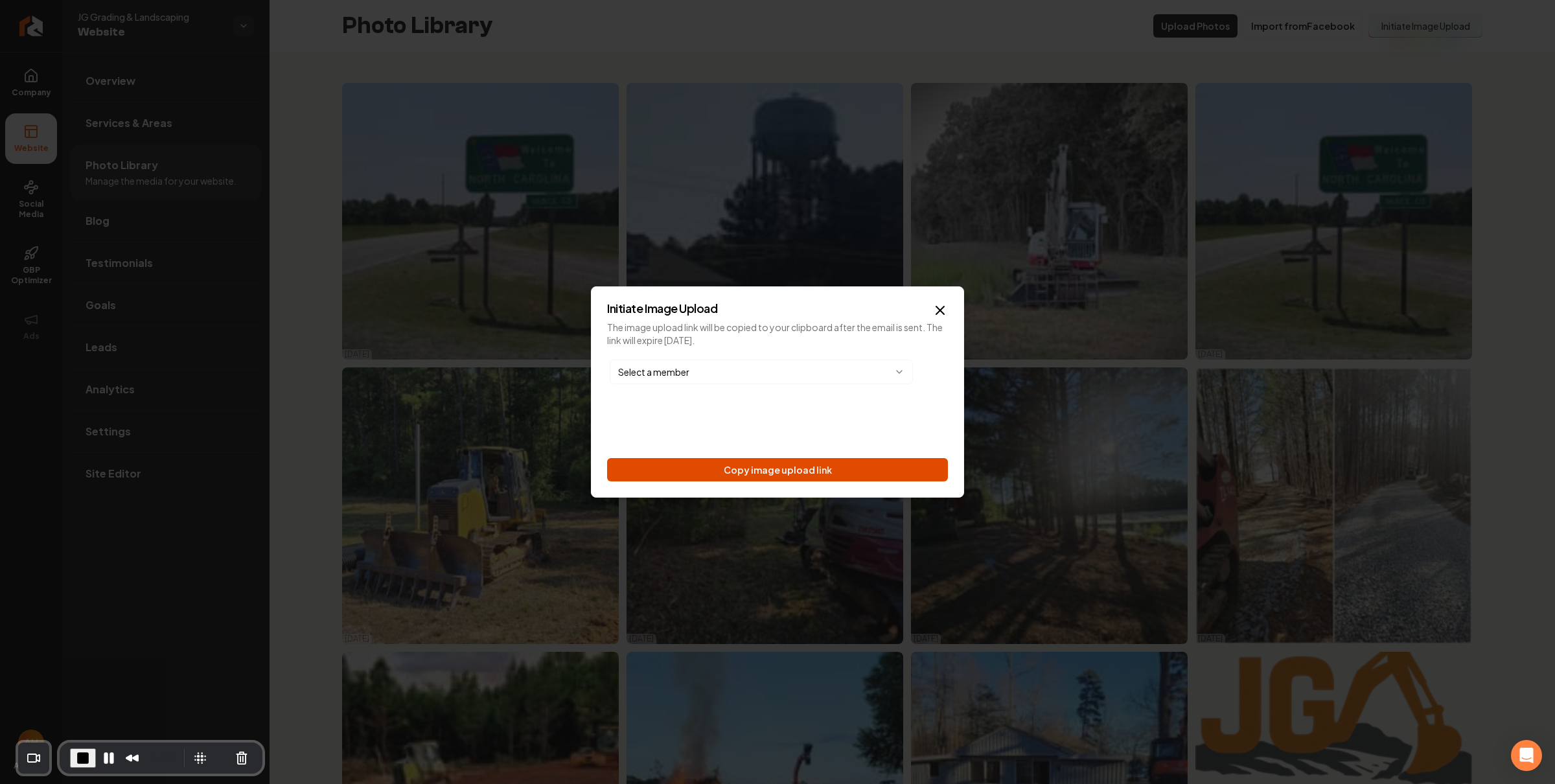
click at [782, 473] on button "Copy image upload link" at bounding box center [778, 469] width 341 height 23
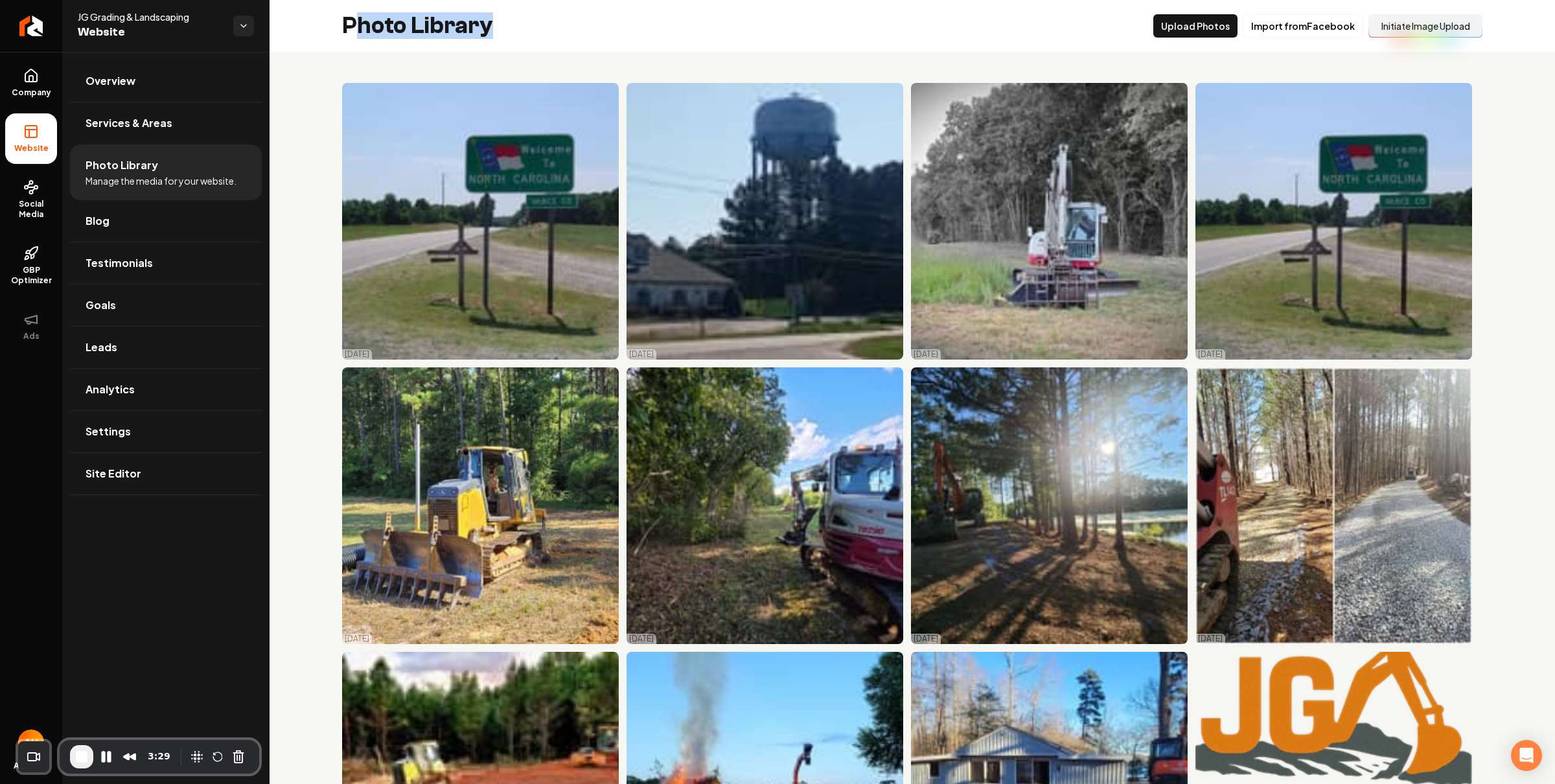
drag, startPoint x: 476, startPoint y: 28, endPoint x: 355, endPoint y: 31, distance: 121.0
click at [355, 31] on div "Photo Library Upload Photos Import from Facebook Initiate Image Upload" at bounding box center [912, 26] width 1286 height 52
click at [374, 18] on h2 "Photo Library" at bounding box center [418, 26] width 151 height 26
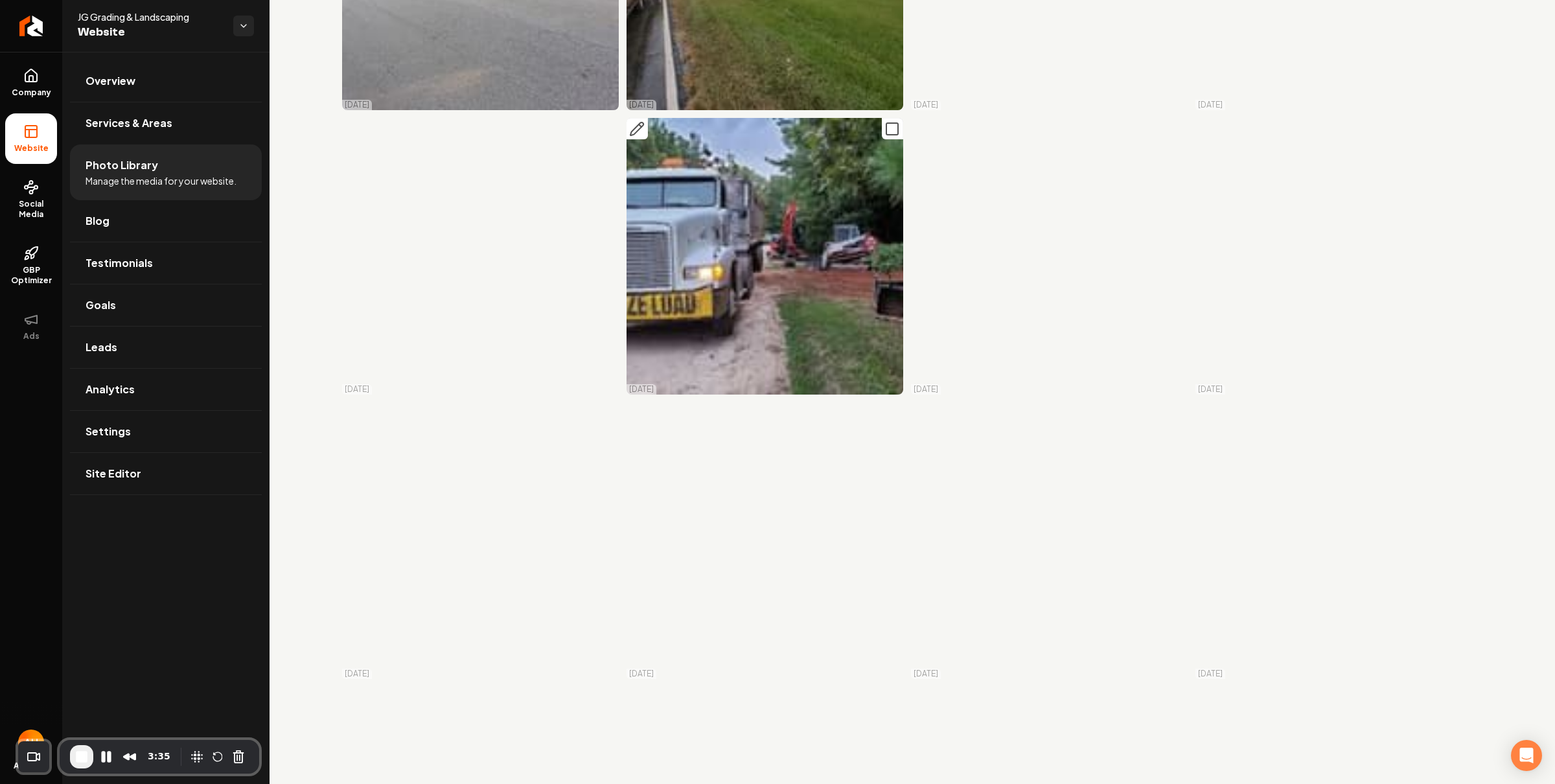
scroll to position [4432, 0]
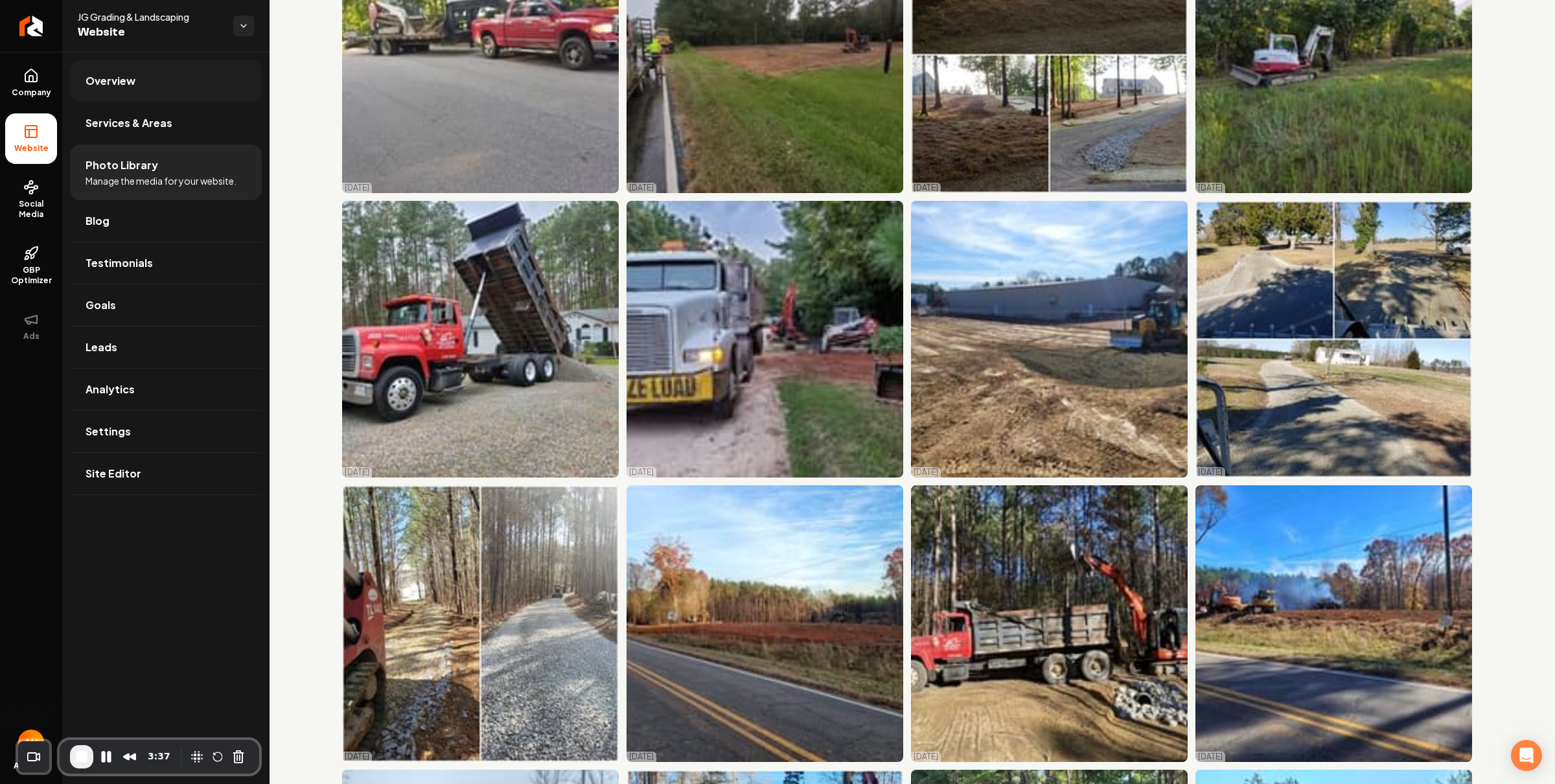
click at [241, 87] on link "Overview" at bounding box center [166, 80] width 191 height 42
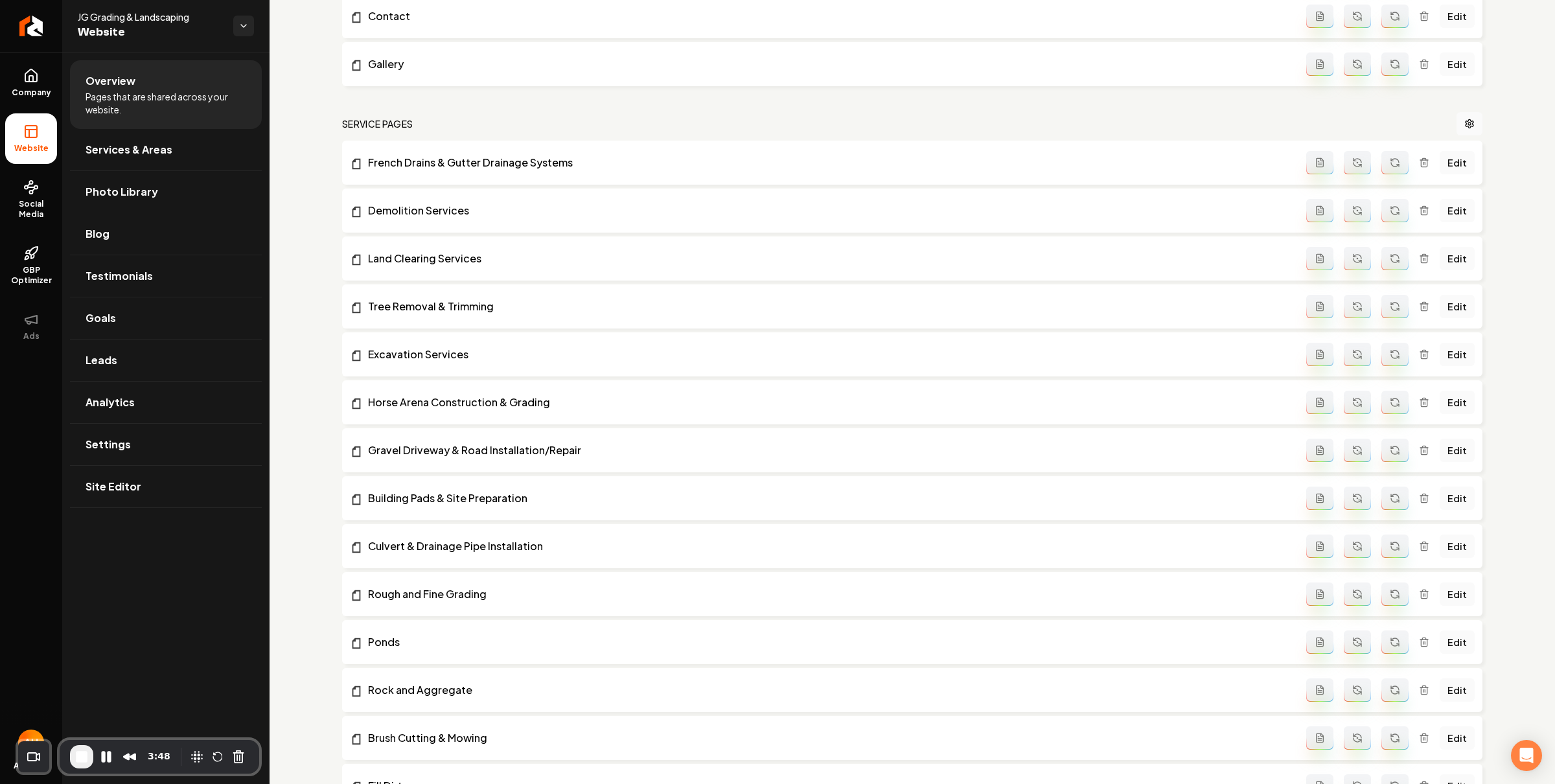
scroll to position [860, 0]
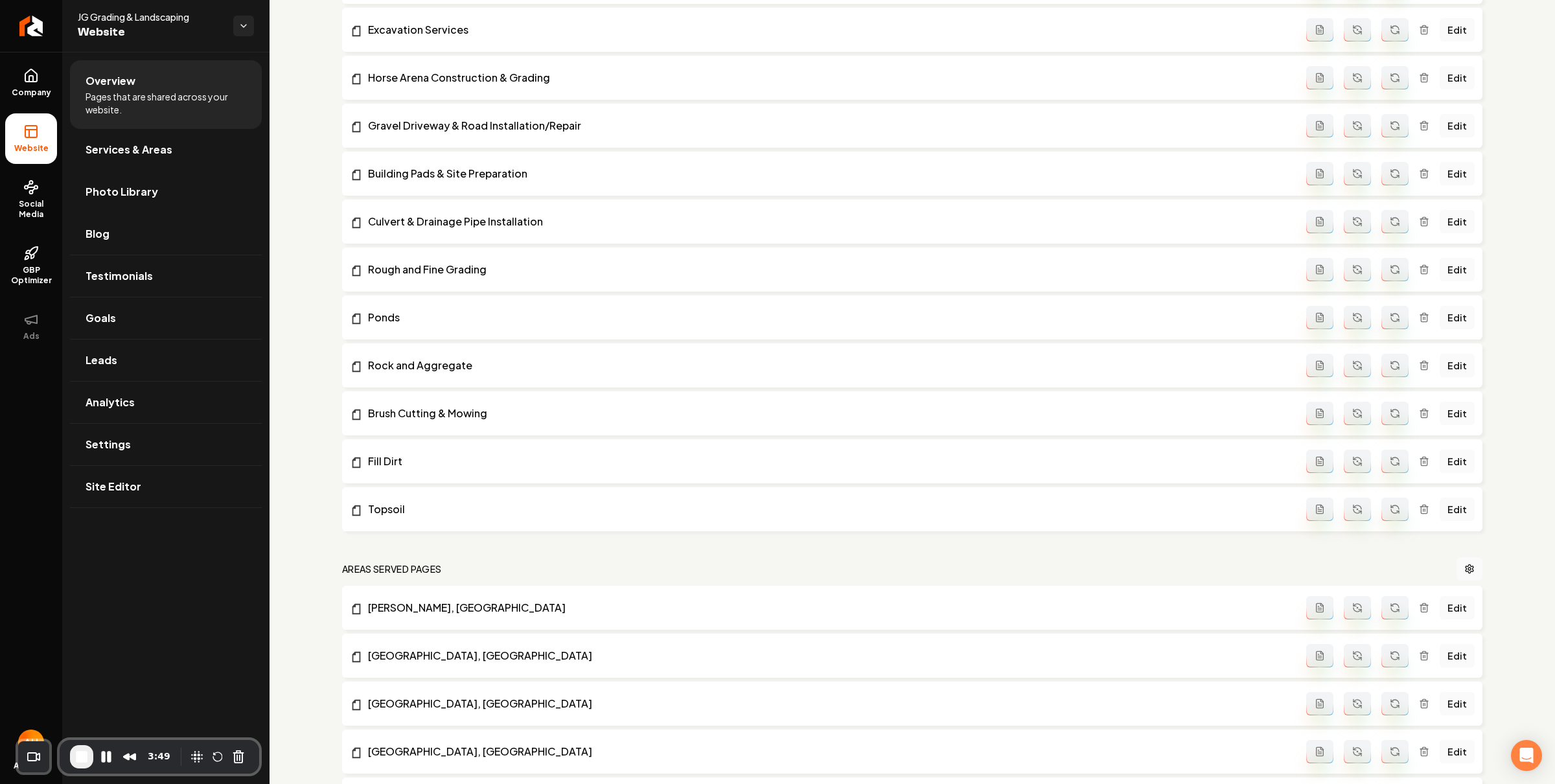
click at [178, 202] on link "Photo Library" at bounding box center [166, 191] width 191 height 42
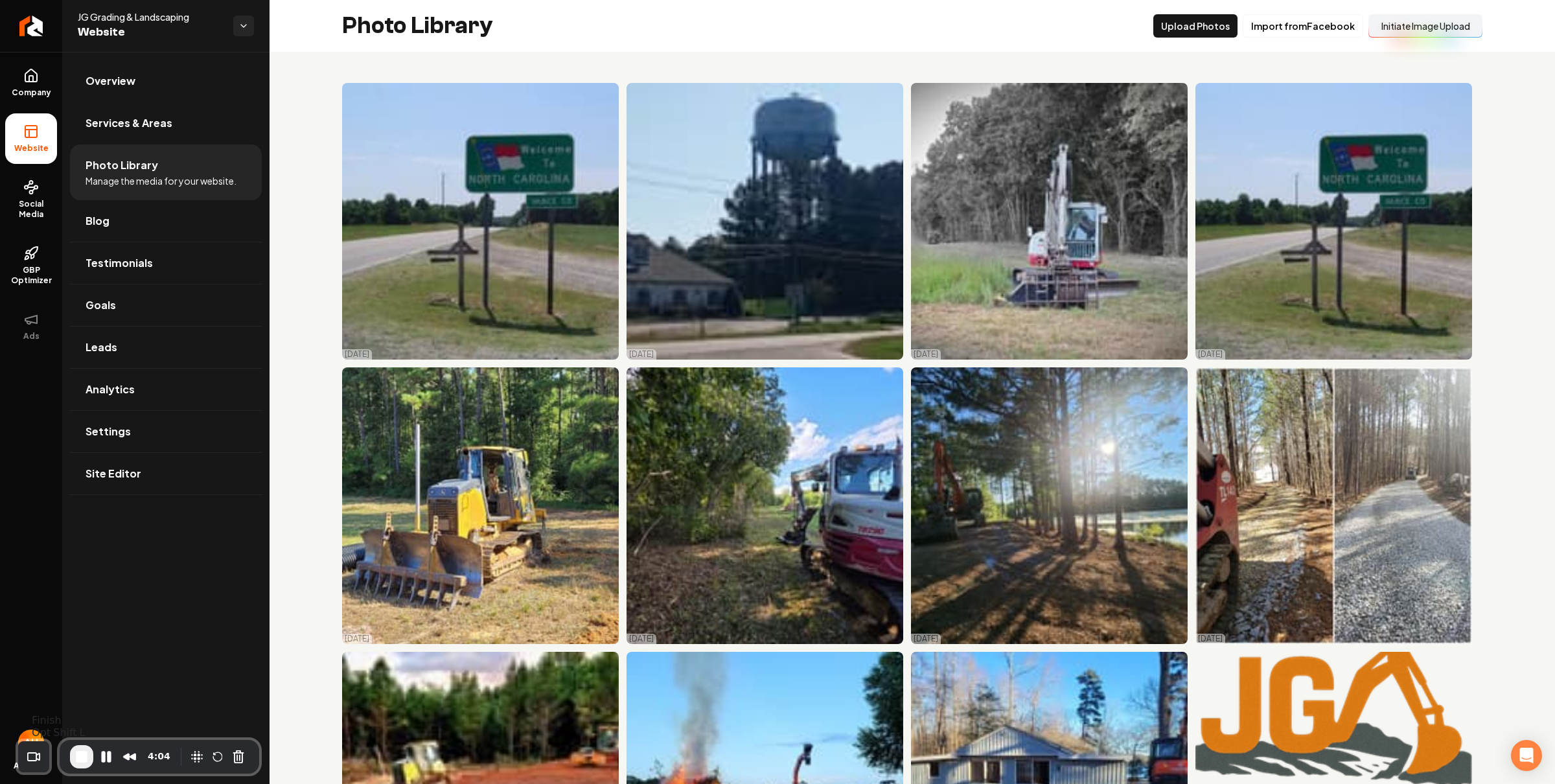
click at [79, 757] on span "End Recording" at bounding box center [81, 756] width 16 height 16
click at [1378, 29] on button "Initiate Image Upload" at bounding box center [1425, 26] width 114 height 23
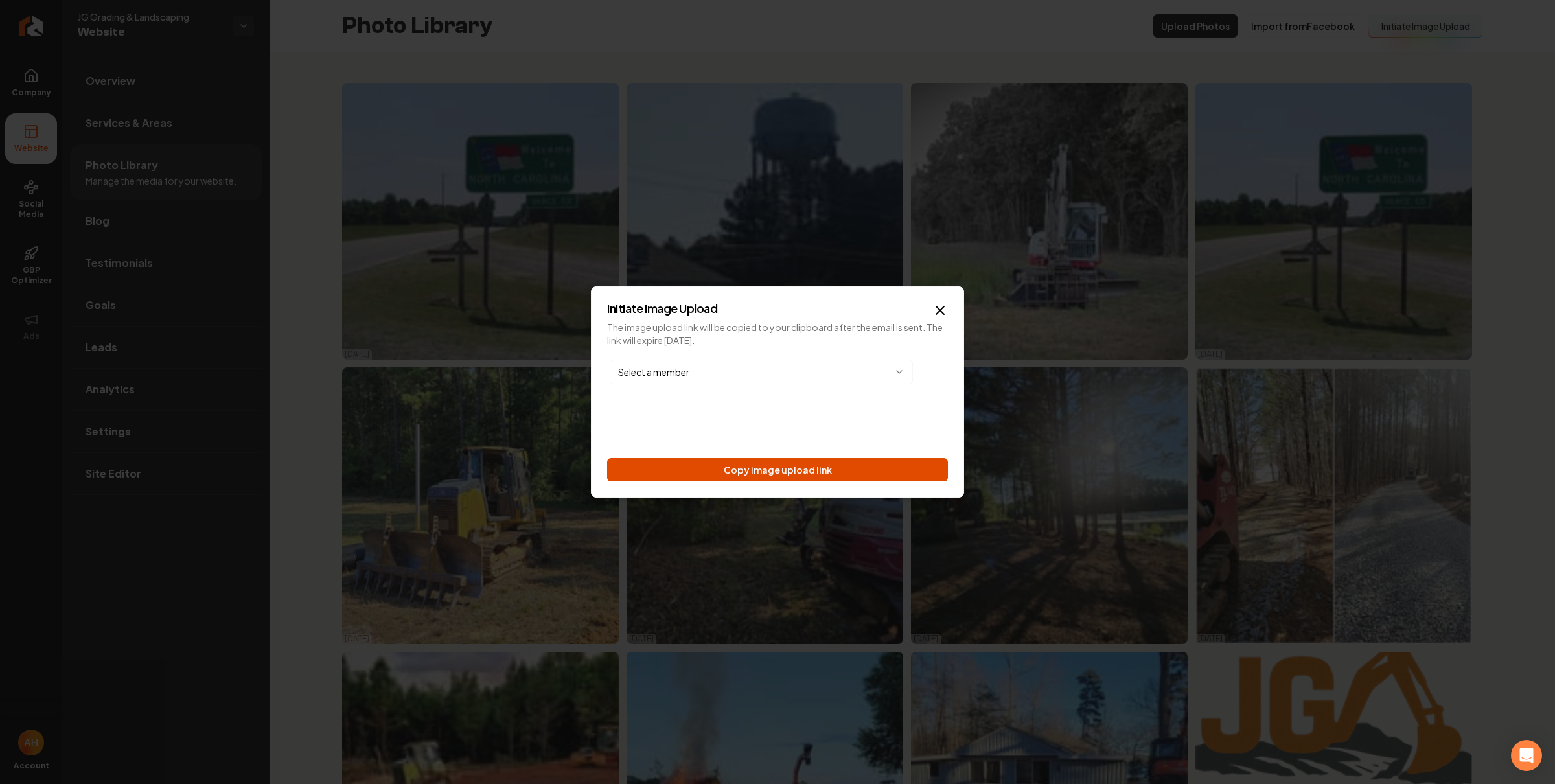
click at [855, 467] on button "Copy image upload link" at bounding box center [778, 469] width 341 height 23
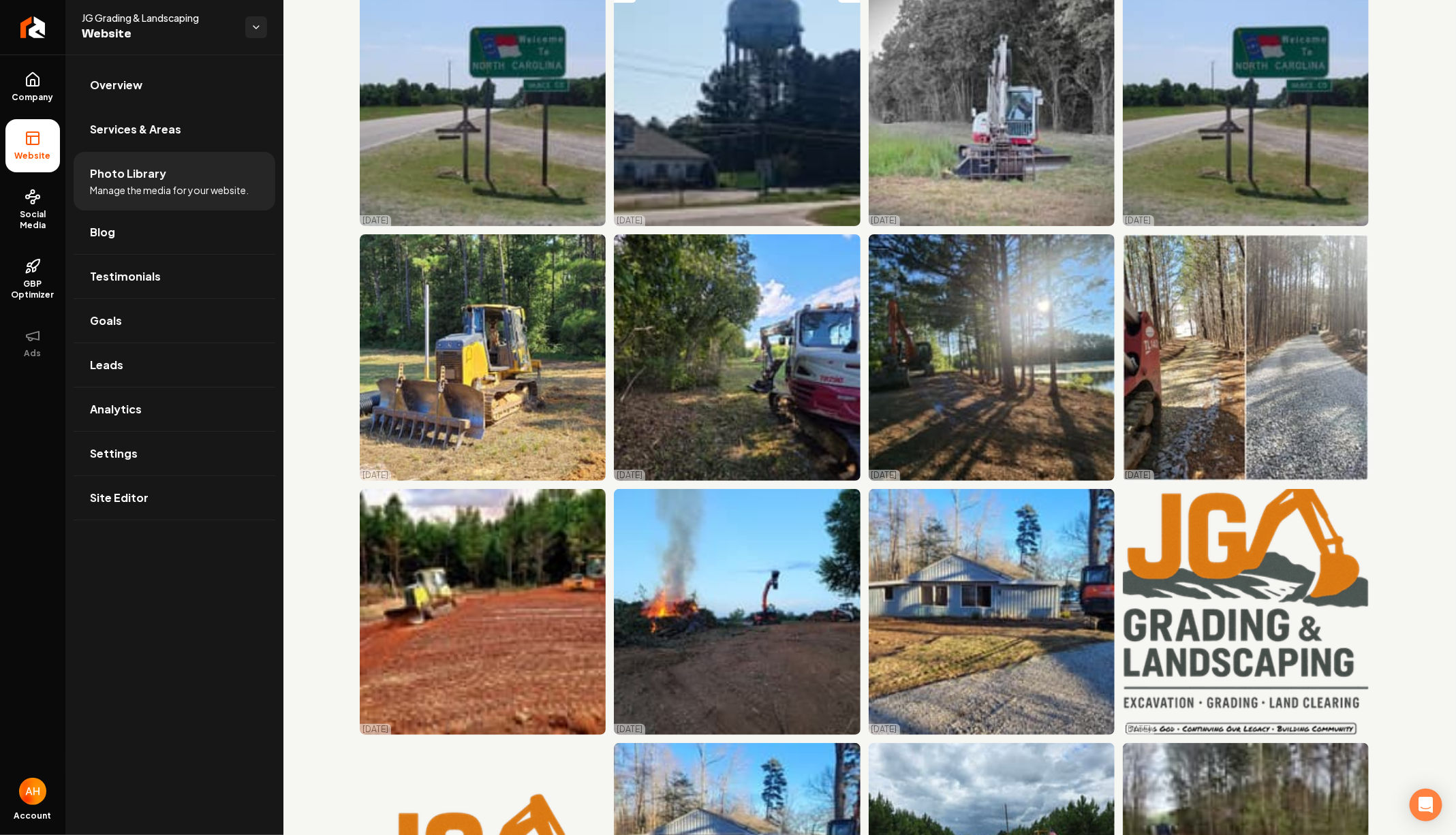
scroll to position [273, 0]
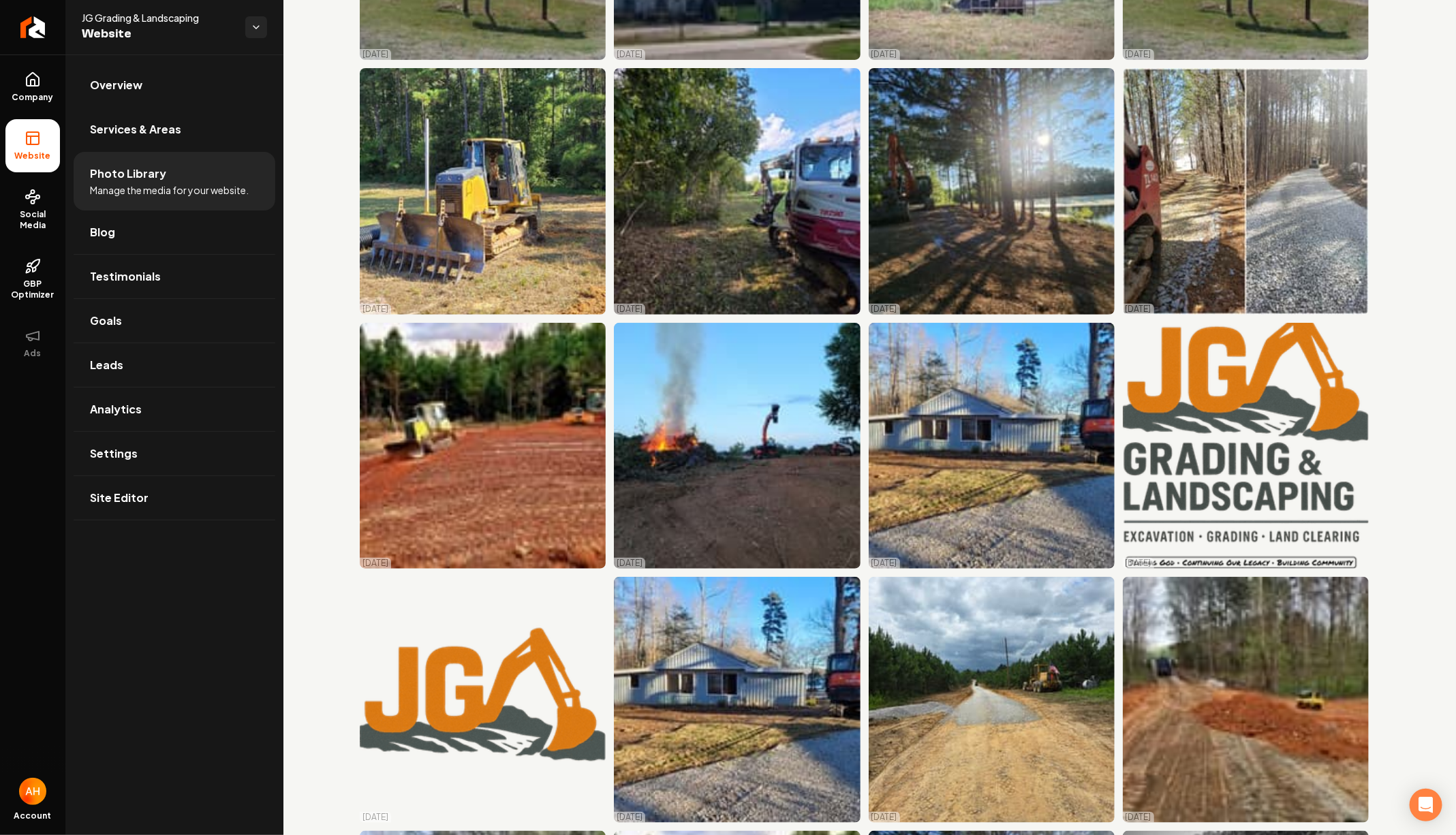
click at [229, 713] on div "Overview Services & Areas Photo Library Manage the media for your website. Blog…" at bounding box center [174, 445] width 218 height 781
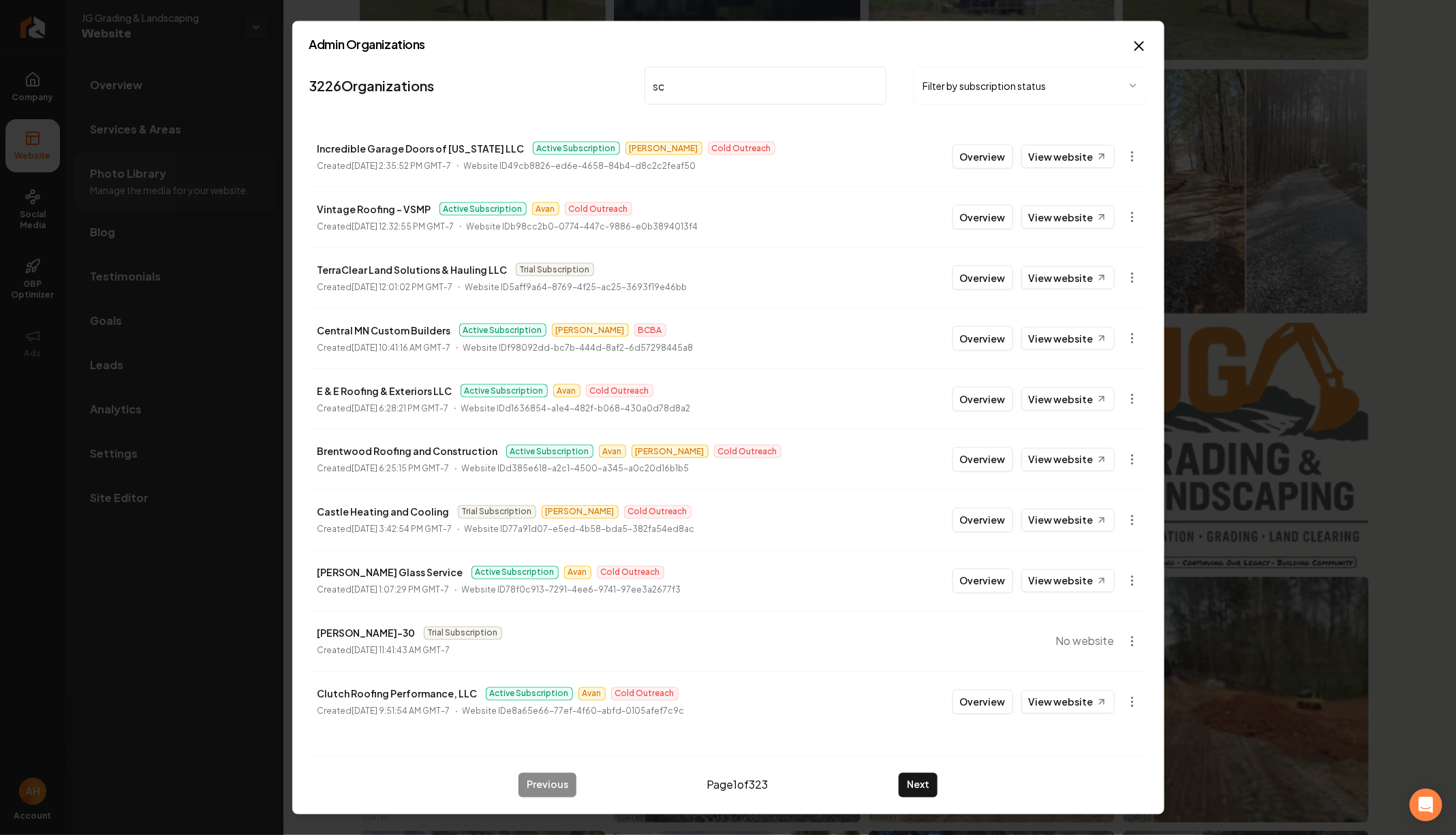
type input "s"
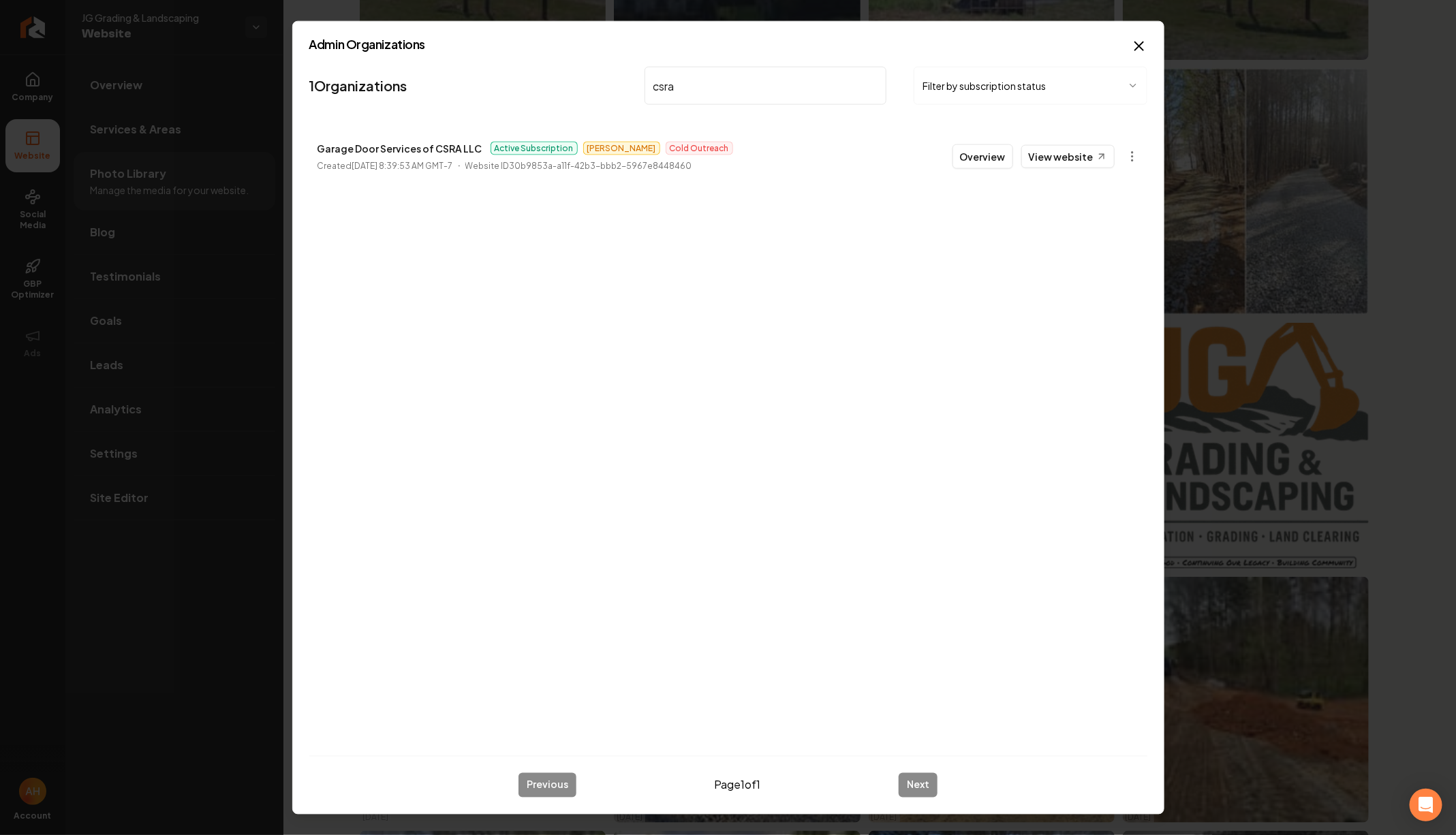
click at [438, 147] on p "Garage Door Services of CSRA LLC" at bounding box center [400, 148] width 165 height 16
copy p "Garage Door Services of CSRA LLC"
click at [828, 229] on div "1 Organizations csra Filter by subscription status Garage Door Services of CSRA…" at bounding box center [729, 403] width 838 height 684
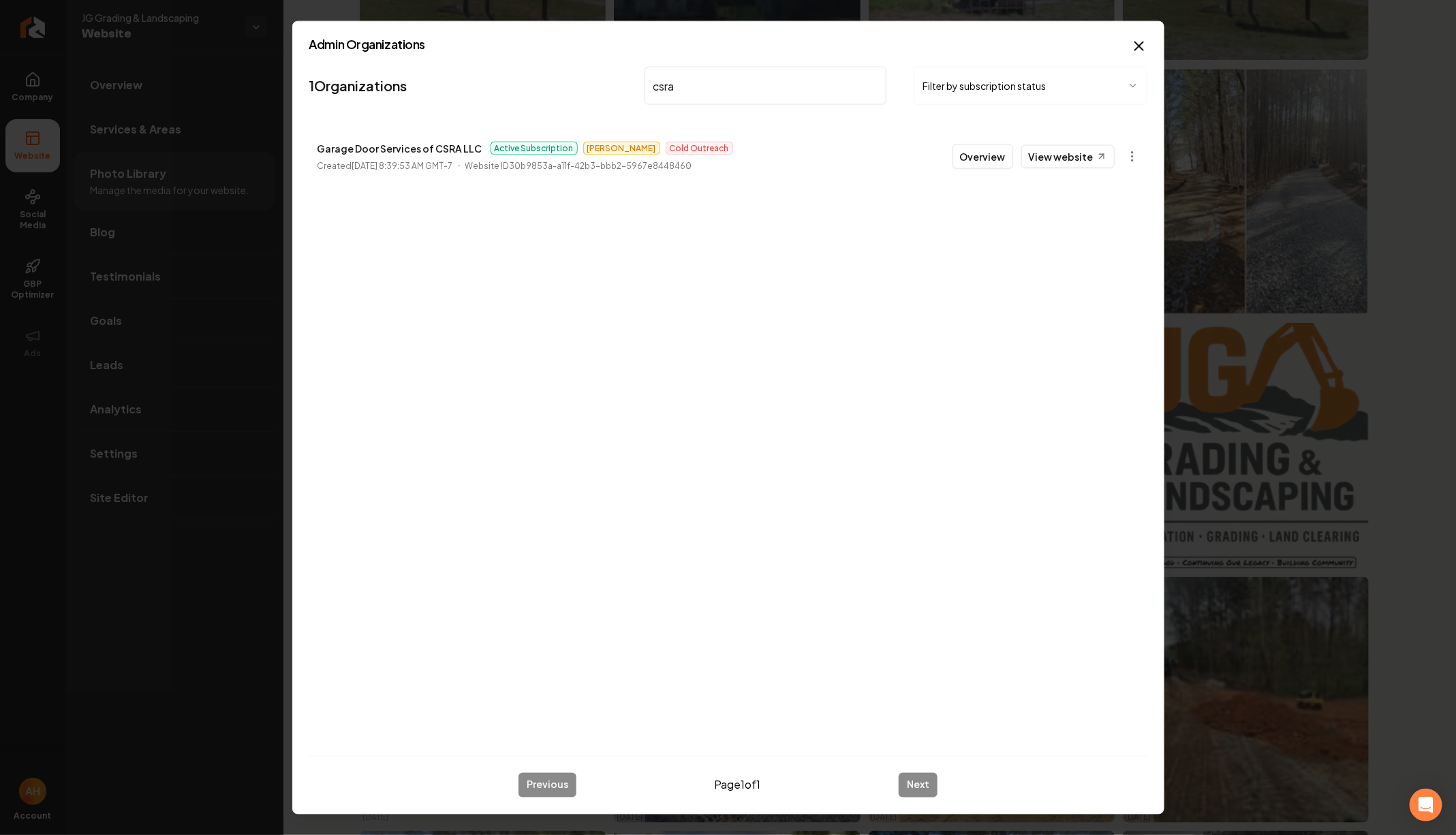
click at [694, 96] on input "csra" at bounding box center [766, 85] width 243 height 38
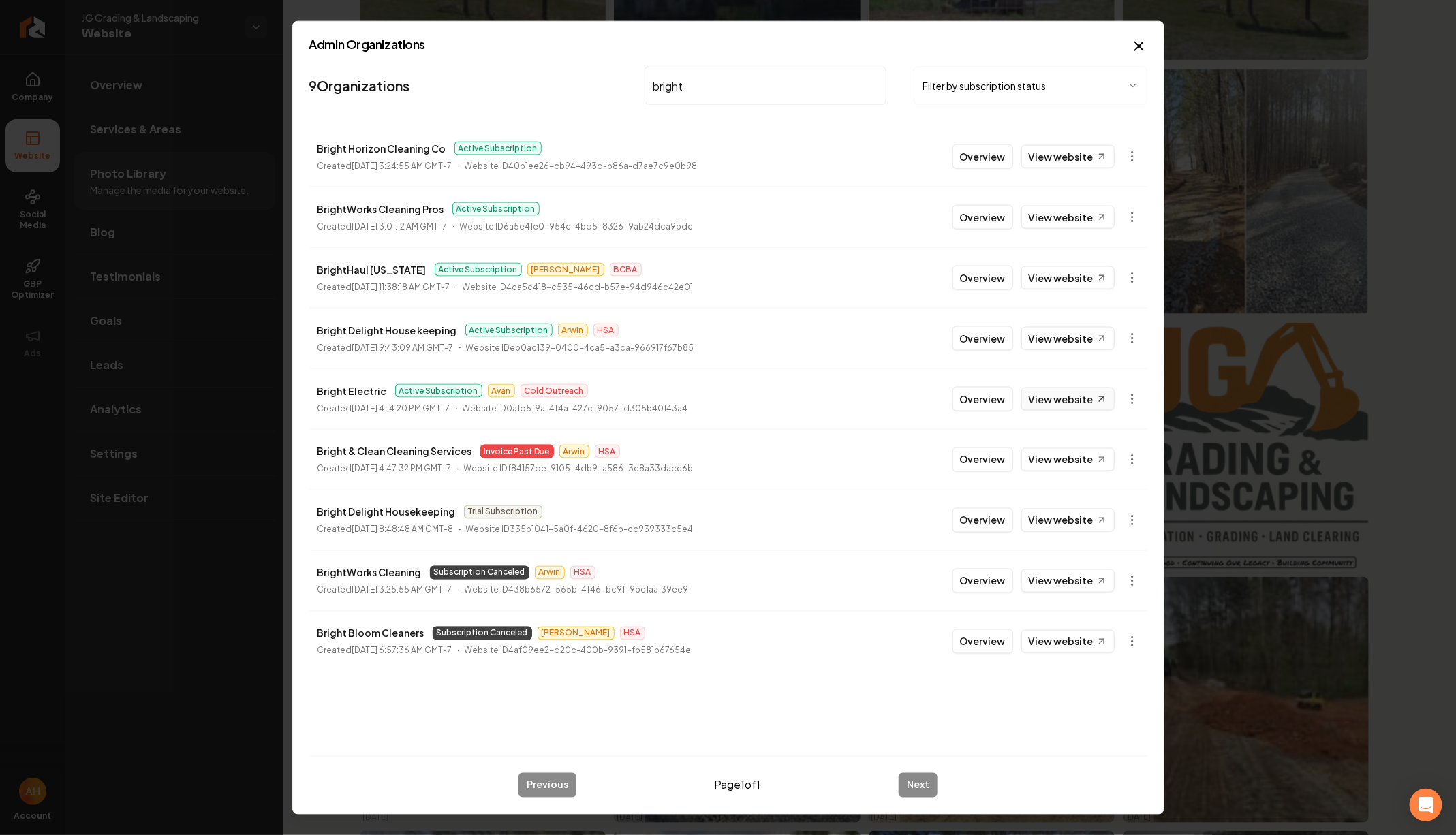
type input "bright"
click at [1060, 397] on link "View website" at bounding box center [1068, 399] width 93 height 23
click at [993, 391] on button "Overview" at bounding box center [982, 399] width 61 height 24
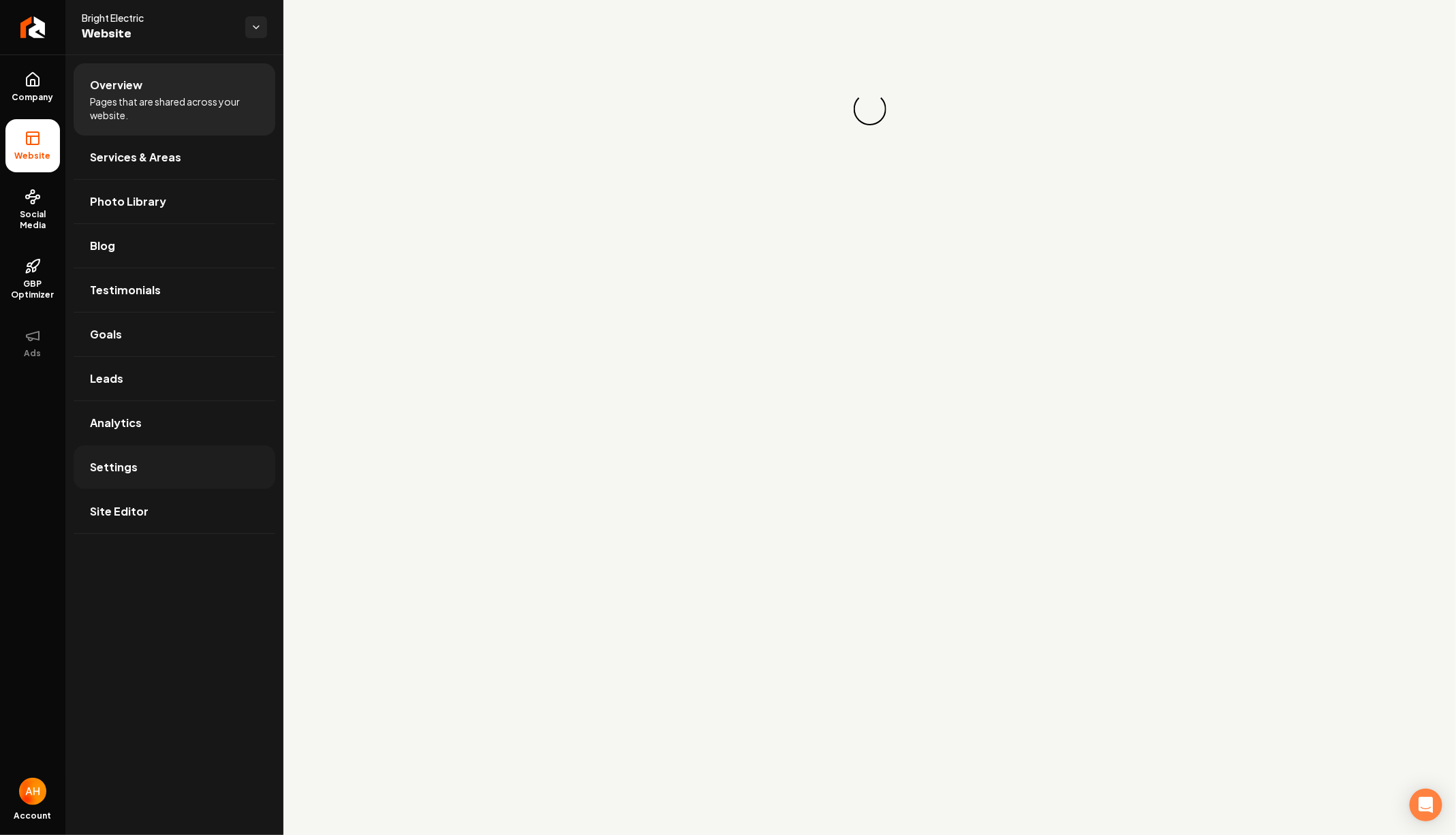
click at [183, 458] on link "Settings" at bounding box center [174, 467] width 201 height 44
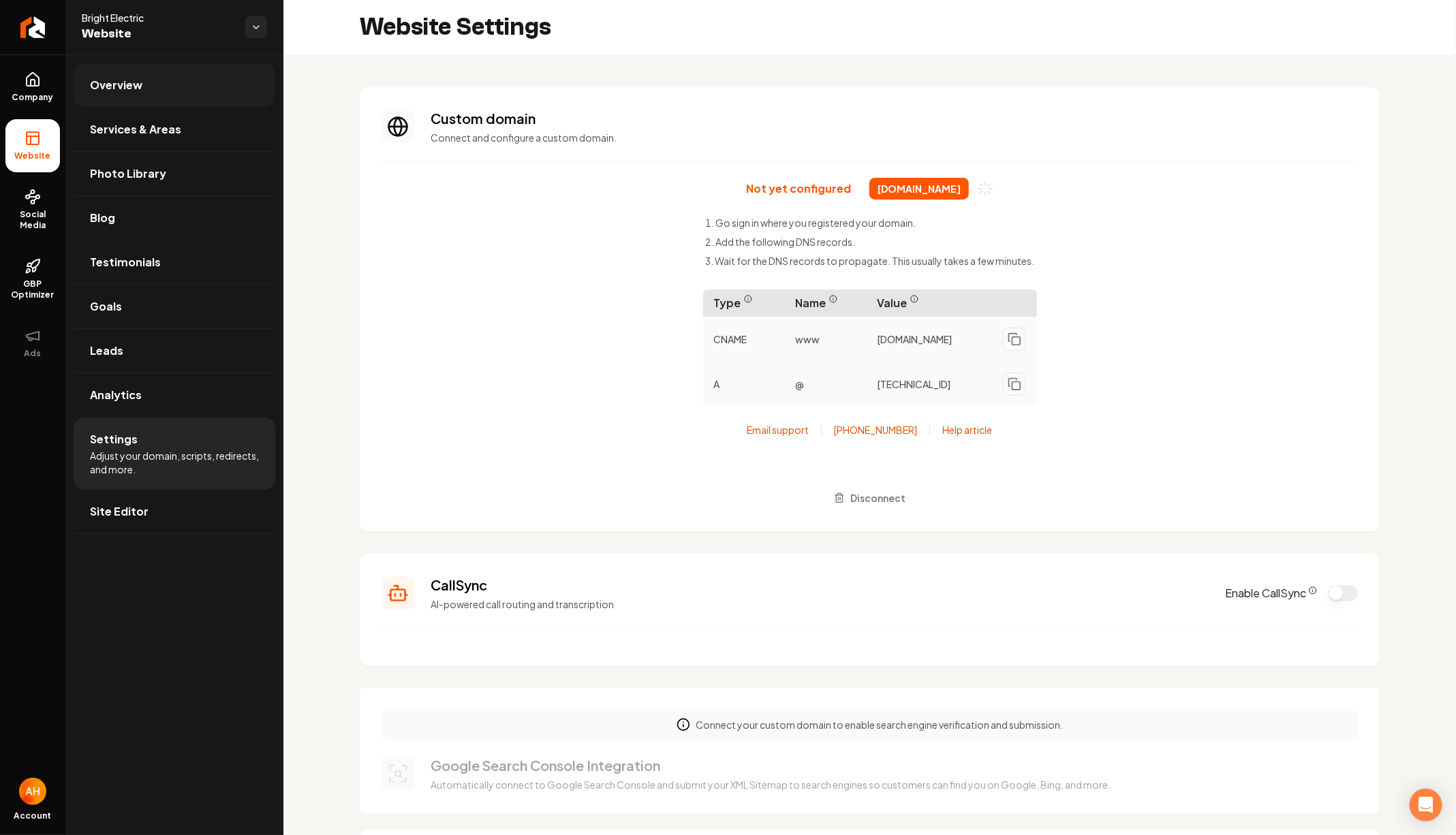
click at [223, 91] on link "Overview" at bounding box center [174, 85] width 201 height 44
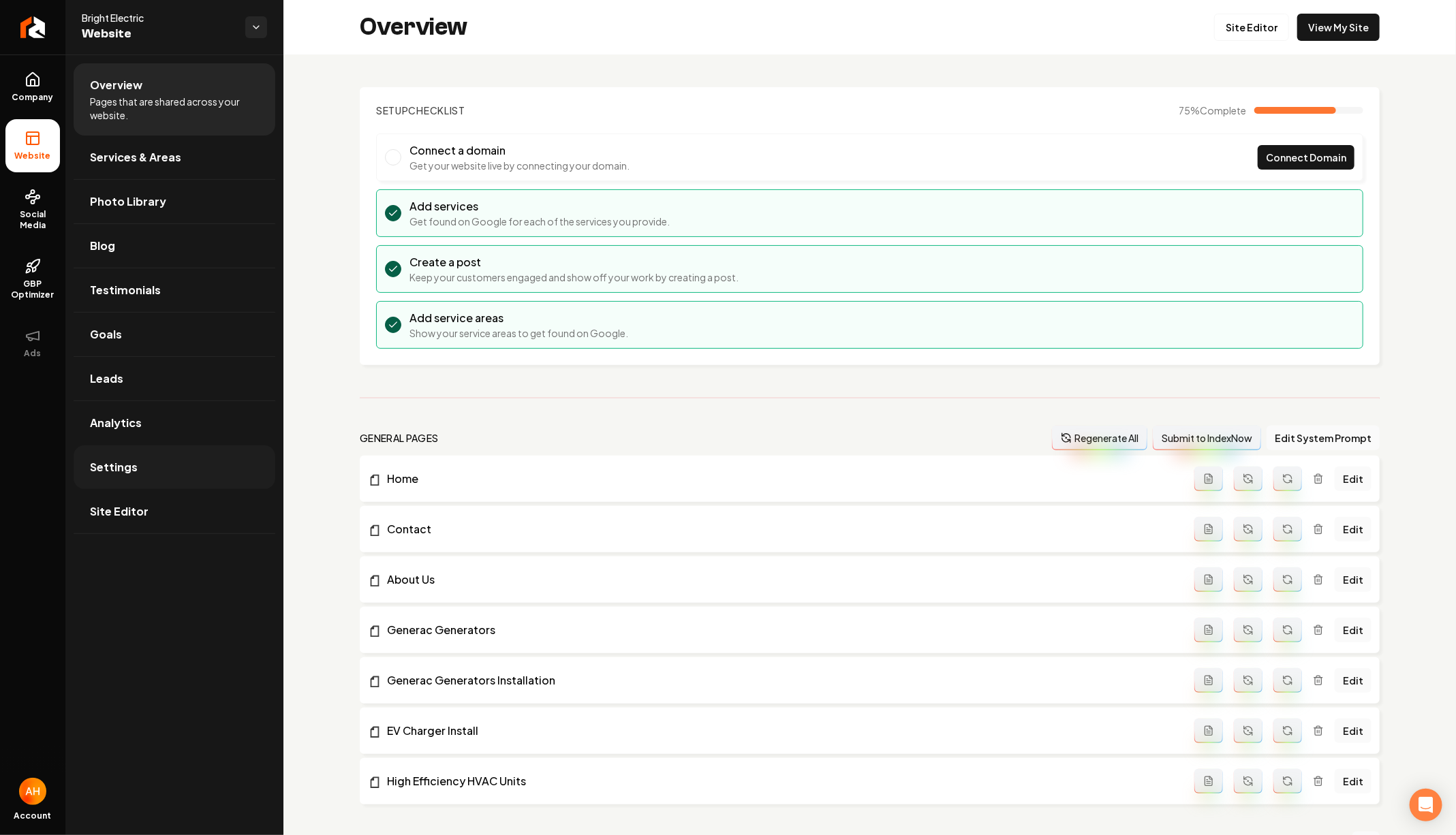
click at [150, 450] on link "Settings" at bounding box center [174, 467] width 201 height 44
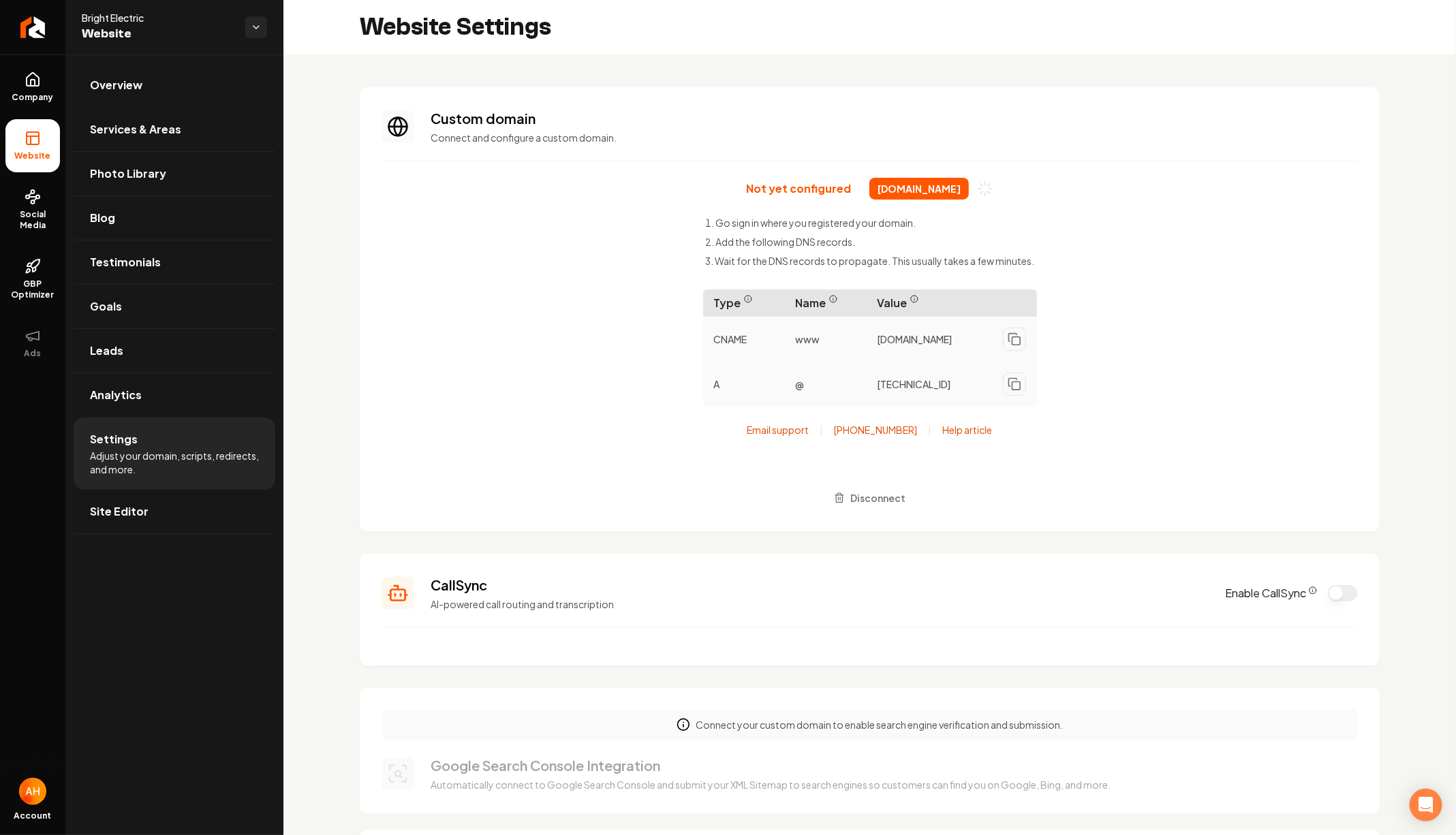
scroll to position [122, 0]
click at [895, 194] on span "[DOMAIN_NAME]" at bounding box center [919, 188] width 100 height 21
copy div "[DOMAIN_NAME]"
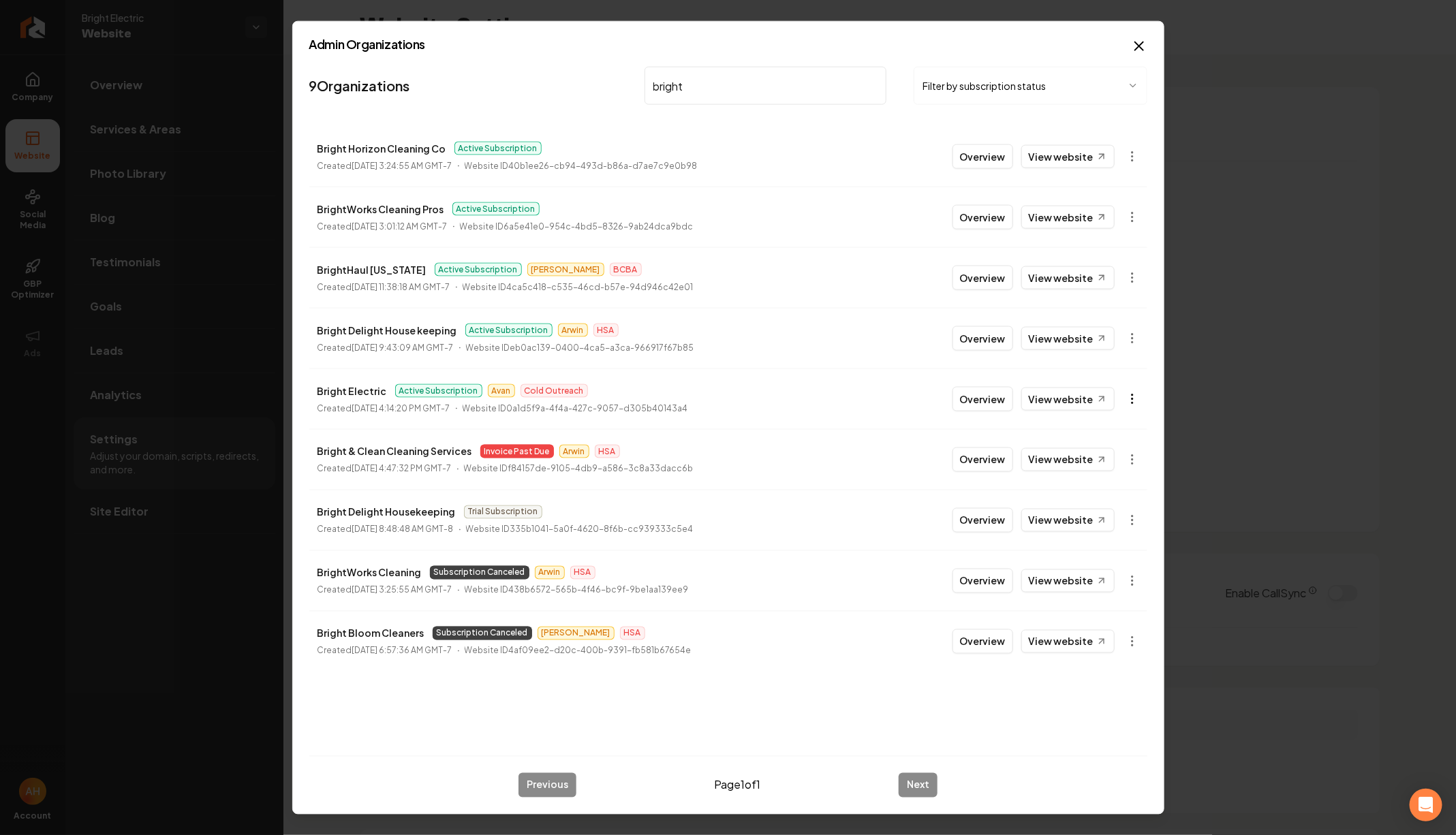
click at [1134, 400] on body "Company Website Social Media GBP Optimizer Ads Account Bright Electric Website …" at bounding box center [728, 418] width 1456 height 835
click at [1105, 507] on link "View in Stripe" at bounding box center [1100, 516] width 87 height 21
click at [763, 78] on input "bright" at bounding box center [766, 85] width 243 height 38
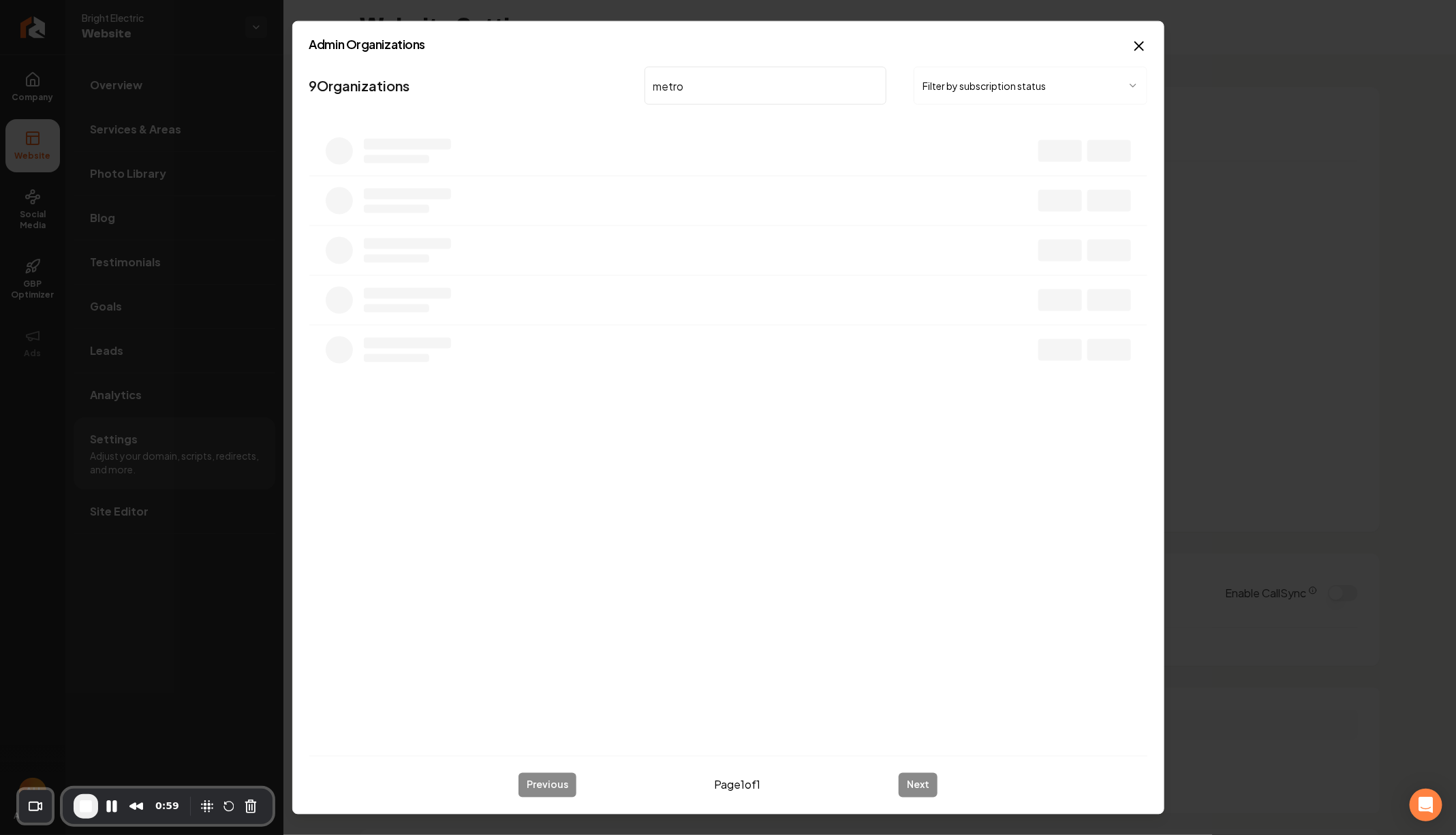
type input "metro"
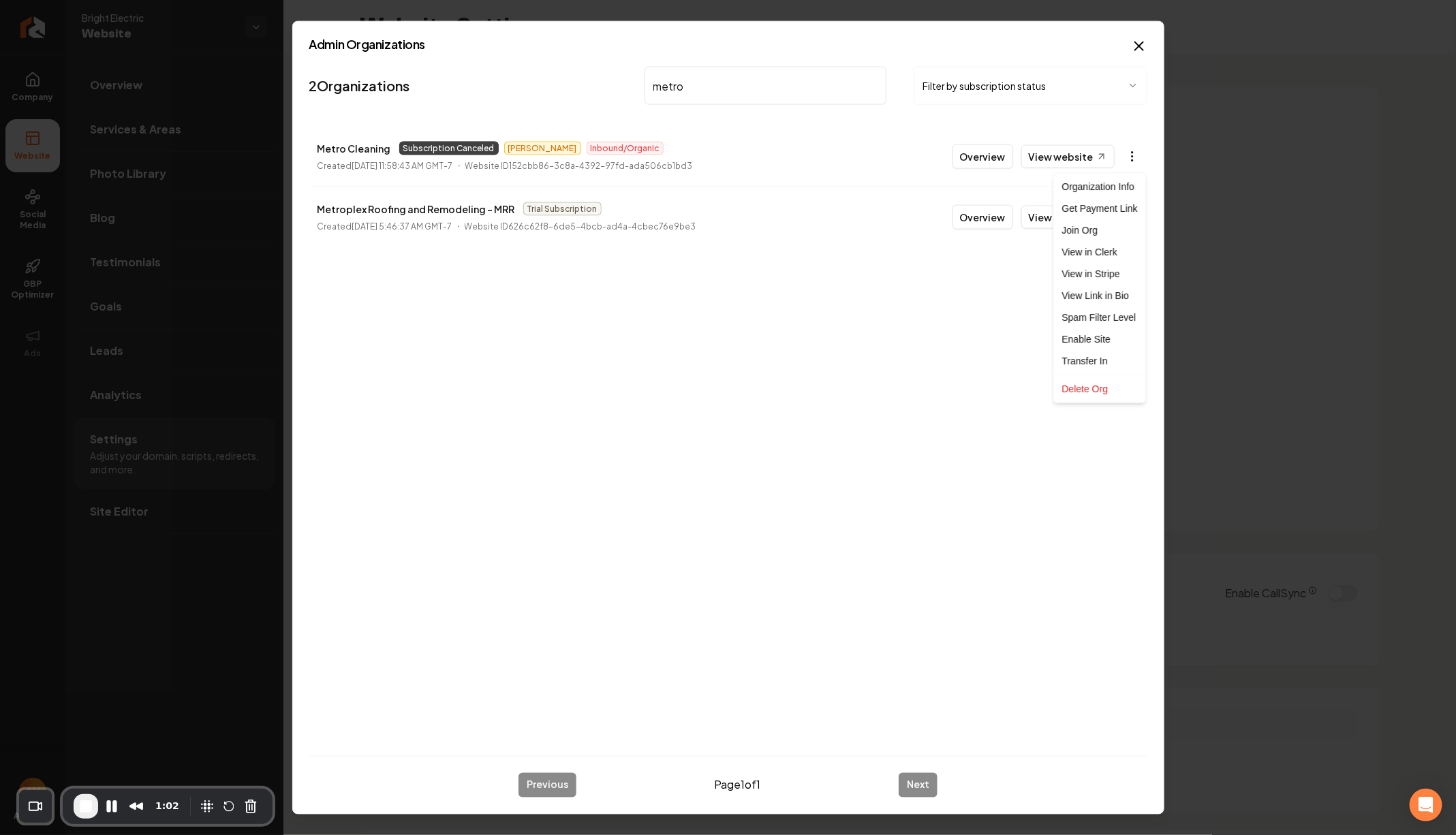
click at [1129, 152] on body "Company Website Social Media GBP Optimizer Ads Account Bright Electric Website …" at bounding box center [728, 418] width 1456 height 835
click at [85, 811] on span "End Recording" at bounding box center [85, 806] width 16 height 16
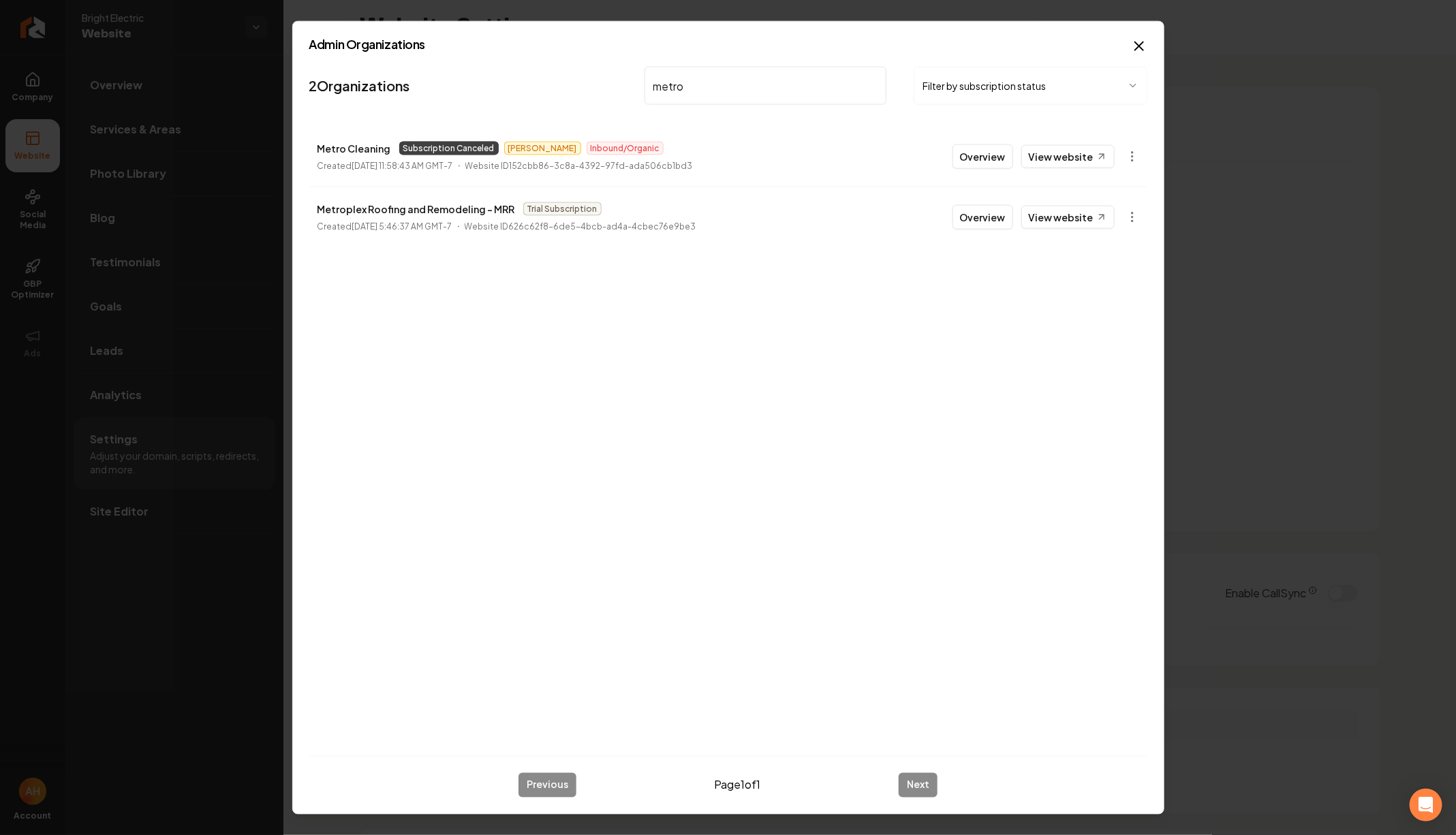
click at [668, 84] on input "metro" at bounding box center [766, 85] width 243 height 38
click at [1078, 163] on link "View website" at bounding box center [1068, 157] width 93 height 23
click at [743, 77] on input "dcs" at bounding box center [766, 85] width 243 height 38
click at [1060, 165] on link "View website" at bounding box center [1068, 157] width 93 height 23
click at [770, 73] on input "indoor comfort" at bounding box center [766, 85] width 243 height 38
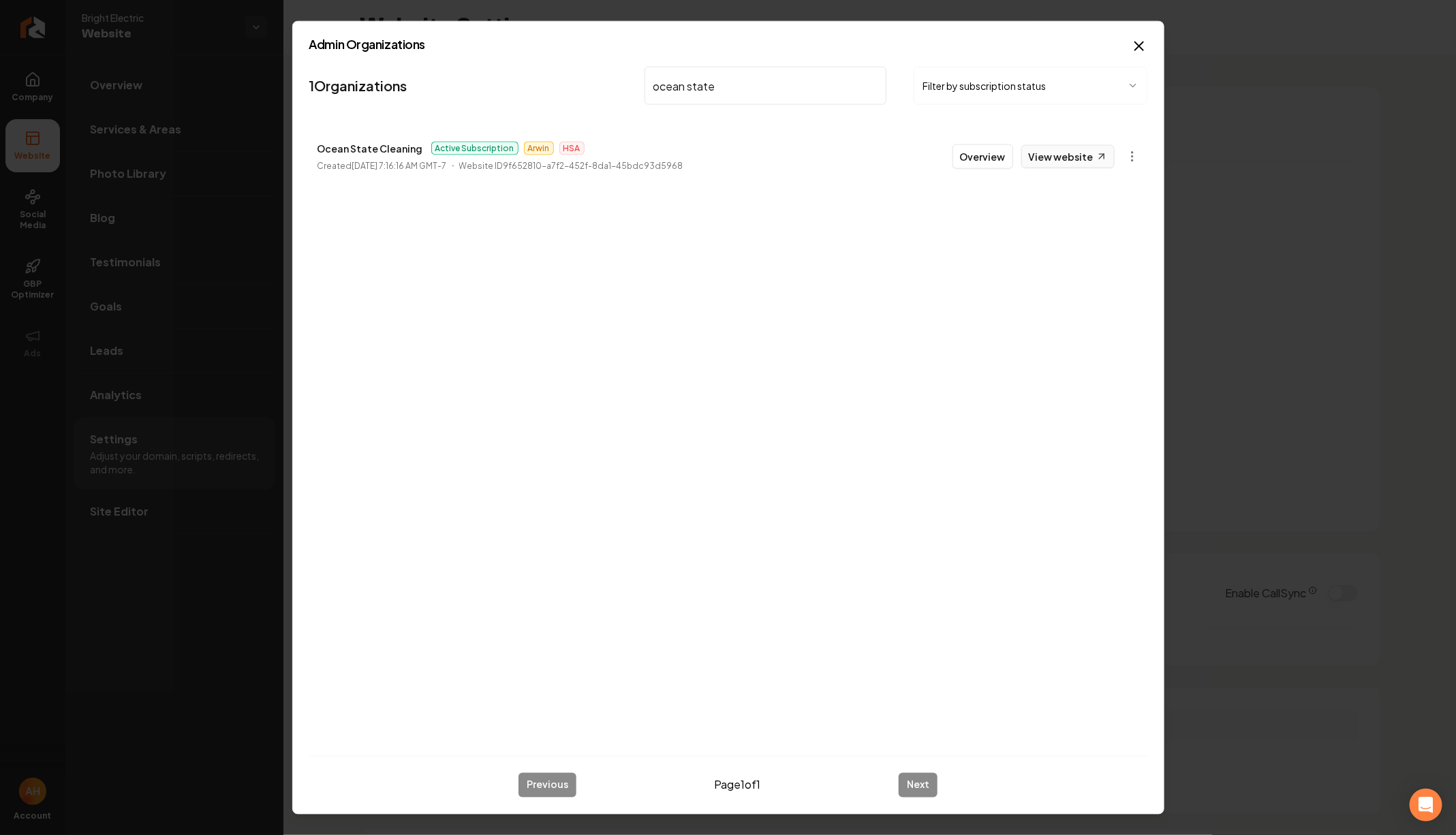
type input "ocean state"
click at [1078, 159] on link "View website" at bounding box center [1068, 157] width 93 height 23
